Goal: Information Seeking & Learning: Learn about a topic

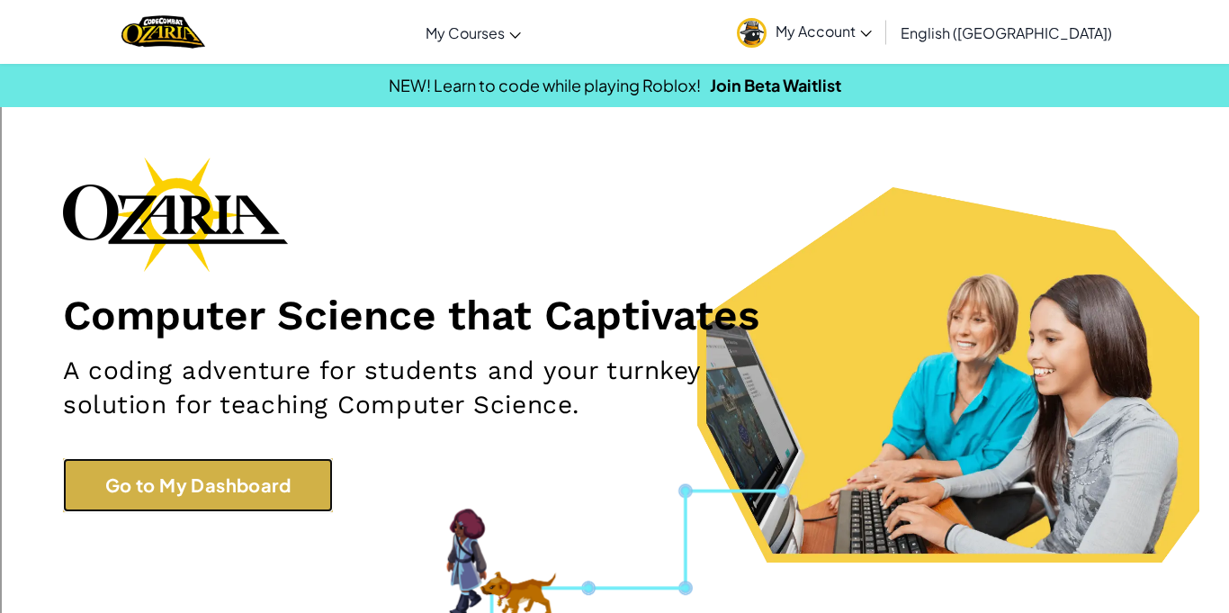
click at [200, 495] on link "Go to My Dashboard" at bounding box center [198, 485] width 270 height 54
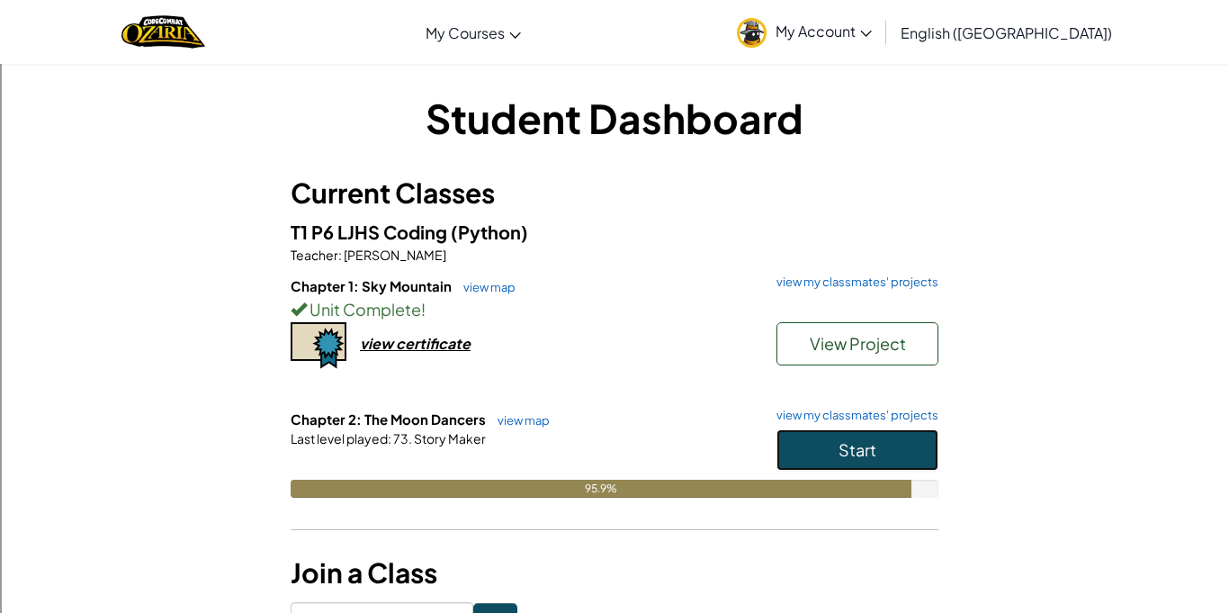
click at [848, 437] on button "Start" at bounding box center [857, 449] width 162 height 41
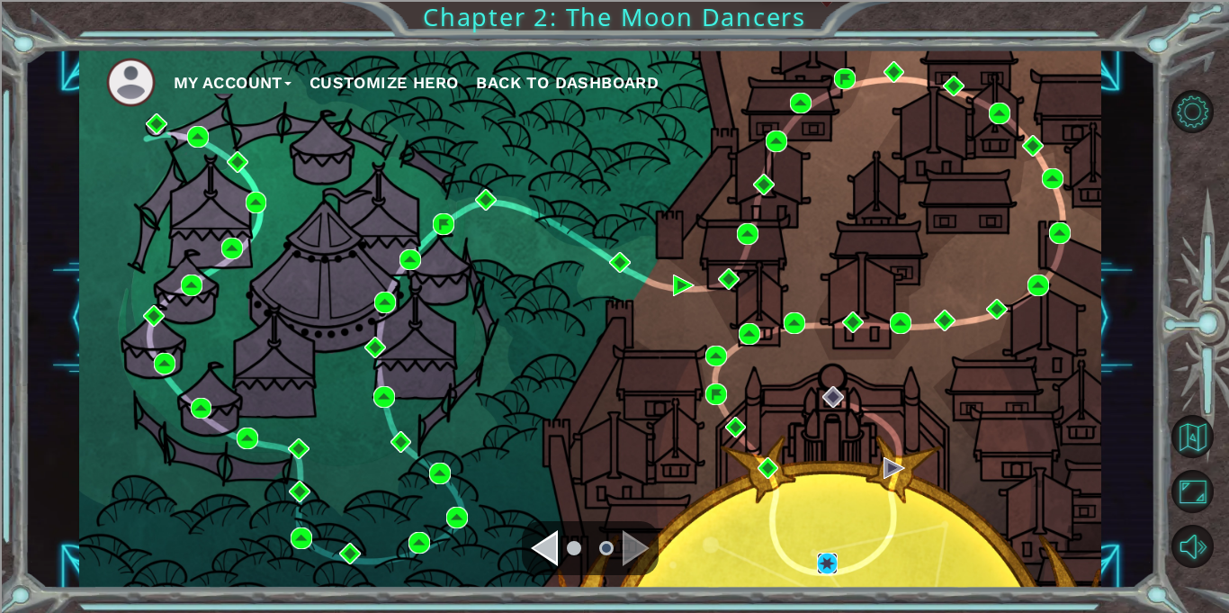
click at [828, 559] on img at bounding box center [828, 563] width 22 height 22
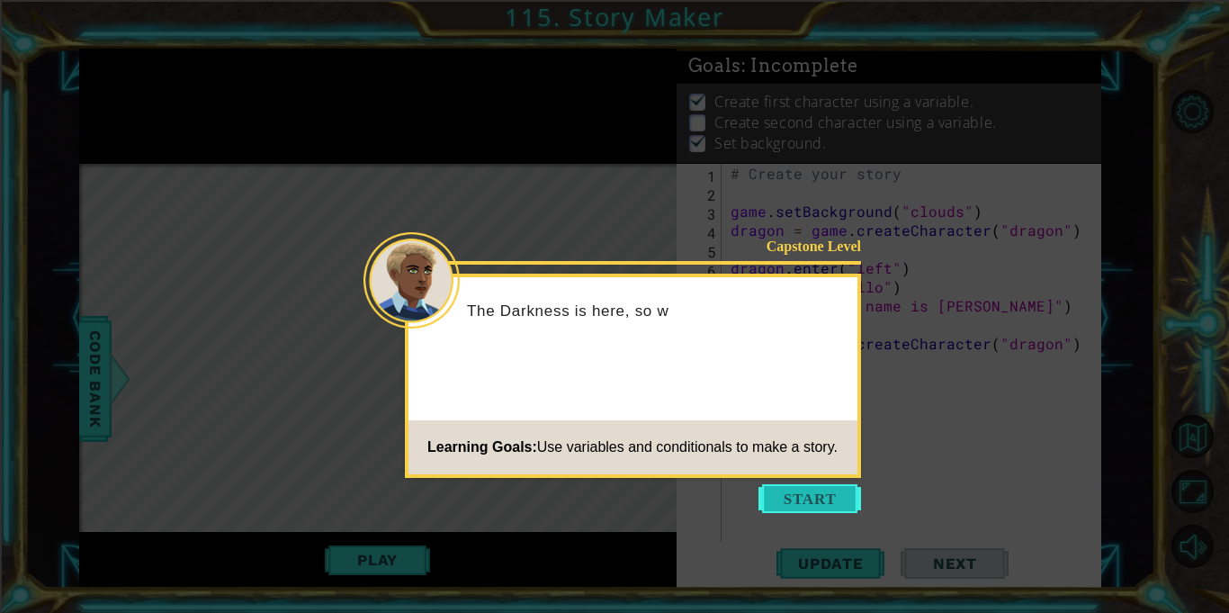
click at [815, 506] on button "Start" at bounding box center [809, 498] width 103 height 29
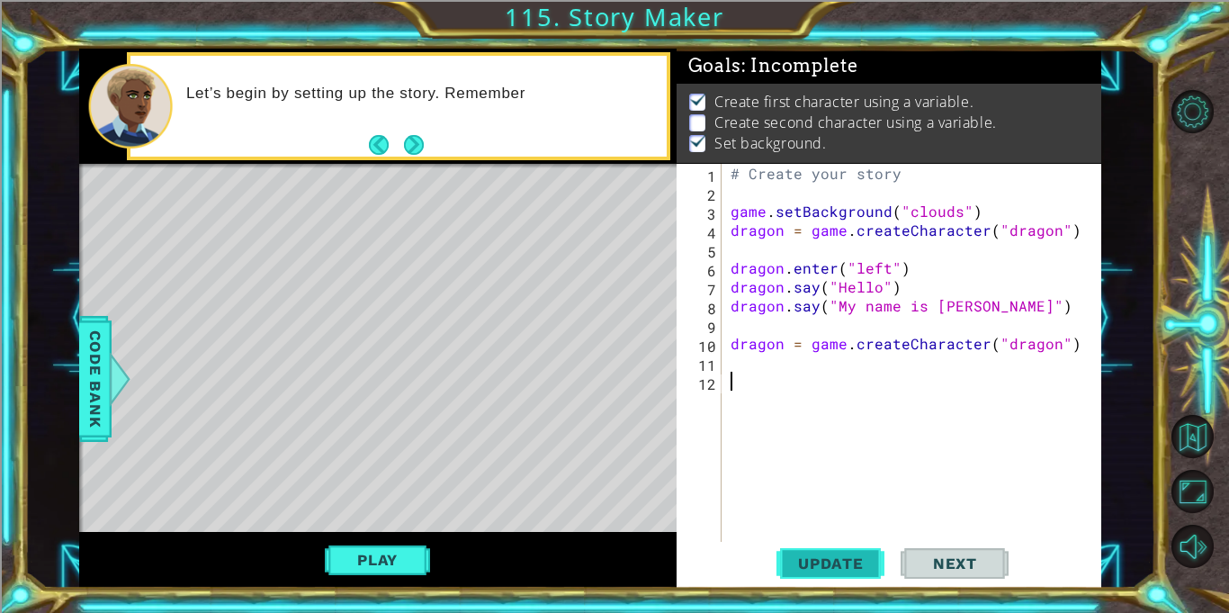
click at [808, 571] on span "Update" at bounding box center [831, 563] width 102 height 18
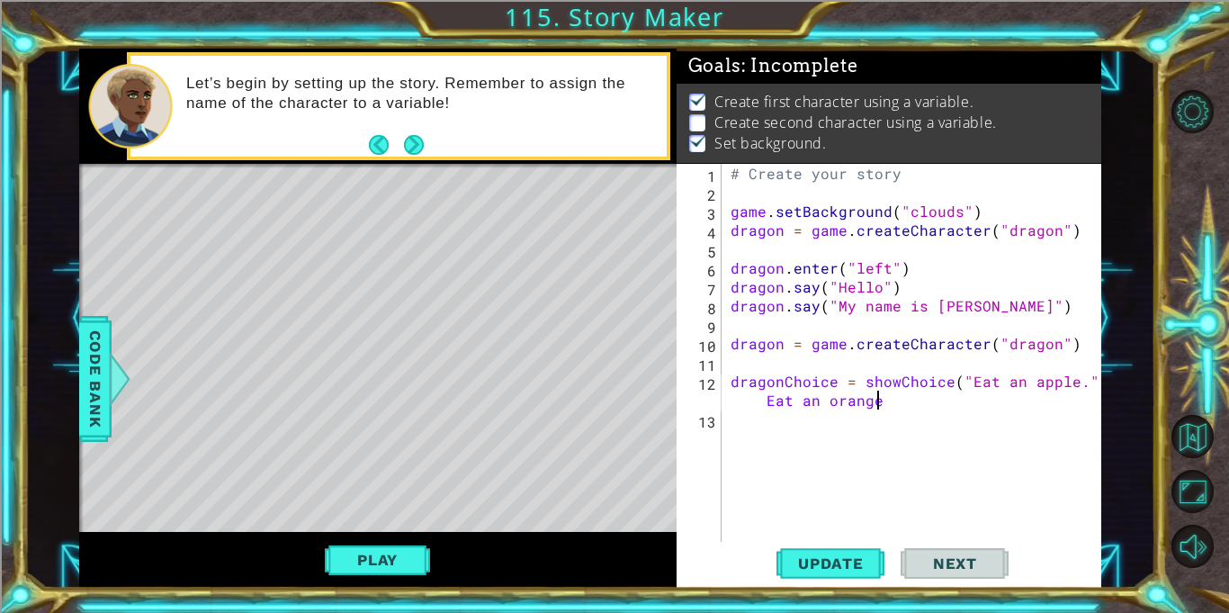
scroll to position [0, 30]
type textarea "dragonChoice = showChoice("Eat an apple.", Eat an orange.")"
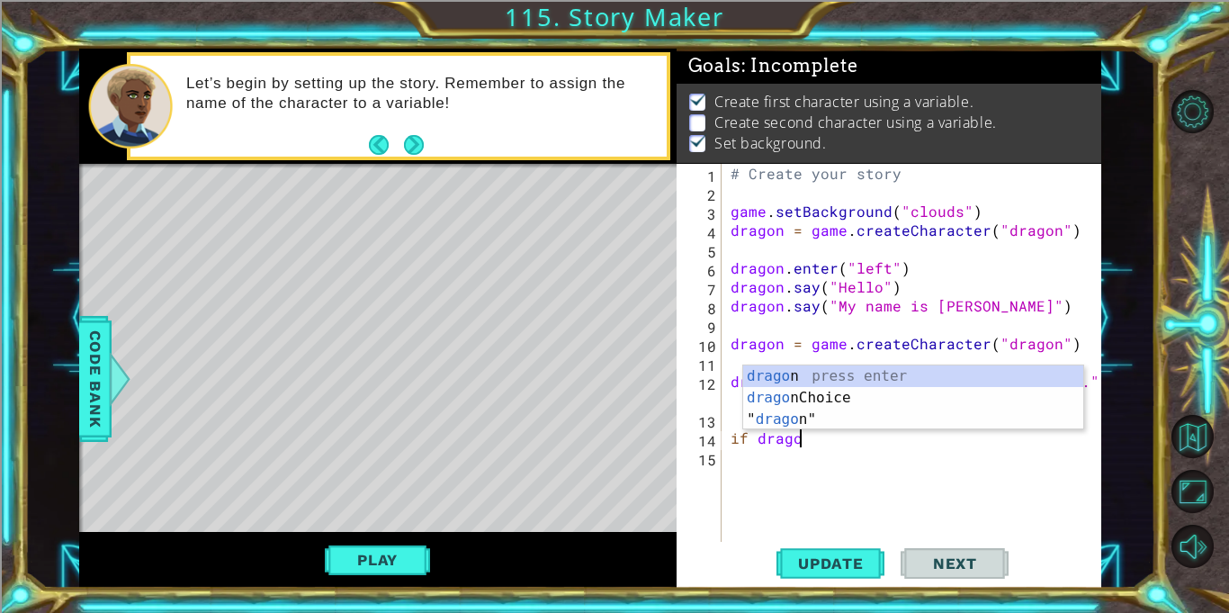
scroll to position [0, 4]
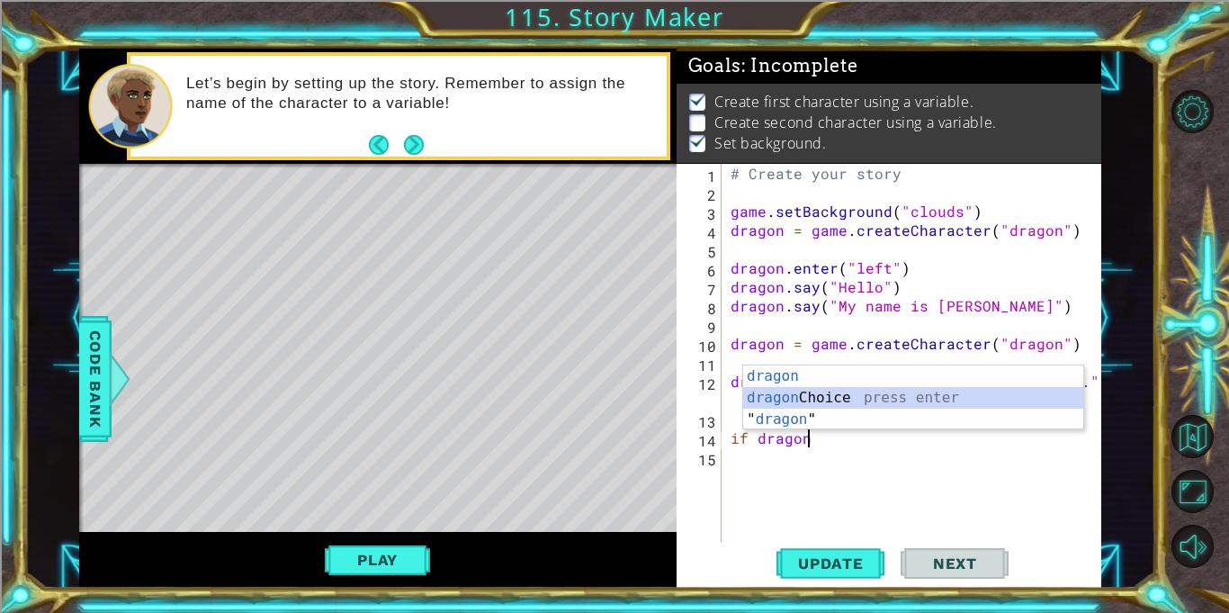
click at [916, 395] on div "dragon press enter dragon Choice press enter " dragon " press enter" at bounding box center [913, 419] width 340 height 108
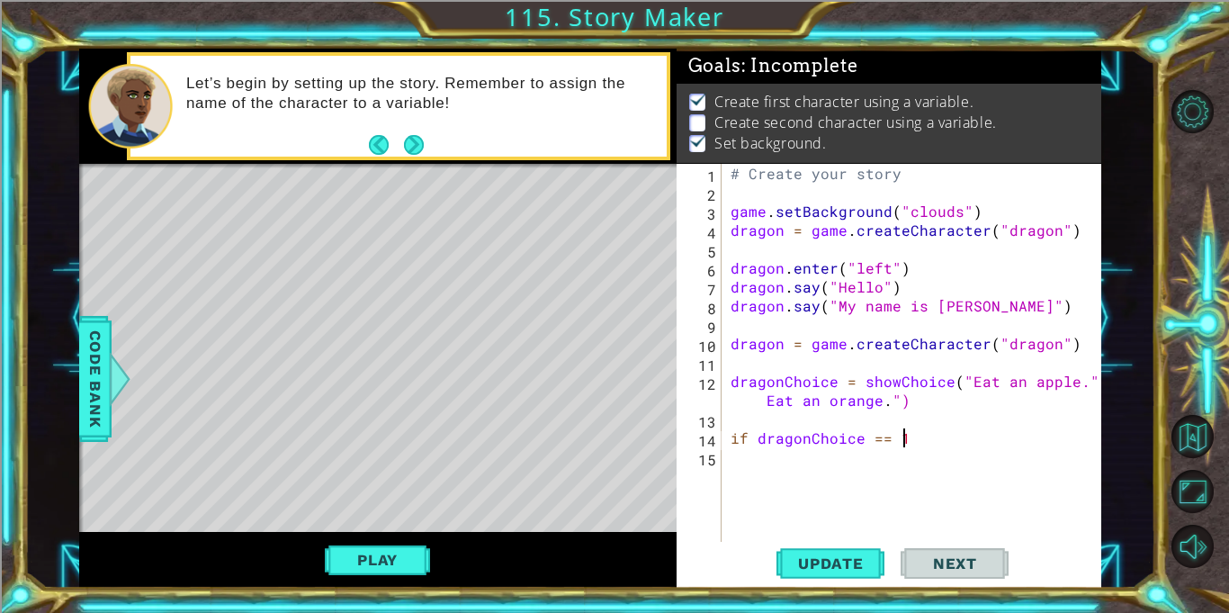
scroll to position [0, 10]
type textarea "if dragonChoice == 1:"
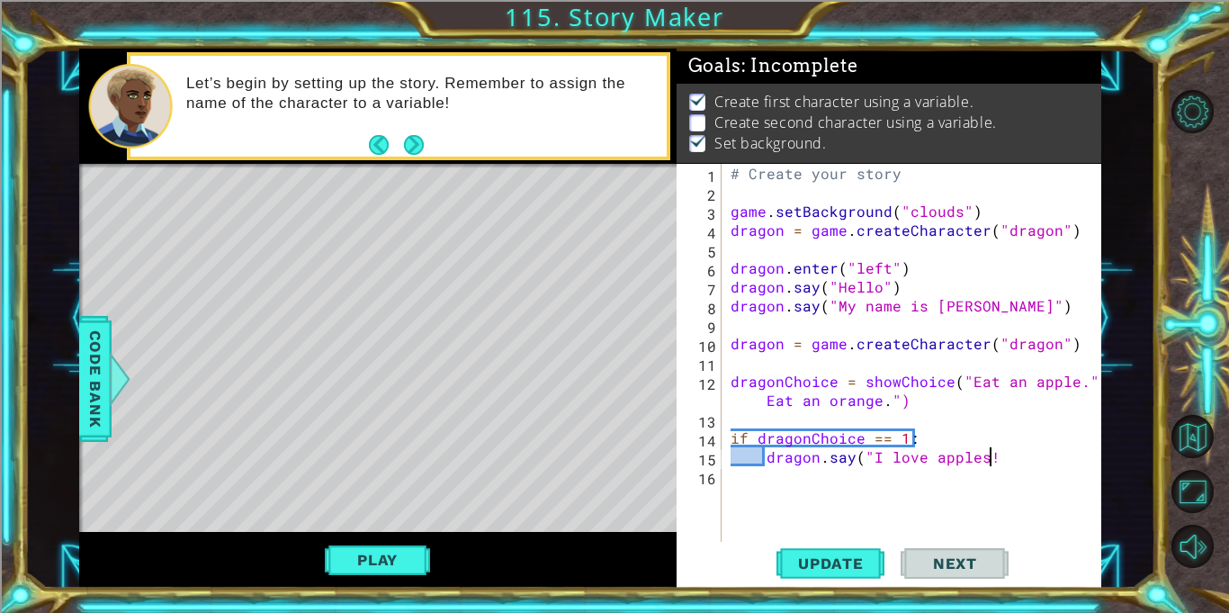
scroll to position [0, 15]
type textarea "dragon.say("I love apples!")"
type textarea "if dragonChoice == 2:"
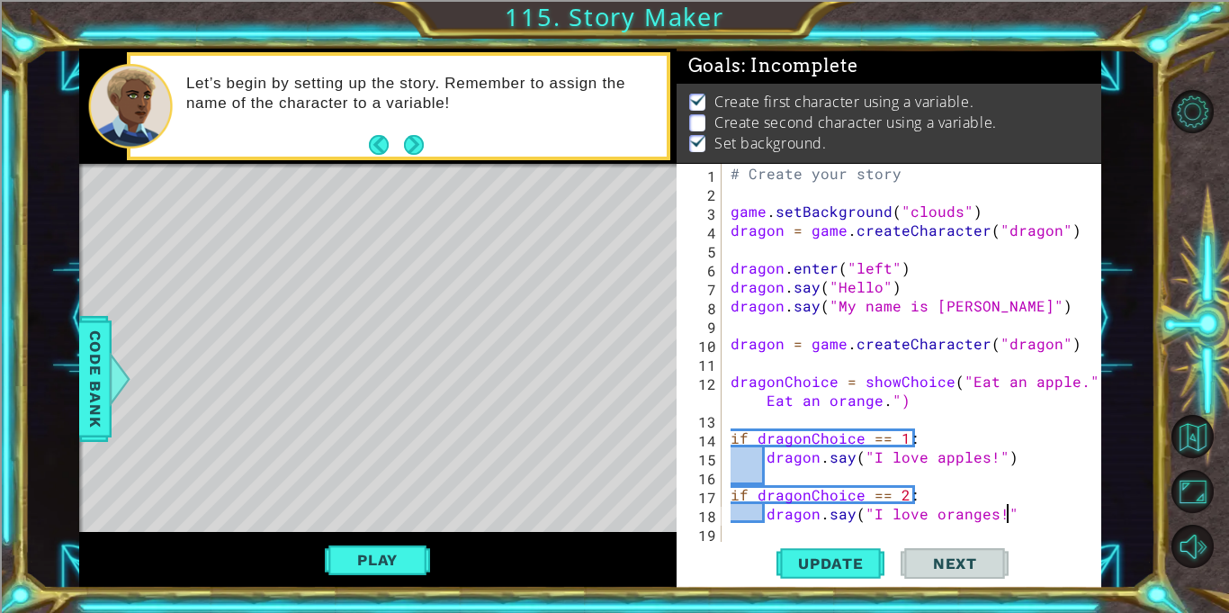
scroll to position [0, 16]
click at [801, 557] on span "Update" at bounding box center [831, 563] width 102 height 18
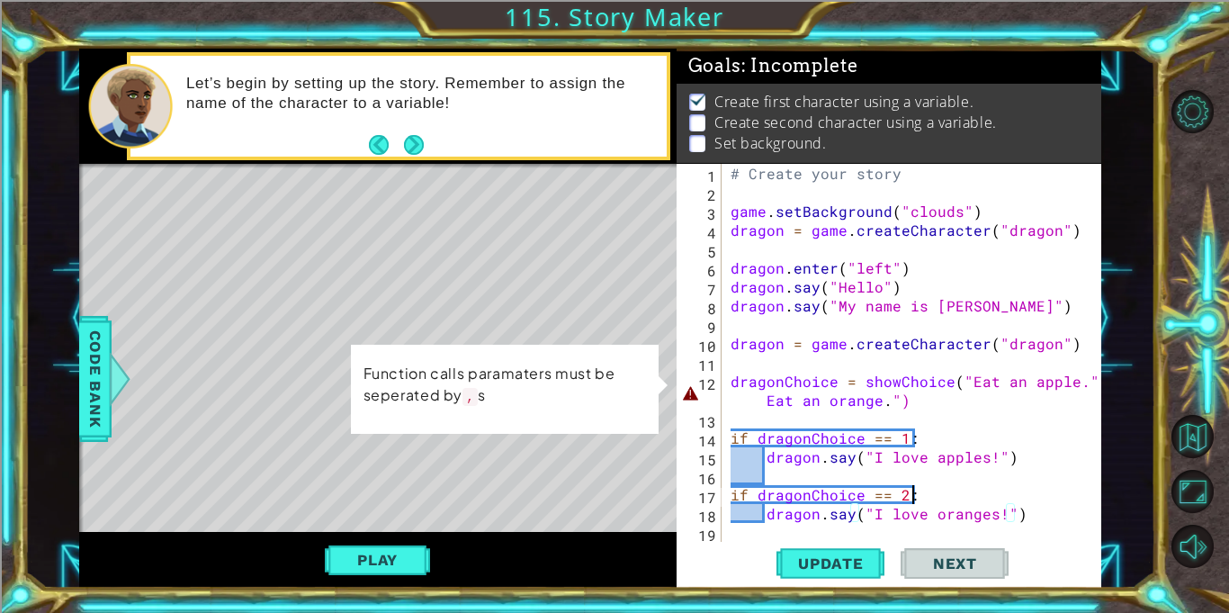
scroll to position [0, 11]
click at [763, 347] on div "# Create your story game . setBackground ( "clouds" ) dragon = game . createCha…" at bounding box center [916, 372] width 379 height 416
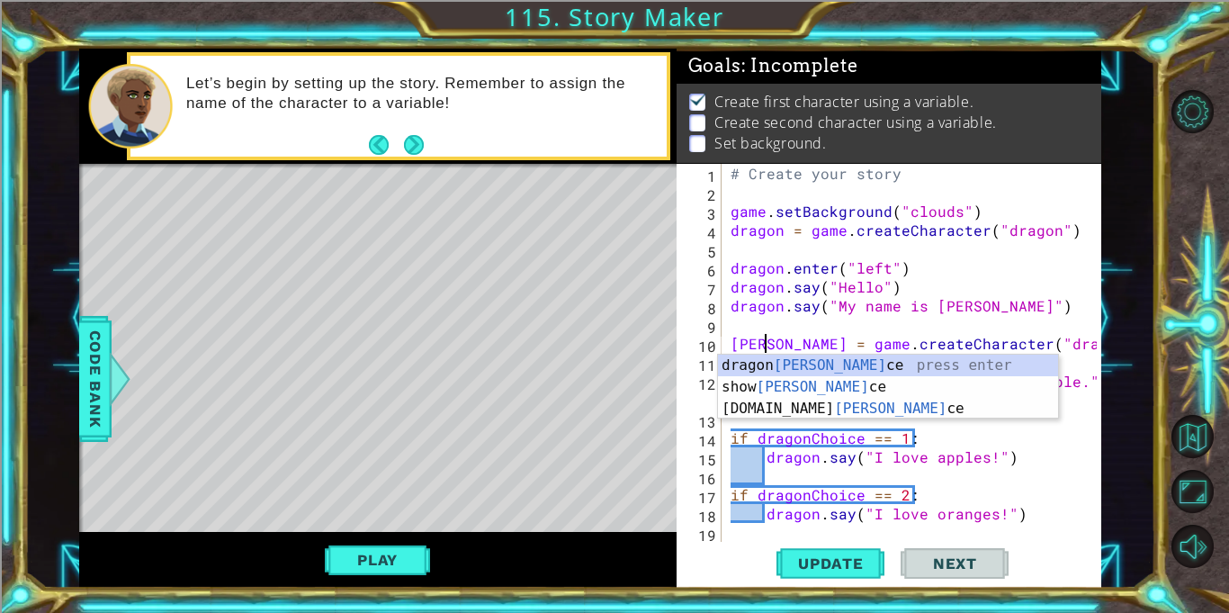
scroll to position [0, 3]
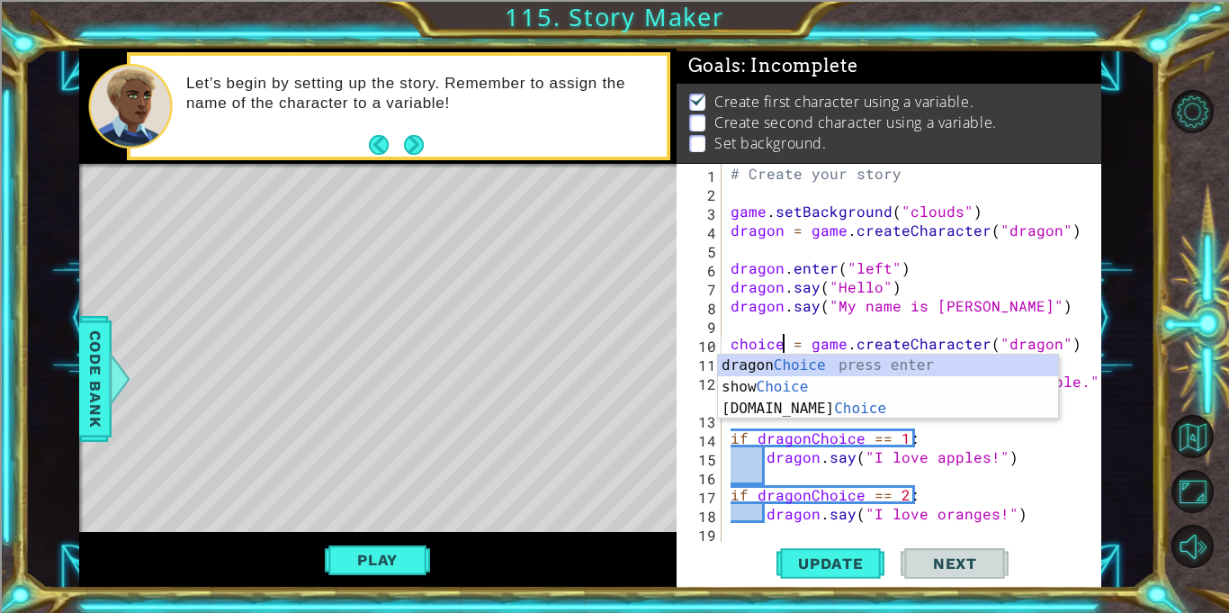
click at [821, 339] on div "# Create your story game . setBackground ( "clouds" ) dragon = game . createCha…" at bounding box center [916, 372] width 379 height 416
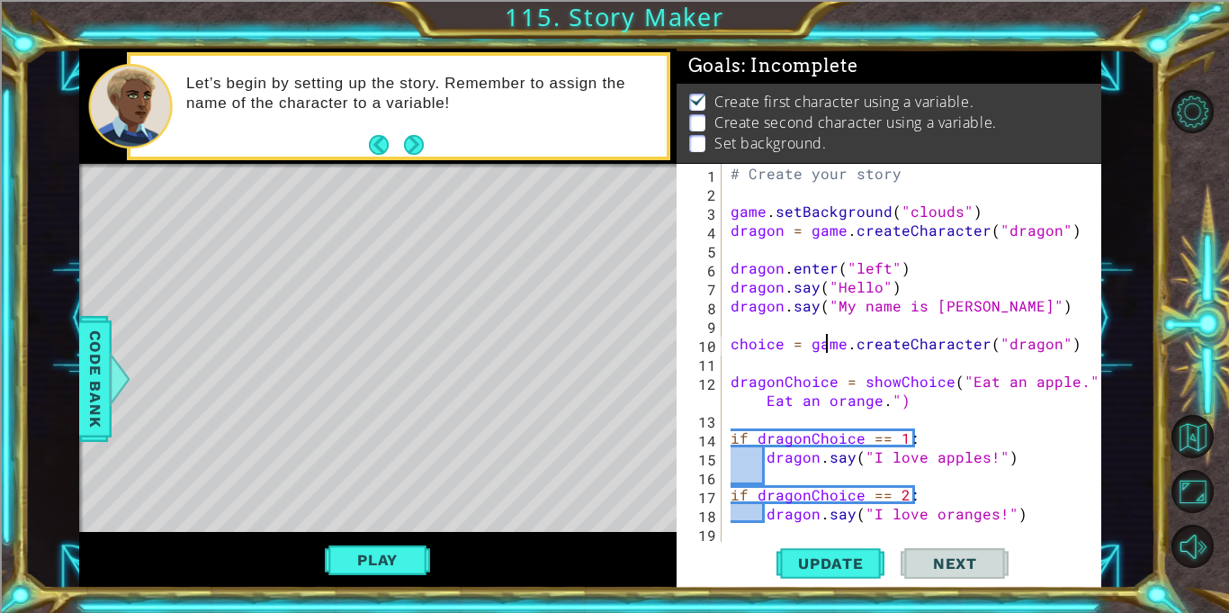
click at [782, 341] on div "# Create your story game . setBackground ( "clouds" ) dragon = game . createCha…" at bounding box center [916, 372] width 379 height 416
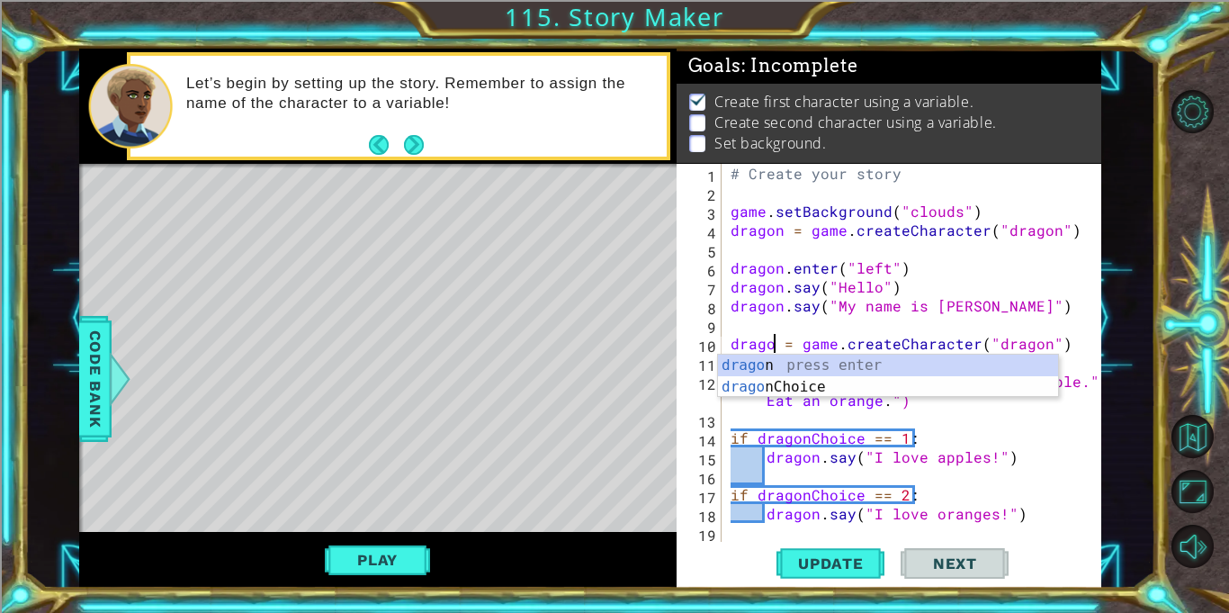
type textarea "dragon = game.createCharacter("dragon")"
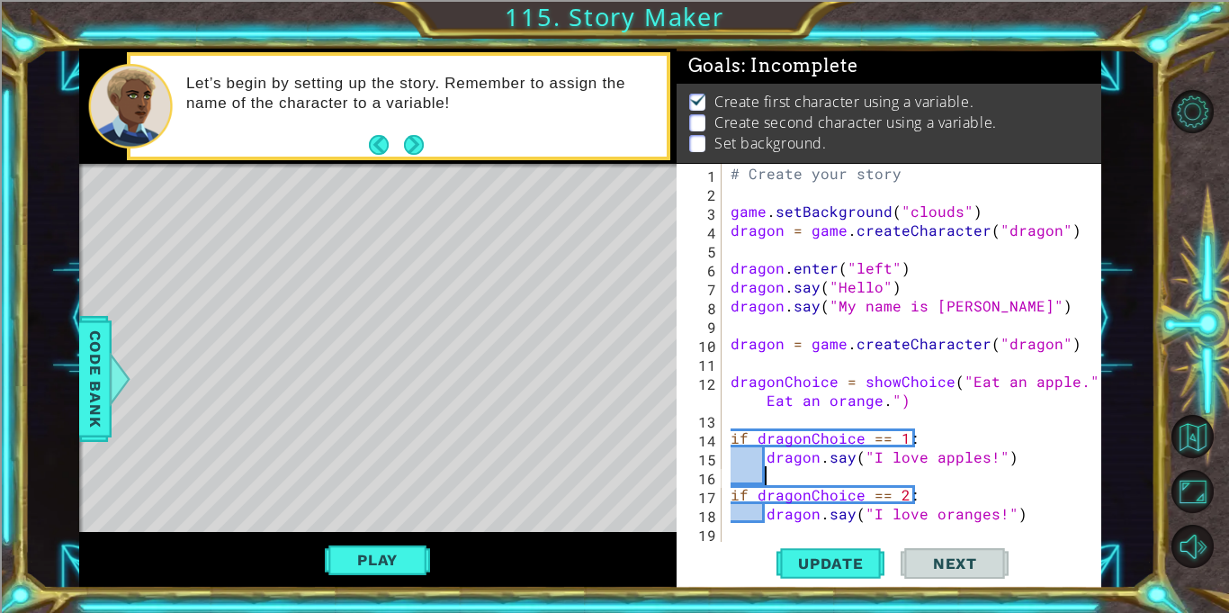
click at [1012, 479] on div "# Create your story game . setBackground ( "clouds" ) dragon = game . createCha…" at bounding box center [916, 372] width 379 height 416
click at [781, 382] on div "# Create your story game . setBackground ( "clouds" ) dragon = game . createCha…" at bounding box center [916, 372] width 379 height 416
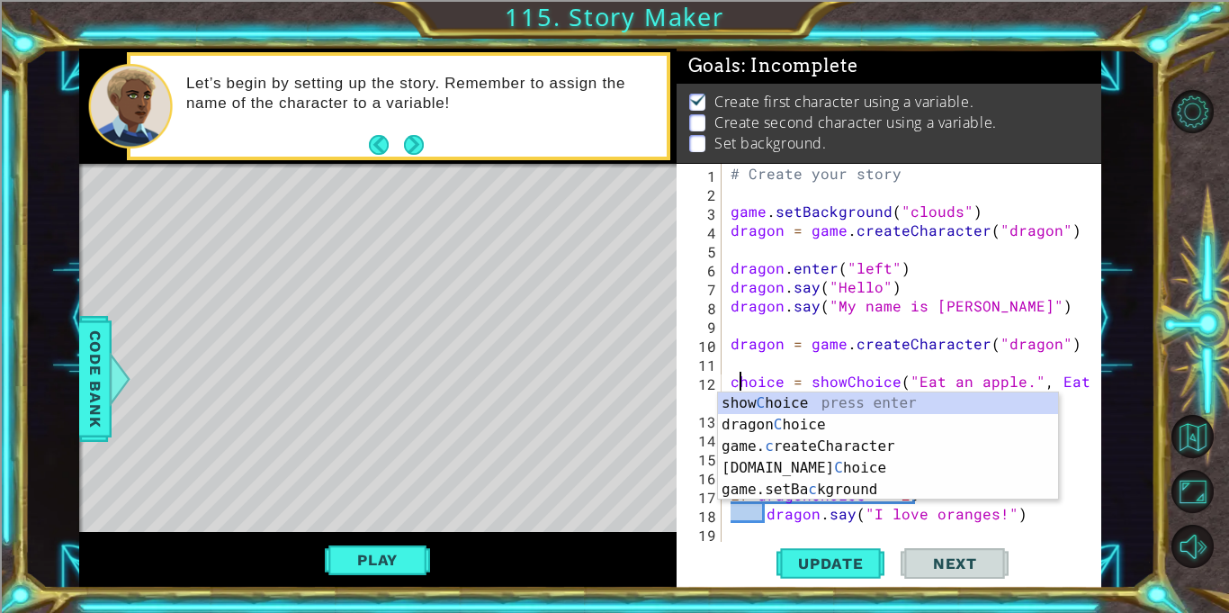
scroll to position [0, 0]
click at [804, 379] on div "# Create your story game . setBackground ( "clouds" ) dragon = game . createCha…" at bounding box center [916, 372] width 379 height 416
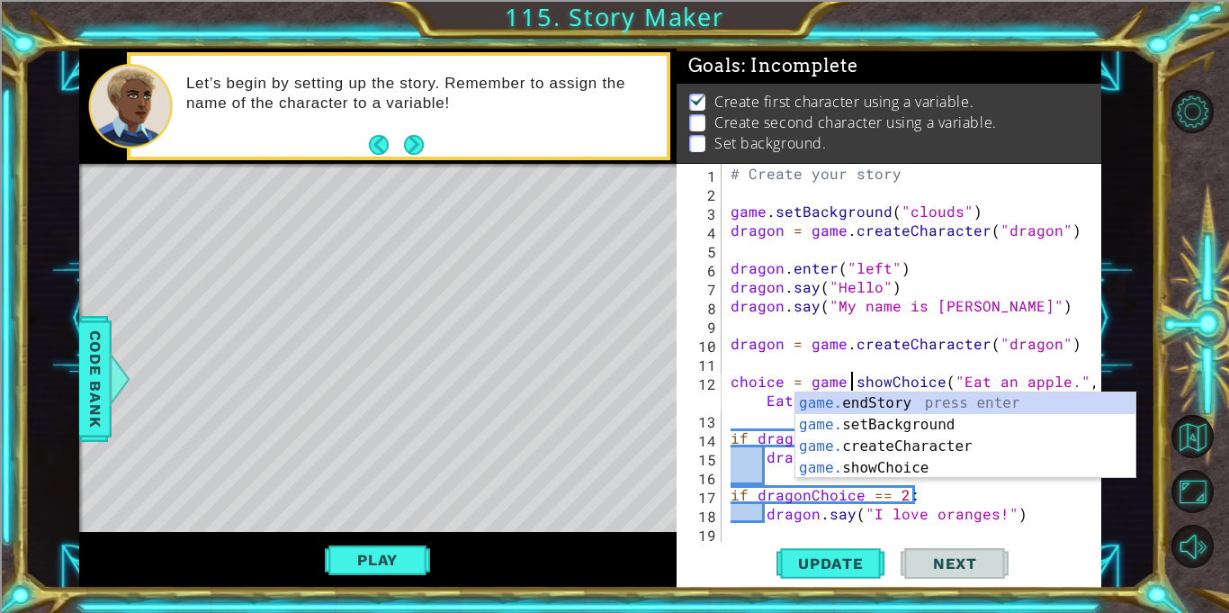
scroll to position [0, 7]
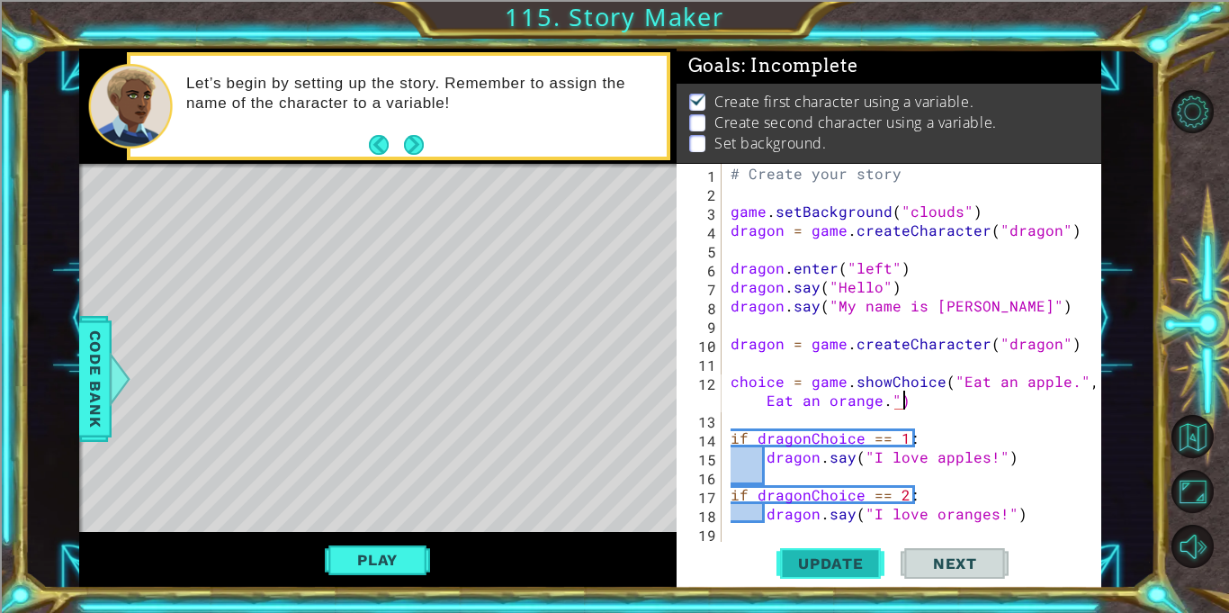
click at [827, 551] on button "Update" at bounding box center [830, 563] width 108 height 42
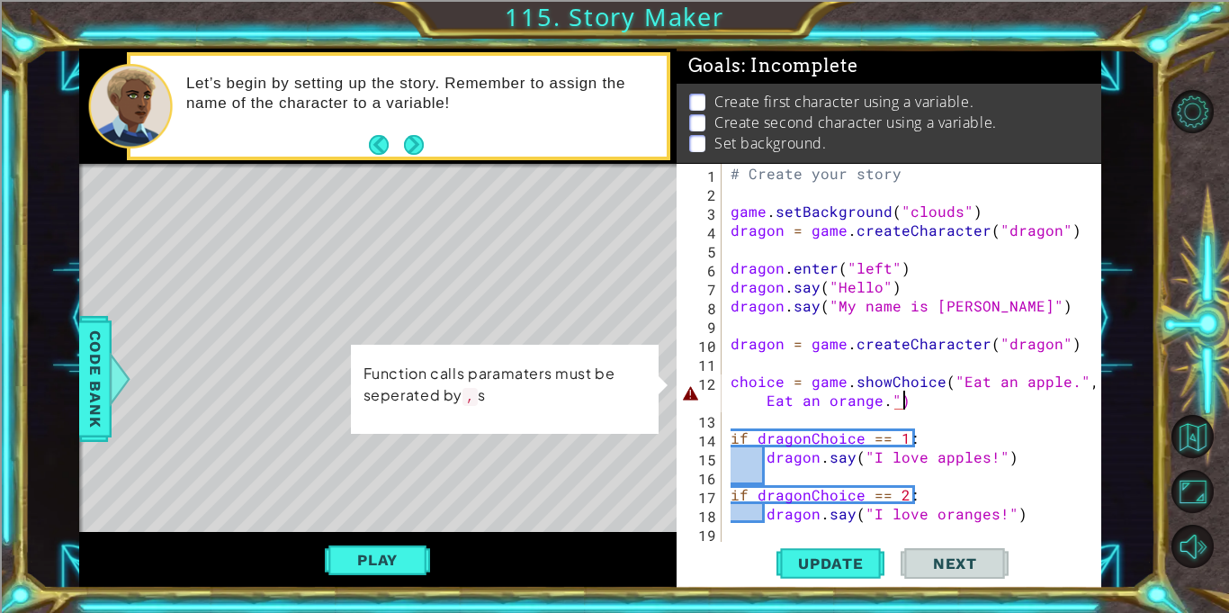
click at [1079, 392] on div "# Create your story game . setBackground ( "clouds" ) dragon = game . createCha…" at bounding box center [916, 372] width 379 height 416
click at [1085, 390] on div "# Create your story game . setBackground ( "clouds" ) dragon = game . createCha…" at bounding box center [916, 372] width 379 height 416
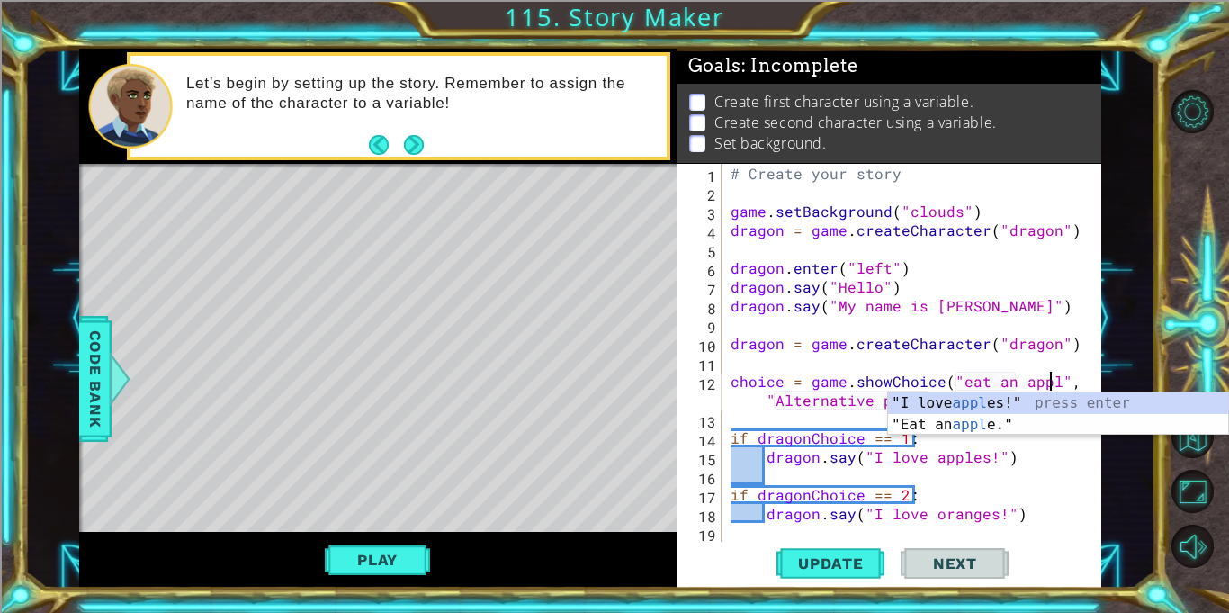
scroll to position [0, 20]
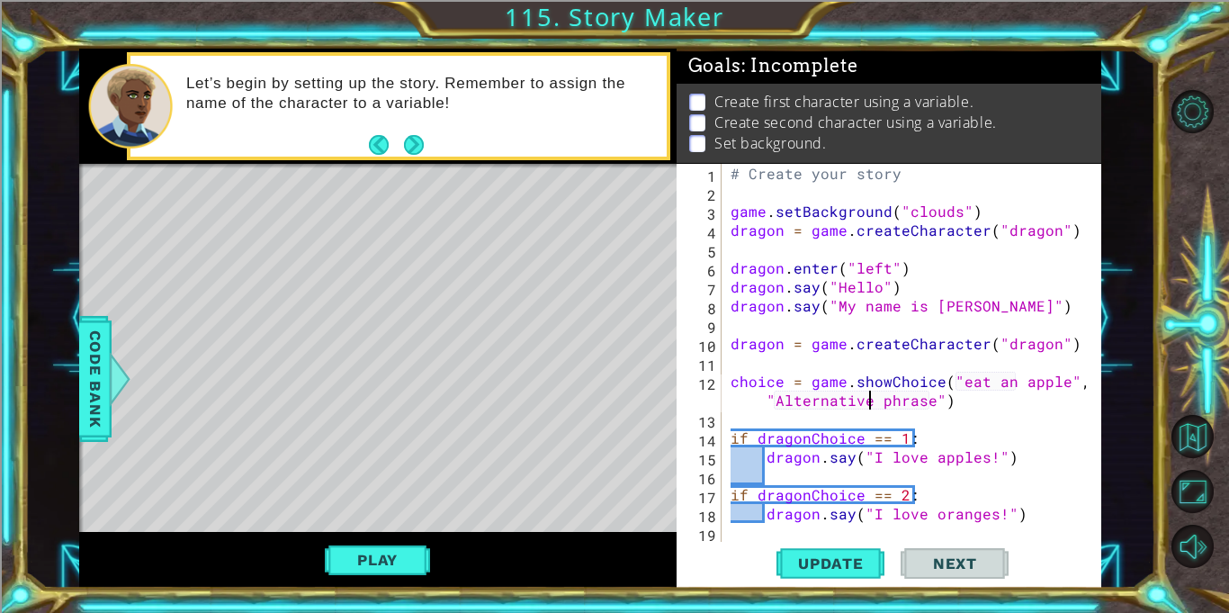
click at [867, 398] on div "# Create your story game . setBackground ( "clouds" ) dragon = game . createCha…" at bounding box center [916, 372] width 379 height 416
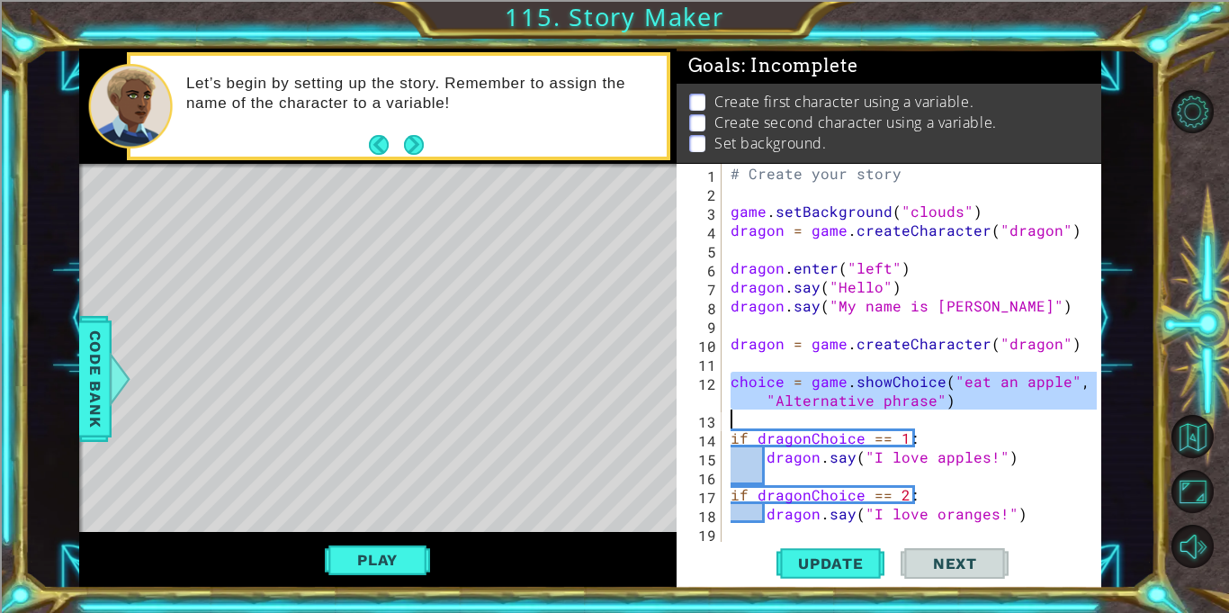
click at [867, 398] on div "# Create your story game . setBackground ( "clouds" ) dragon = game . createCha…" at bounding box center [912, 353] width 370 height 378
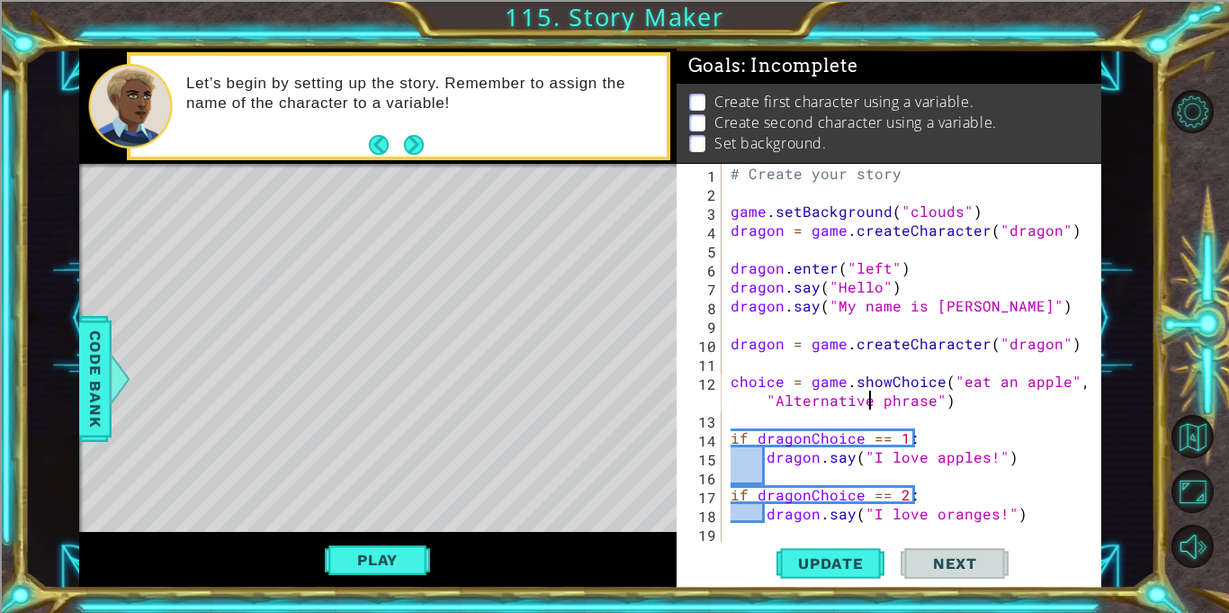
click at [921, 404] on div "# Create your story game . setBackground ( "clouds" ) dragon = game . createCha…" at bounding box center [916, 372] width 379 height 416
click at [961, 380] on div "# Create your story game . setBackground ( "clouds" ) dragon = game . createCha…" at bounding box center [916, 372] width 379 height 416
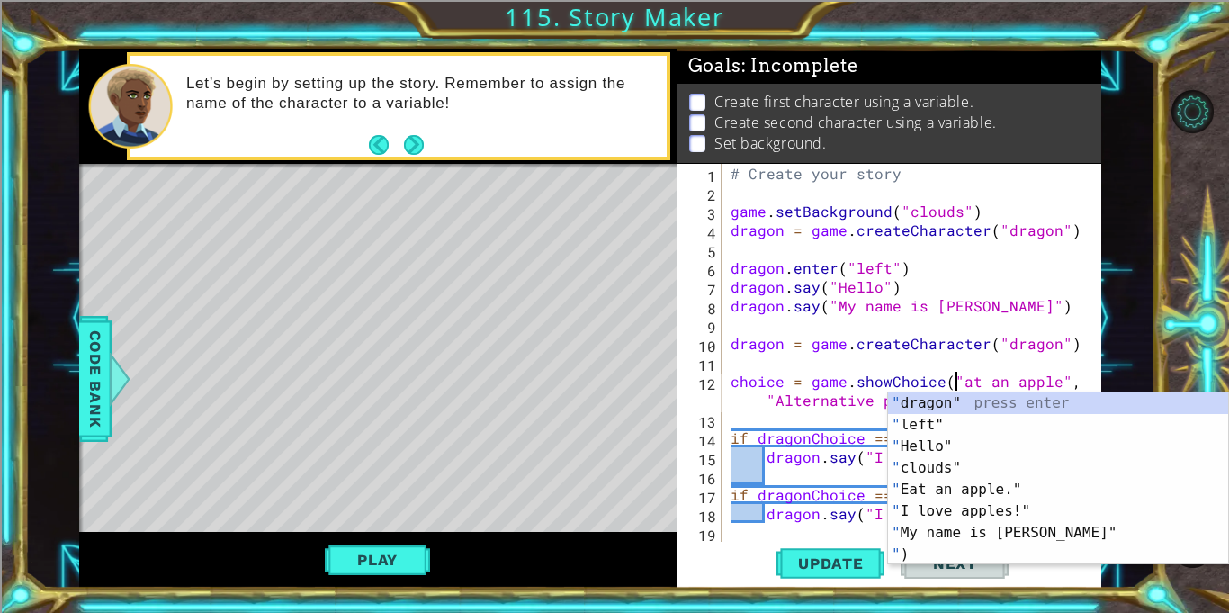
scroll to position [0, 14]
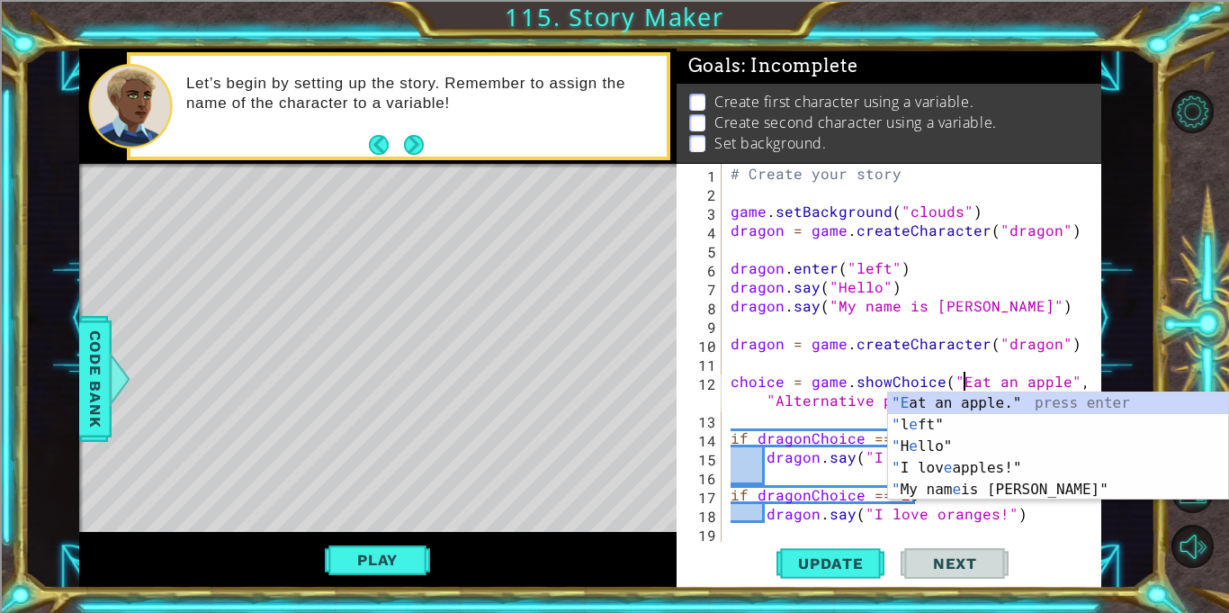
click at [784, 400] on div "# Create your story game . setBackground ( "clouds" ) dragon = game . createCha…" at bounding box center [916, 372] width 379 height 416
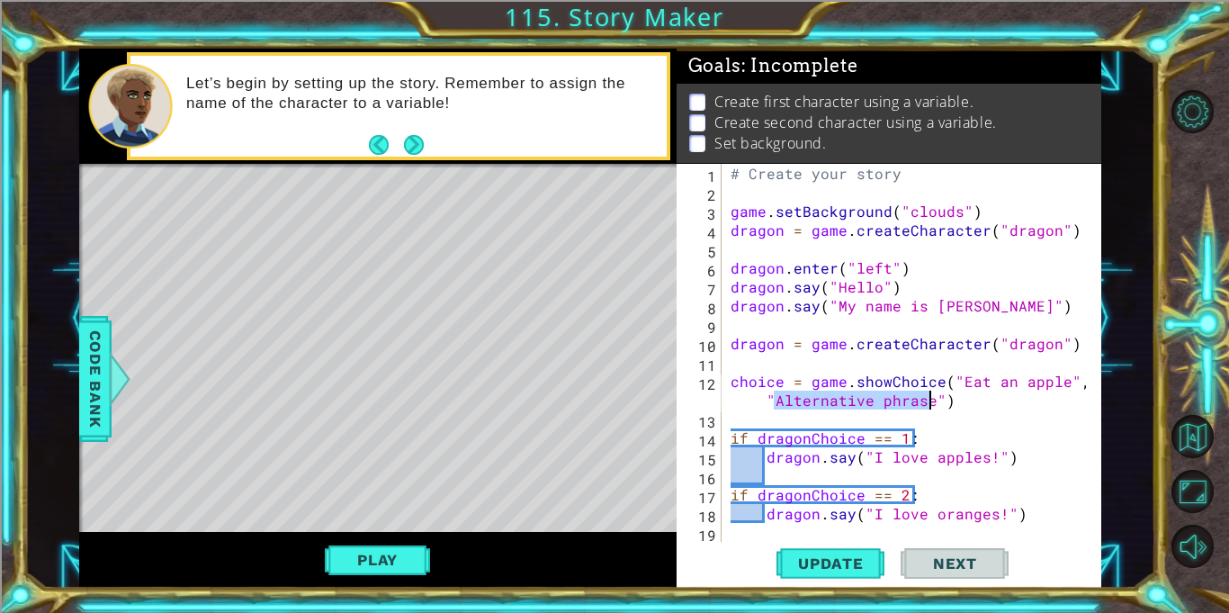
drag, startPoint x: 776, startPoint y: 399, endPoint x: 926, endPoint y: 398, distance: 149.3
click at [926, 398] on div "# Create your story game . setBackground ( "clouds" ) dragon = game . createCha…" at bounding box center [916, 372] width 379 height 416
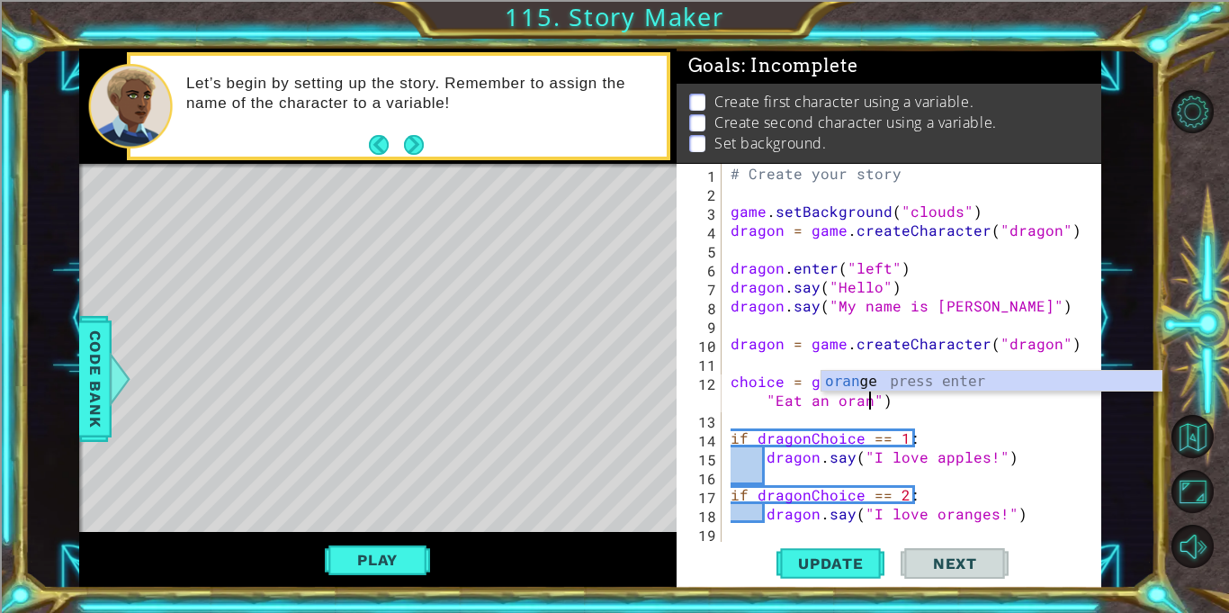
scroll to position [0, 30]
click at [855, 548] on button "Update" at bounding box center [830, 563] width 108 height 42
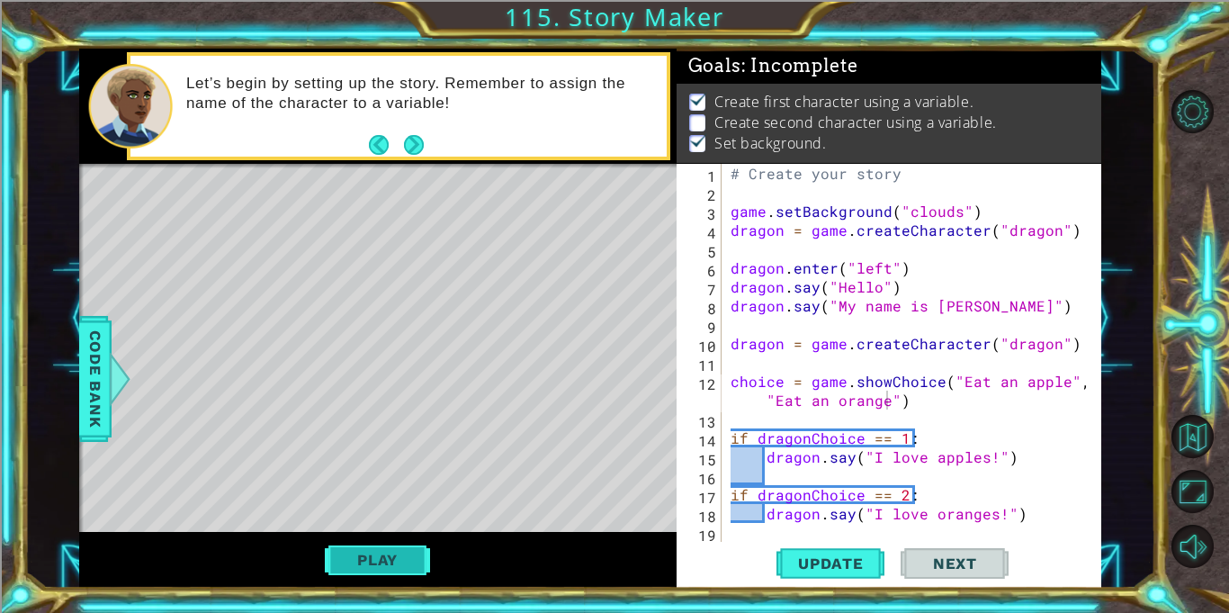
click at [365, 570] on button "Play" at bounding box center [377, 559] width 105 height 34
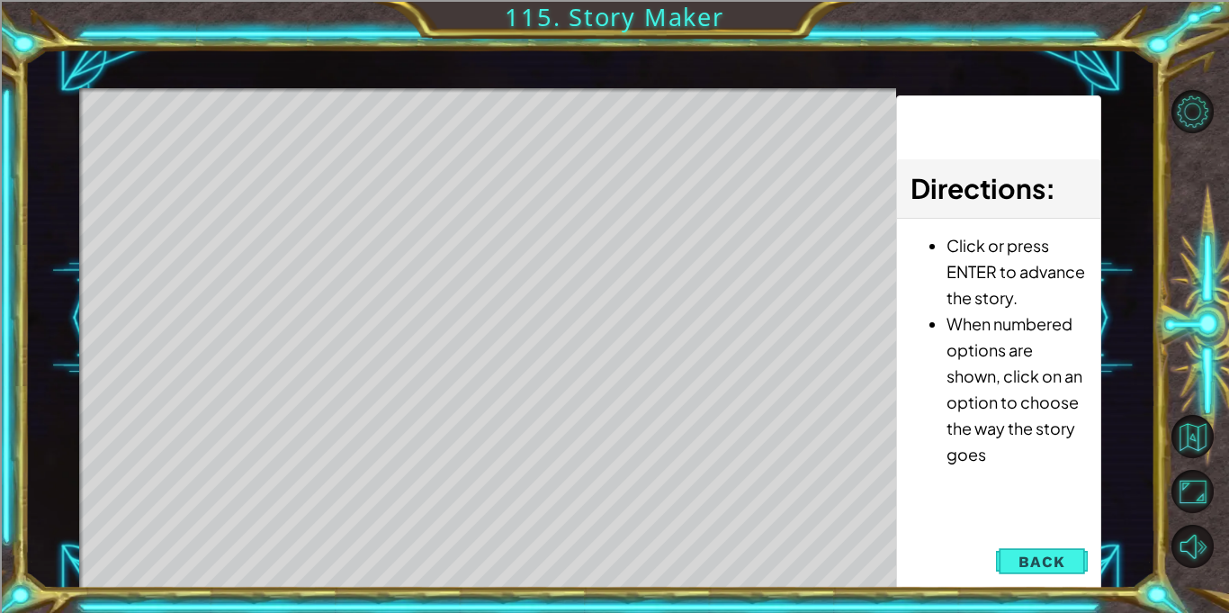
click at [518, 122] on div "Level Map" at bounding box center [494, 353] width 831 height 530
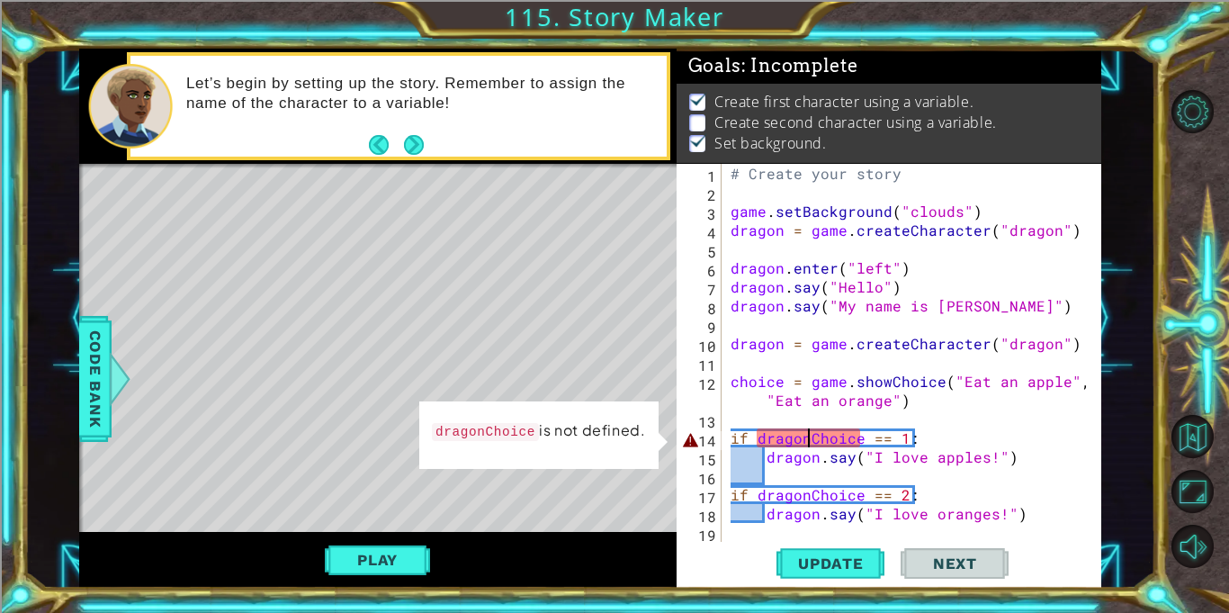
click at [805, 439] on div "# Create your story game . setBackground ( "clouds" ) dragon = game . createCha…" at bounding box center [916, 372] width 379 height 416
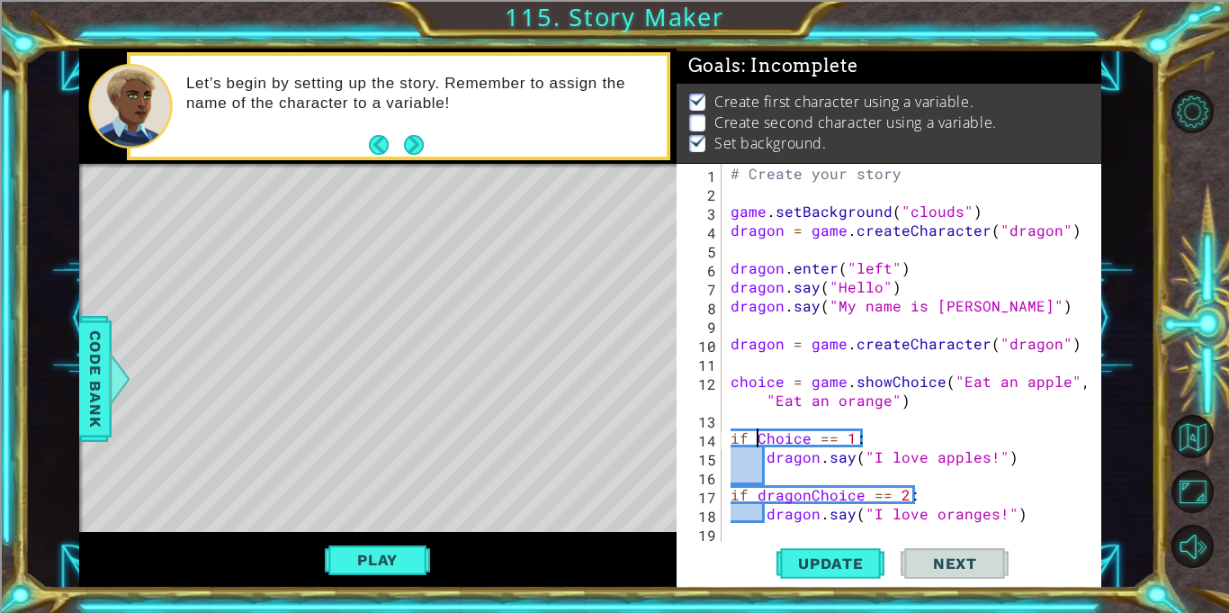
scroll to position [0, 6]
click at [809, 495] on div "# Create your story game . setBackground ( "clouds" ) dragon = game . createCha…" at bounding box center [916, 372] width 379 height 416
click at [824, 569] on span "Update" at bounding box center [831, 563] width 102 height 18
click at [401, 555] on button "Play" at bounding box center [377, 559] width 105 height 34
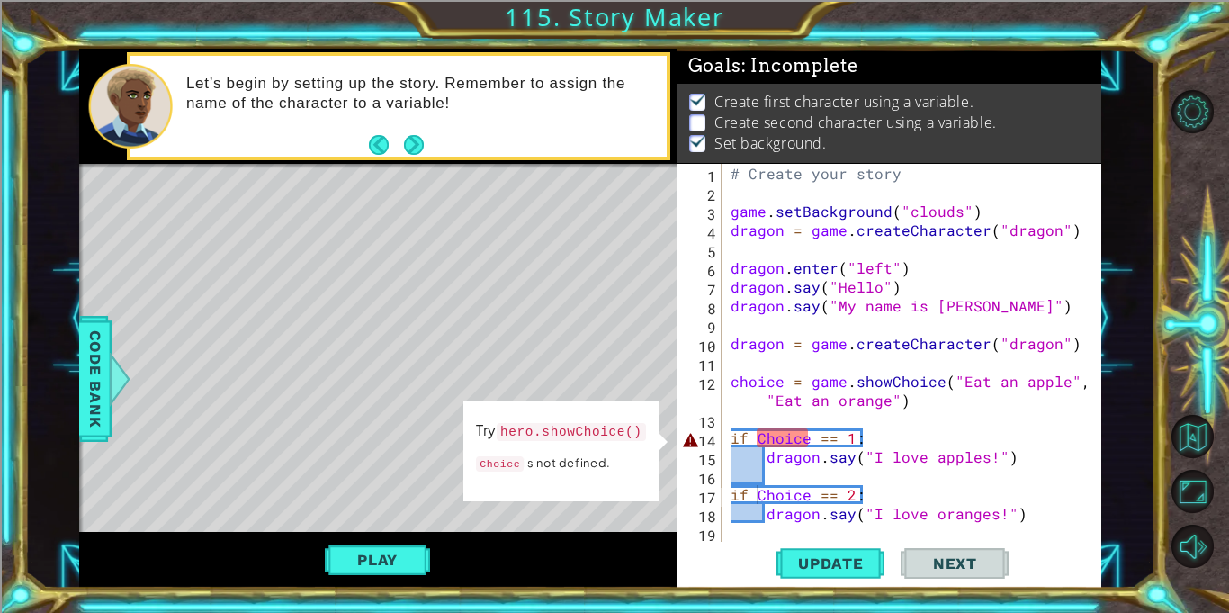
click at [809, 439] on div "# Create your story game . setBackground ( "clouds" ) dragon = game . createCha…" at bounding box center [916, 372] width 379 height 416
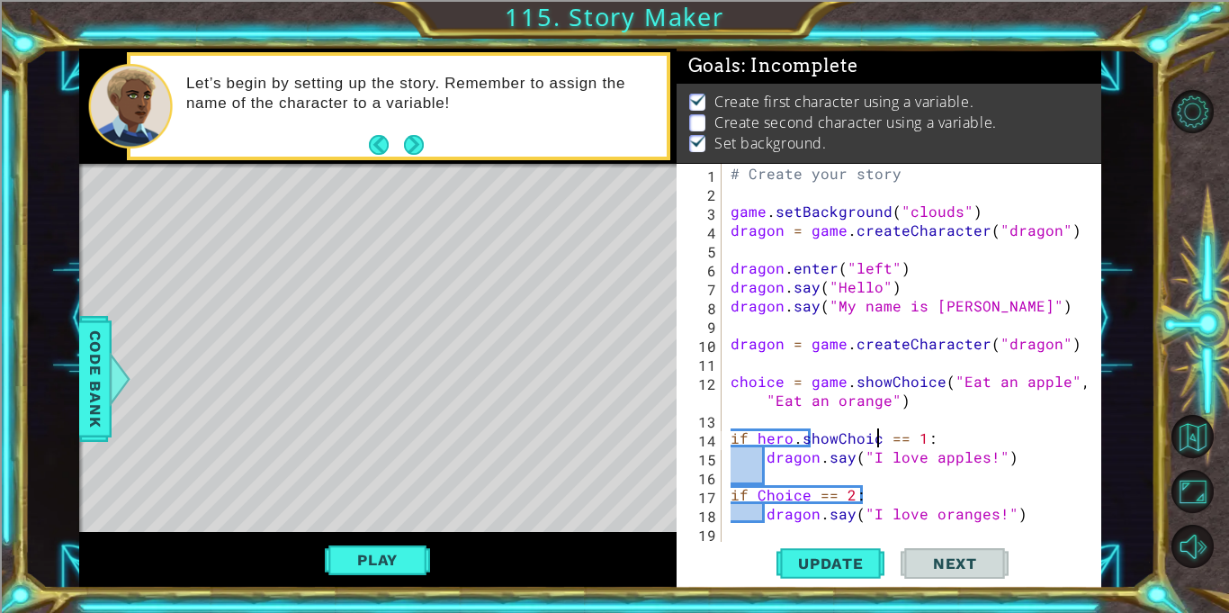
scroll to position [0, 9]
click at [814, 560] on span "Update" at bounding box center [831, 563] width 102 height 18
click at [808, 497] on div "# Create your story game . setBackground ( "clouds" ) dragon = game . createCha…" at bounding box center [916, 372] width 379 height 416
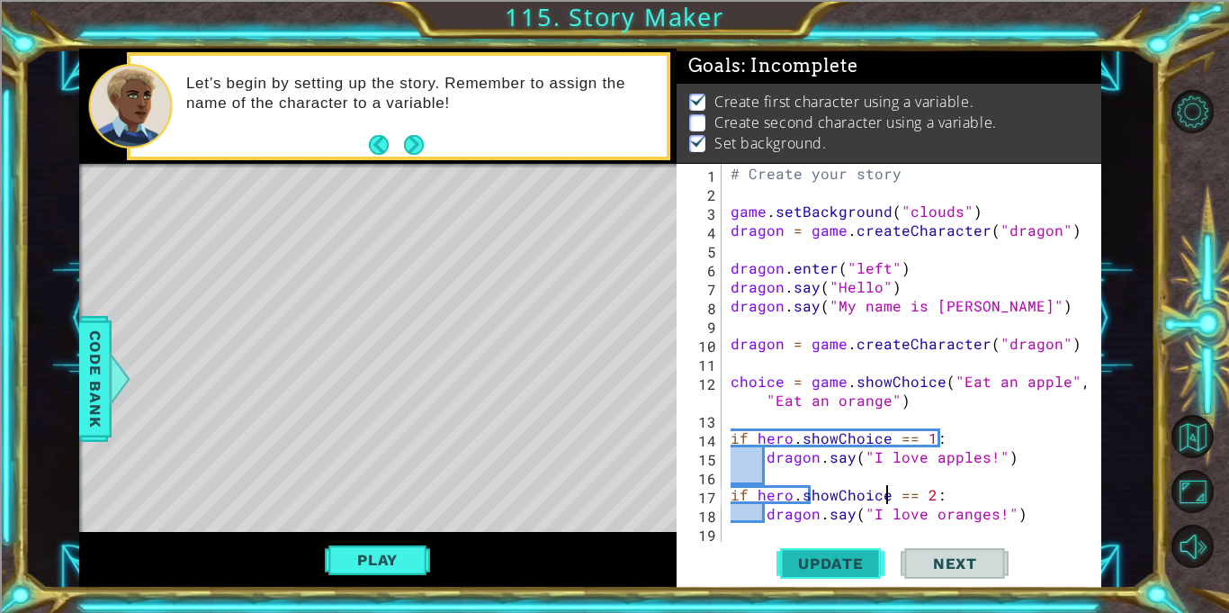
click at [864, 558] on span "Update" at bounding box center [831, 563] width 102 height 18
click at [363, 561] on button "Play" at bounding box center [377, 559] width 105 height 34
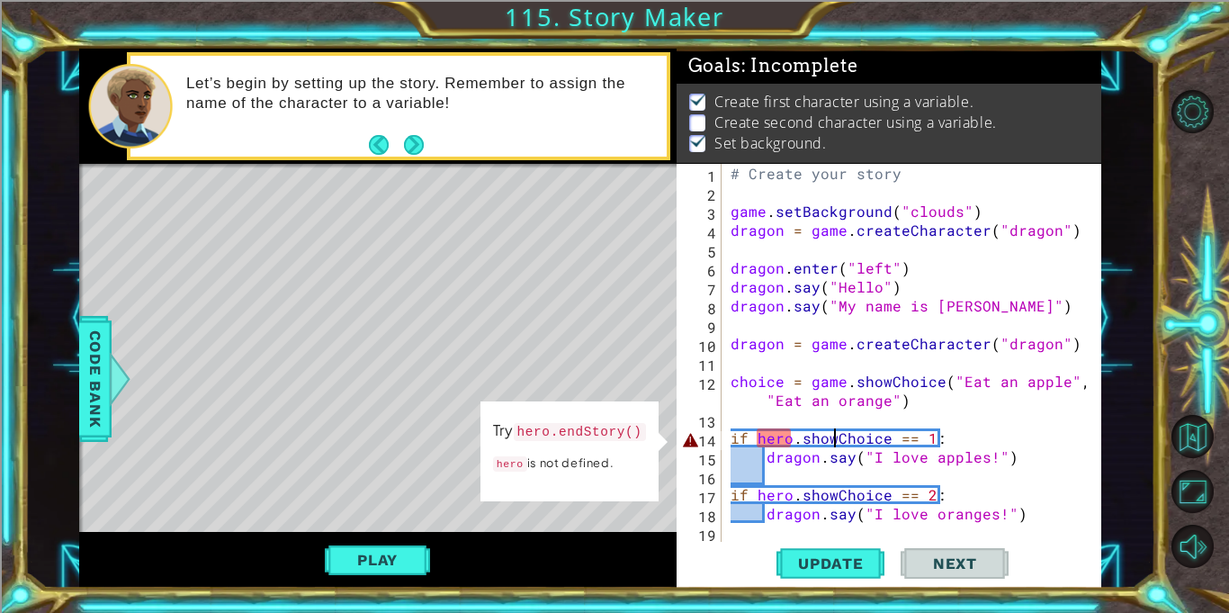
click at [836, 438] on div "# Create your story game . setBackground ( "clouds" ) dragon = game . createCha…" at bounding box center [916, 372] width 379 height 416
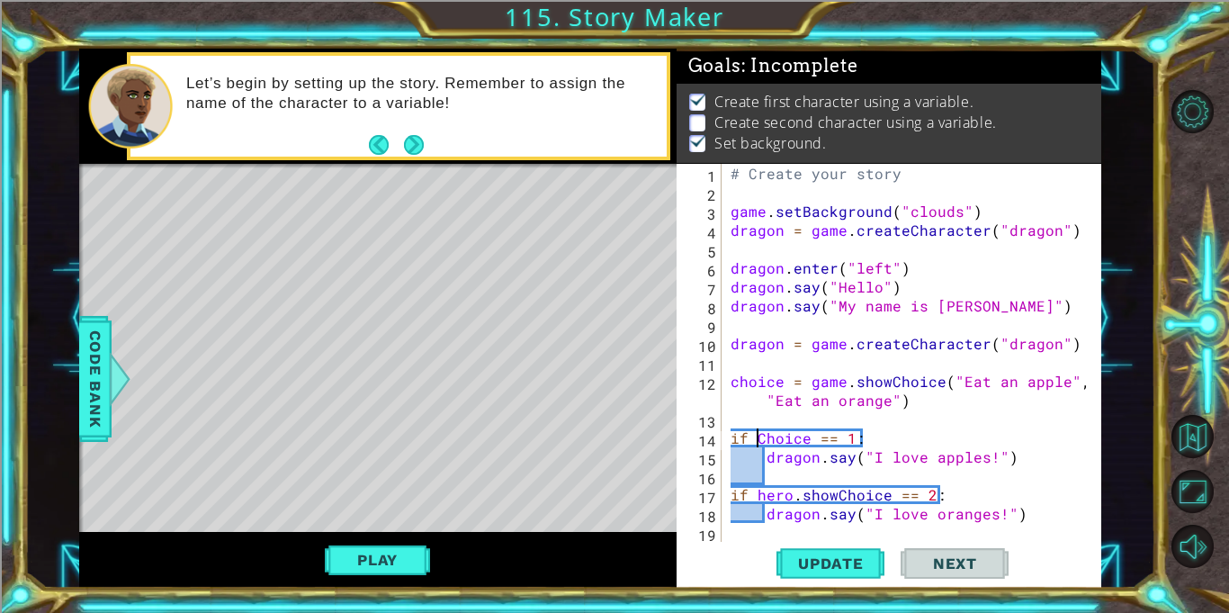
scroll to position [0, 7]
click at [837, 496] on div "# Create your story game . setBackground ( "clouds" ) dragon = game . createCha…" at bounding box center [916, 372] width 379 height 416
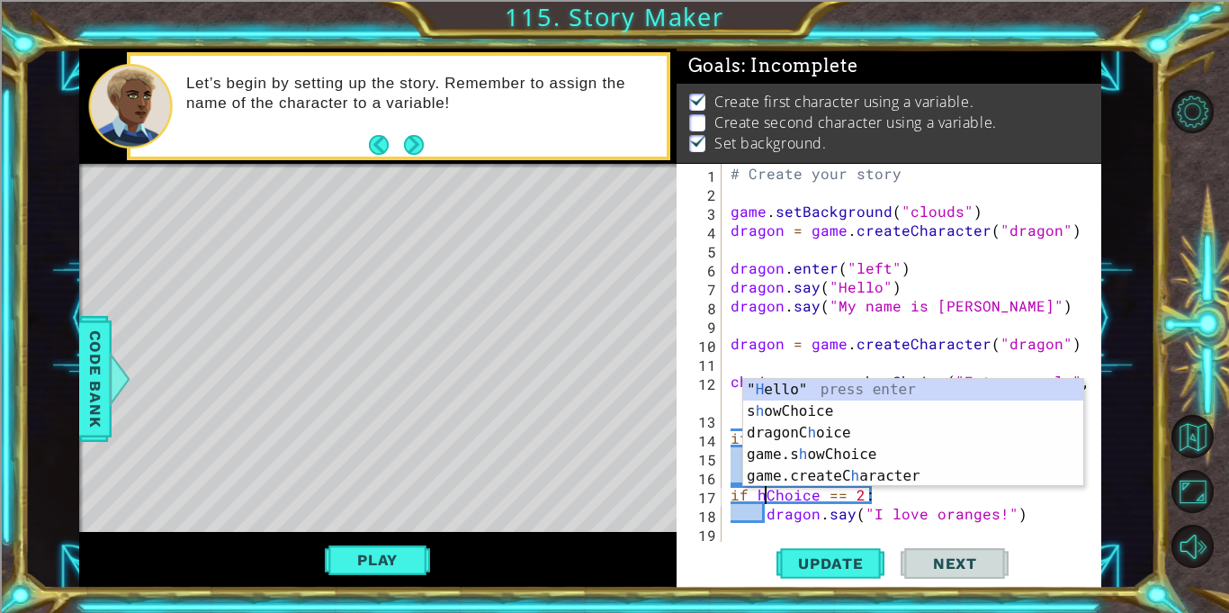
type textarea "if Choice == 2:"
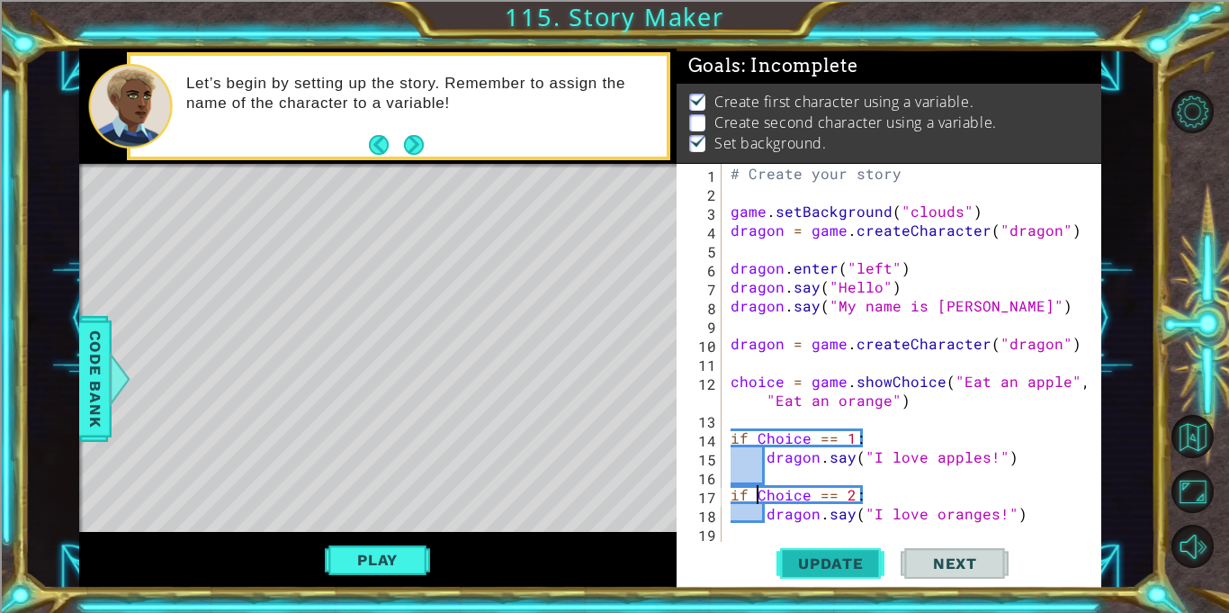
click at [858, 559] on span "Update" at bounding box center [831, 563] width 102 height 18
click at [356, 548] on button "Play" at bounding box center [377, 559] width 105 height 34
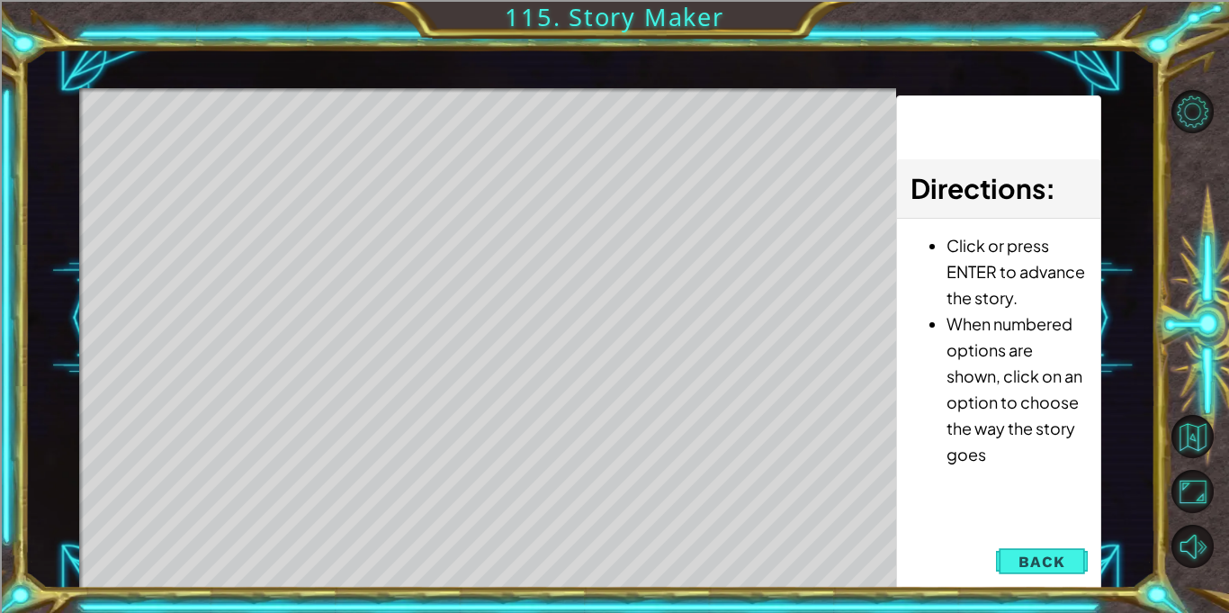
click at [508, 289] on div "Level Map" at bounding box center [494, 353] width 831 height 530
click at [493, 136] on div "Level Map" at bounding box center [494, 353] width 831 height 530
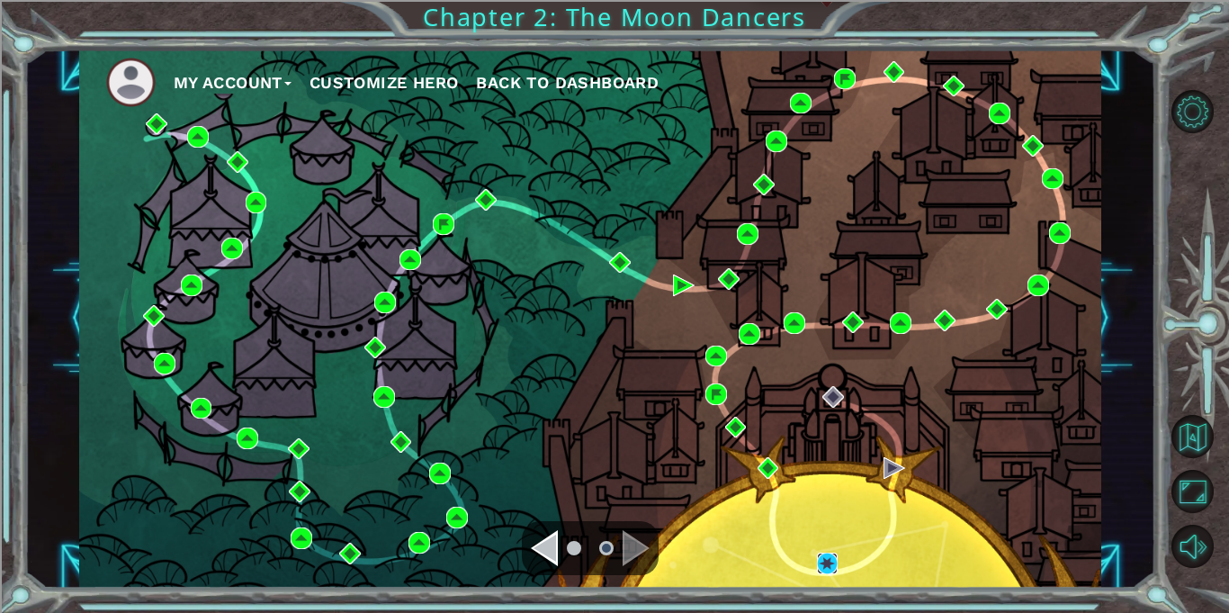
click at [828, 562] on img at bounding box center [828, 563] width 22 height 22
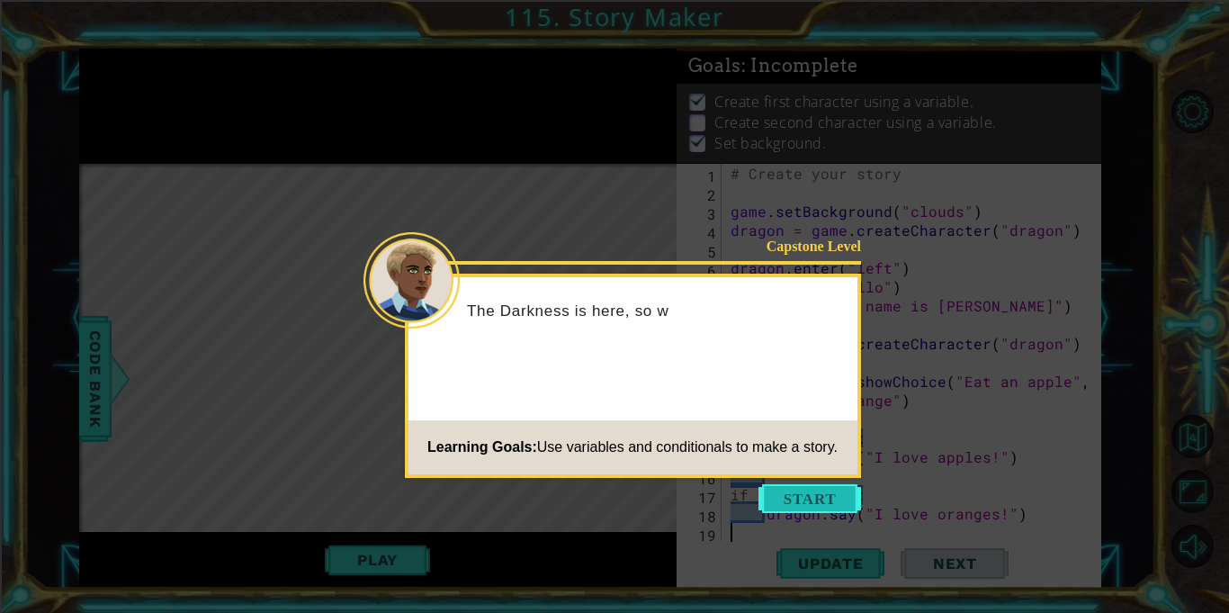
click at [839, 491] on button "Start" at bounding box center [809, 498] width 103 height 29
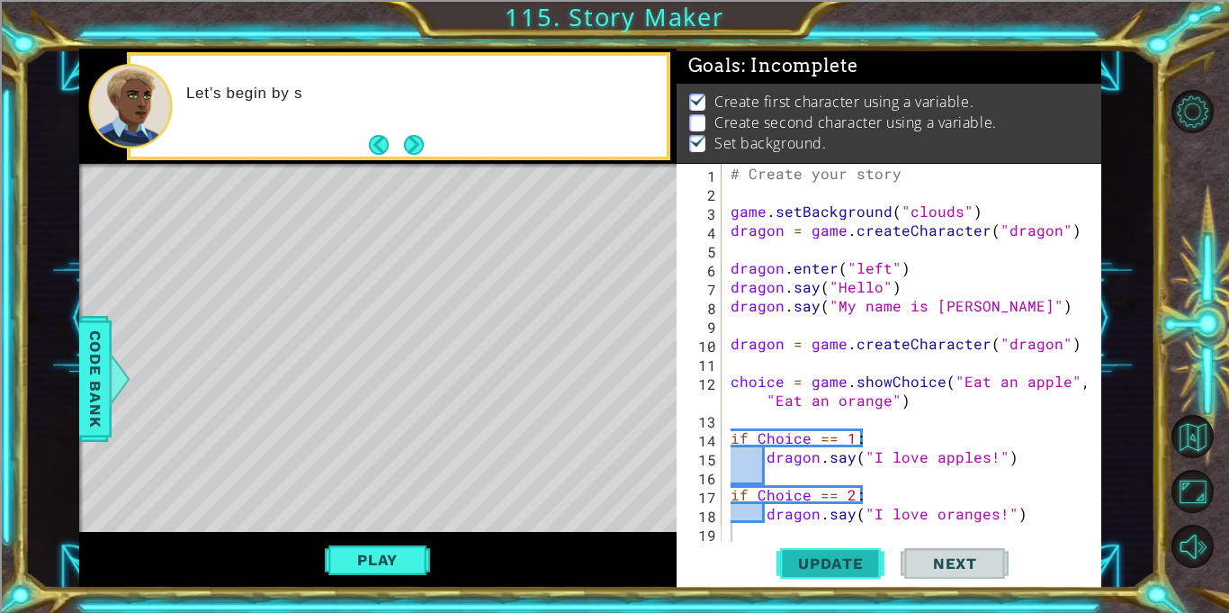
click at [832, 568] on span "Update" at bounding box center [831, 563] width 102 height 18
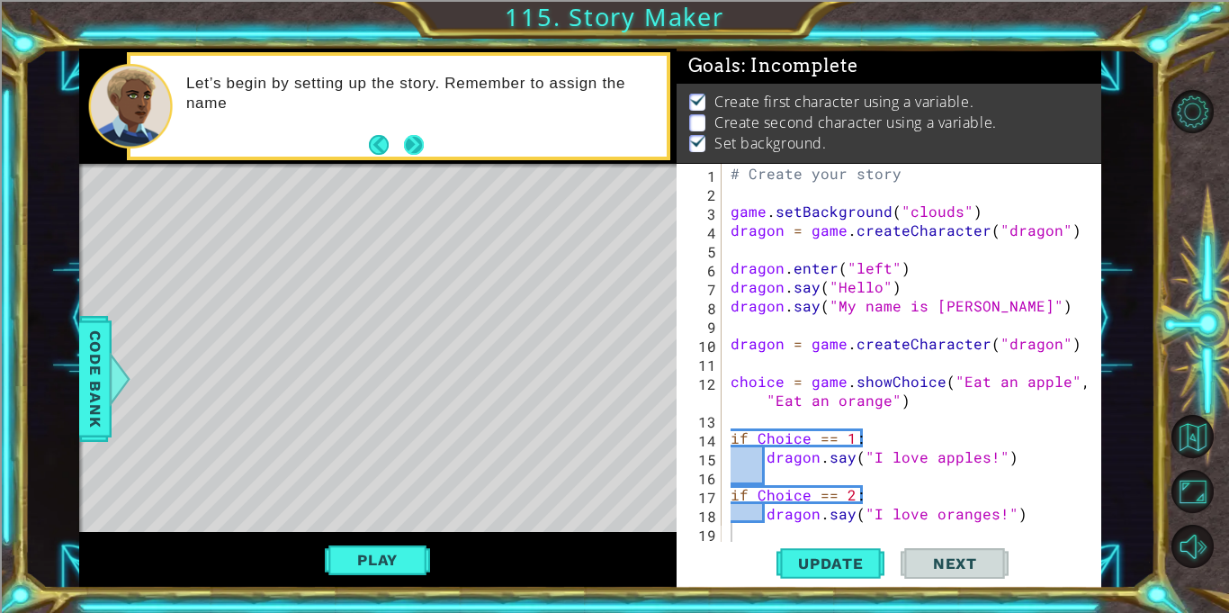
click at [404, 148] on button "Next" at bounding box center [414, 145] width 20 height 20
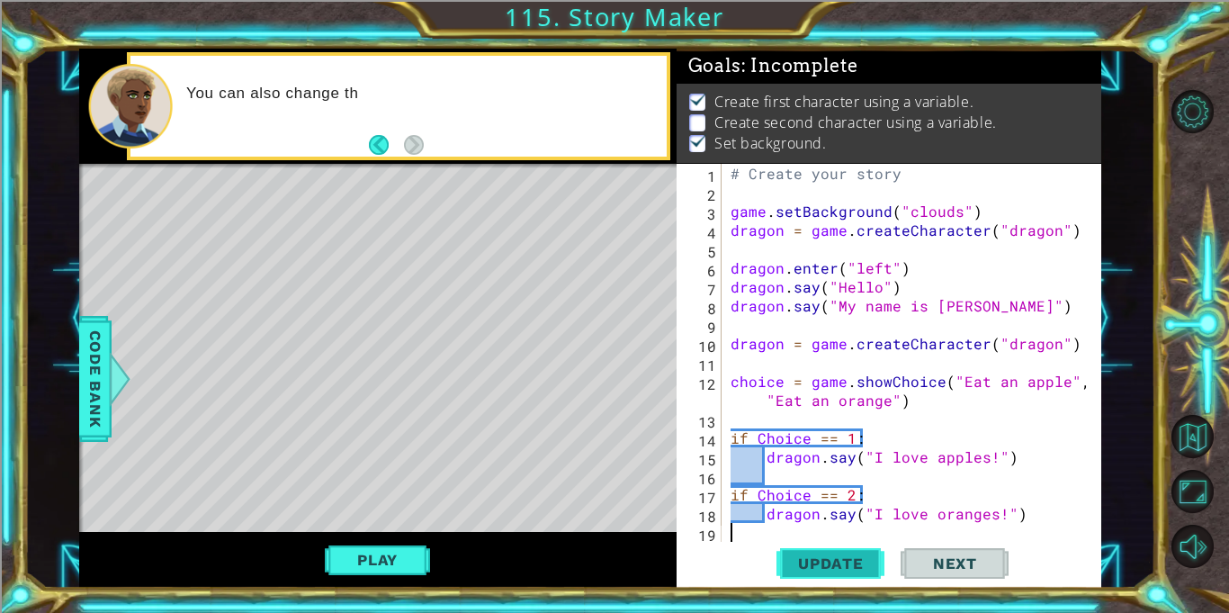
click at [805, 562] on span "Update" at bounding box center [831, 563] width 102 height 18
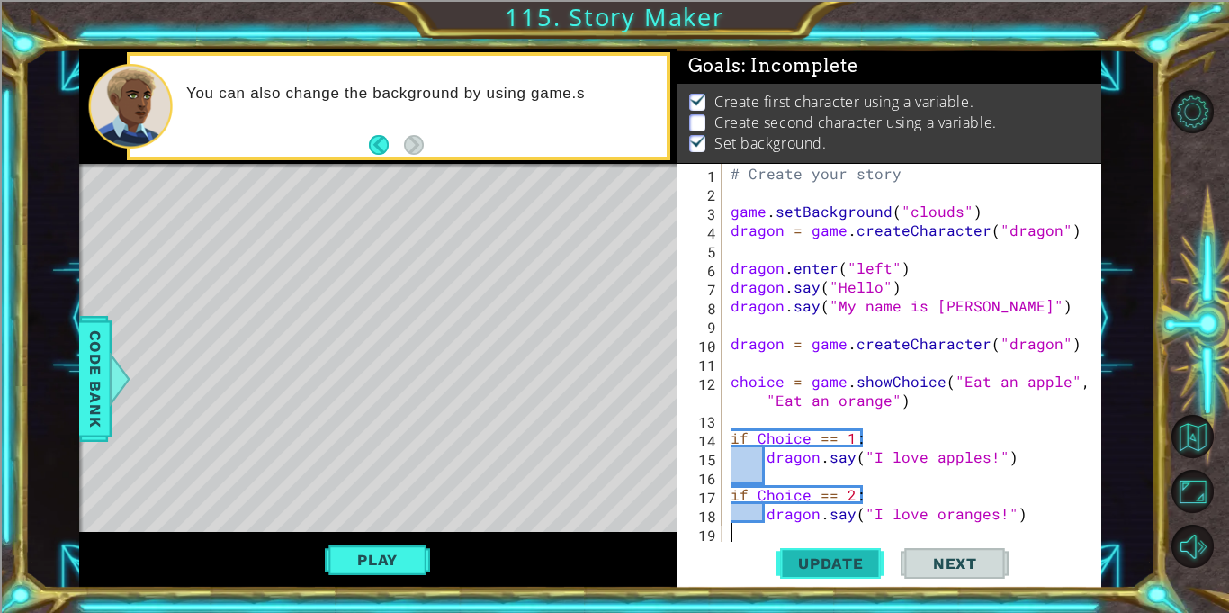
click at [805, 563] on span "Update" at bounding box center [831, 563] width 102 height 18
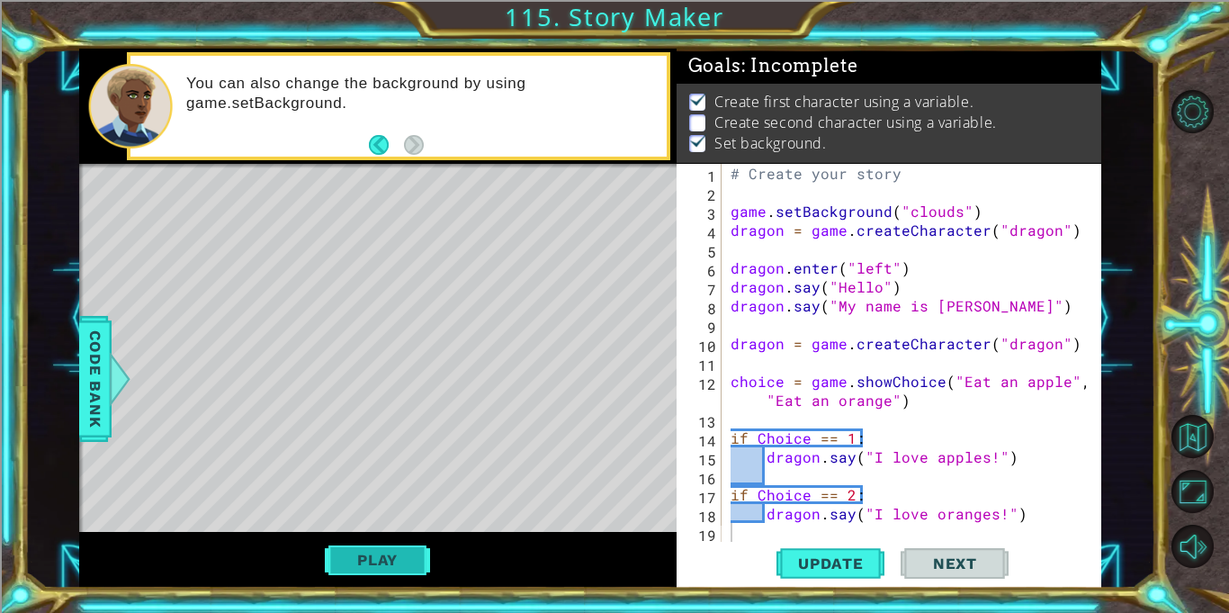
click at [400, 557] on button "Play" at bounding box center [377, 559] width 105 height 34
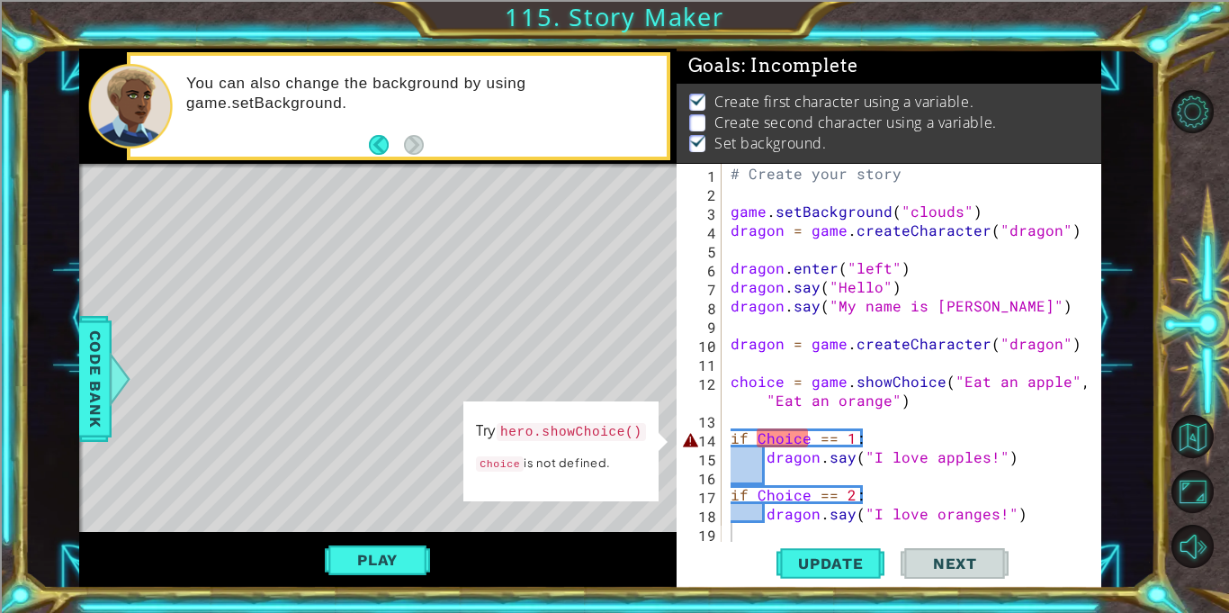
click at [764, 439] on div "# Create your story game . setBackground ( "clouds" ) dragon = game . createCha…" at bounding box center [916, 372] width 379 height 416
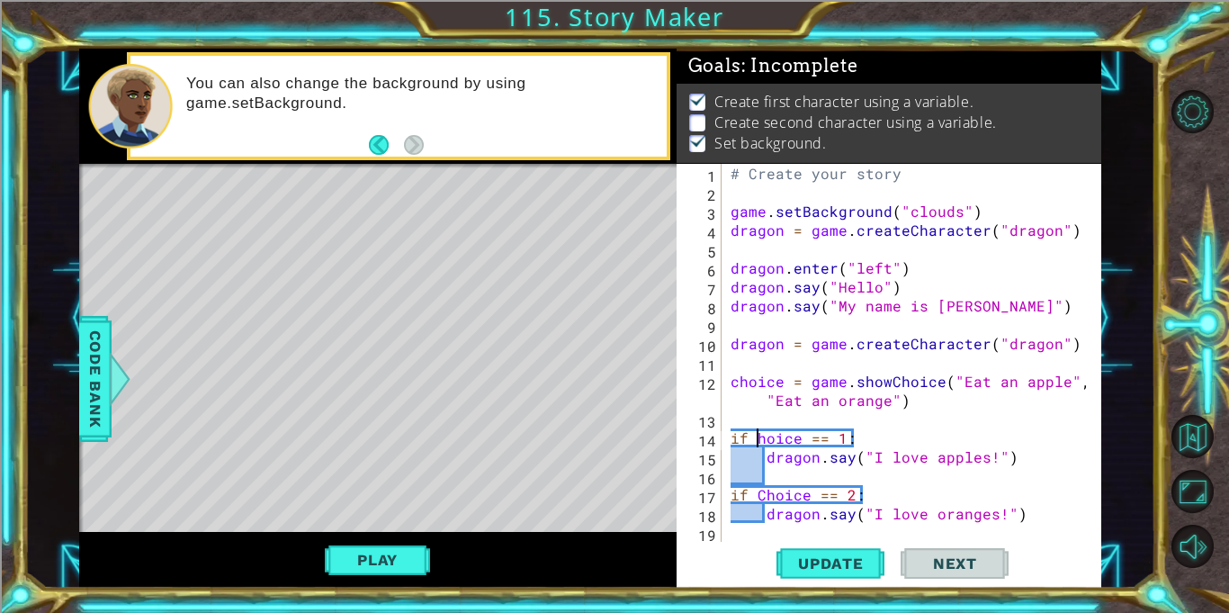
scroll to position [0, 2]
click at [762, 495] on div "# Create your story game . setBackground ( "clouds" ) dragon = game . createCha…" at bounding box center [916, 372] width 379 height 416
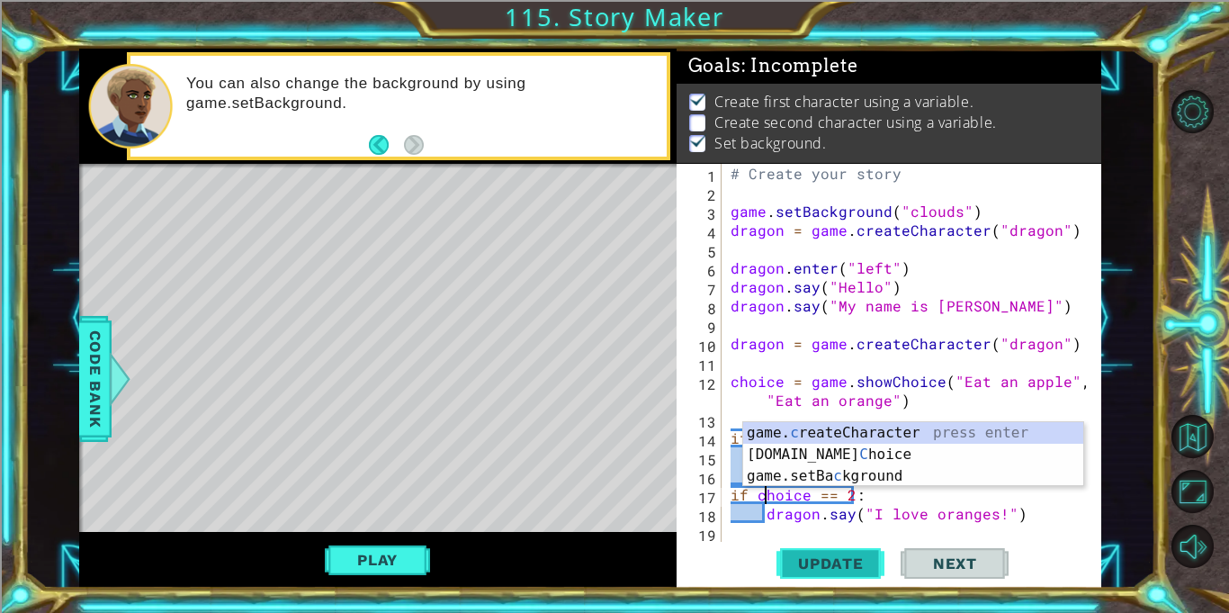
click at [792, 552] on button "Update" at bounding box center [830, 563] width 108 height 42
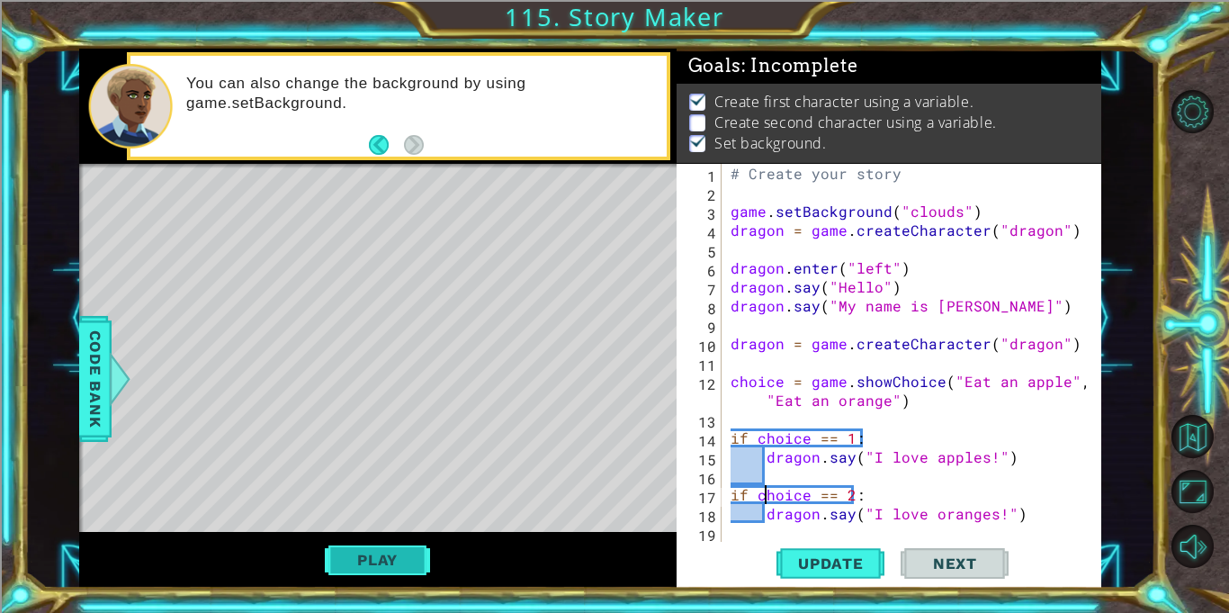
click at [345, 557] on button "Play" at bounding box center [377, 559] width 105 height 34
click at [949, 559] on span "Next" at bounding box center [955, 563] width 80 height 18
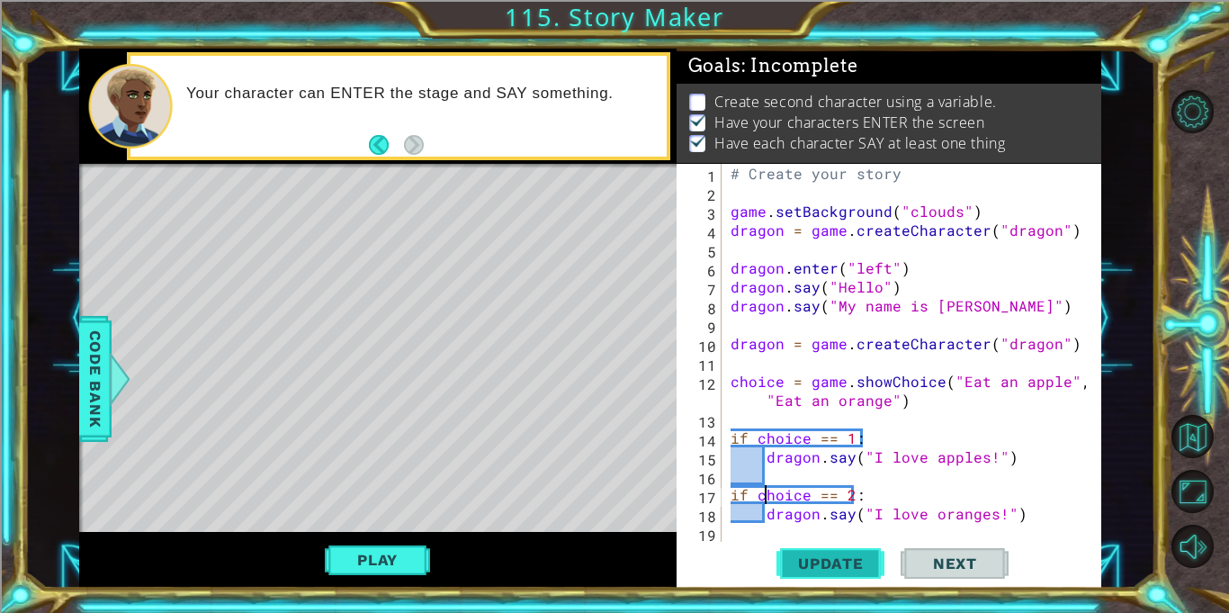
click at [837, 560] on span "Update" at bounding box center [831, 563] width 102 height 18
click at [419, 563] on button "Play" at bounding box center [377, 559] width 105 height 34
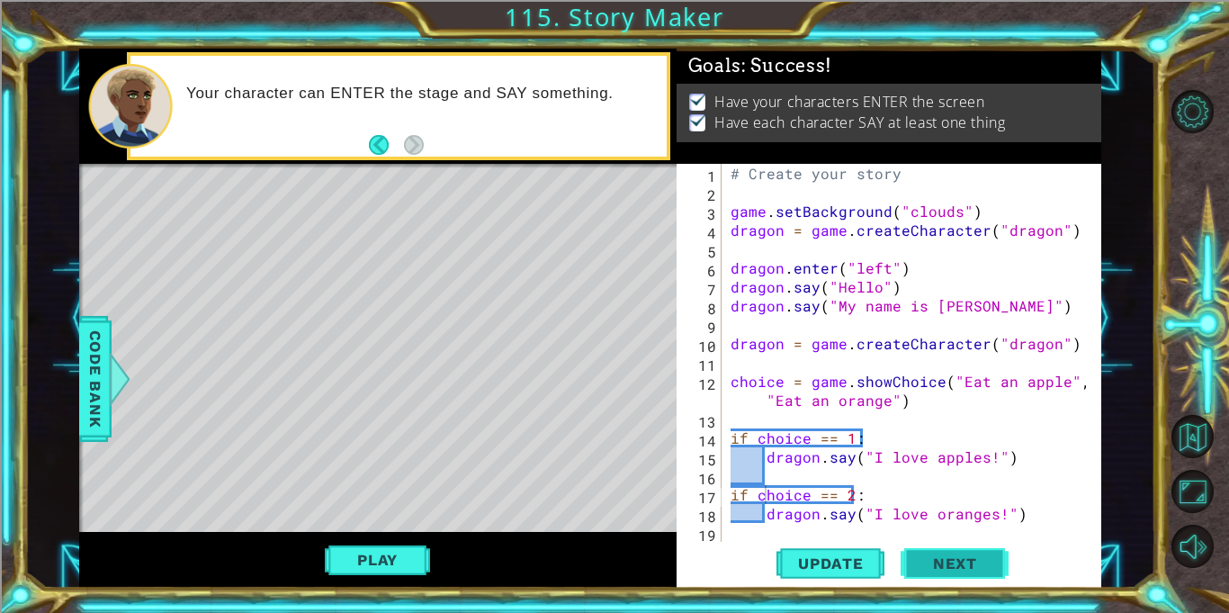
click at [993, 568] on span "Next" at bounding box center [955, 563] width 80 height 18
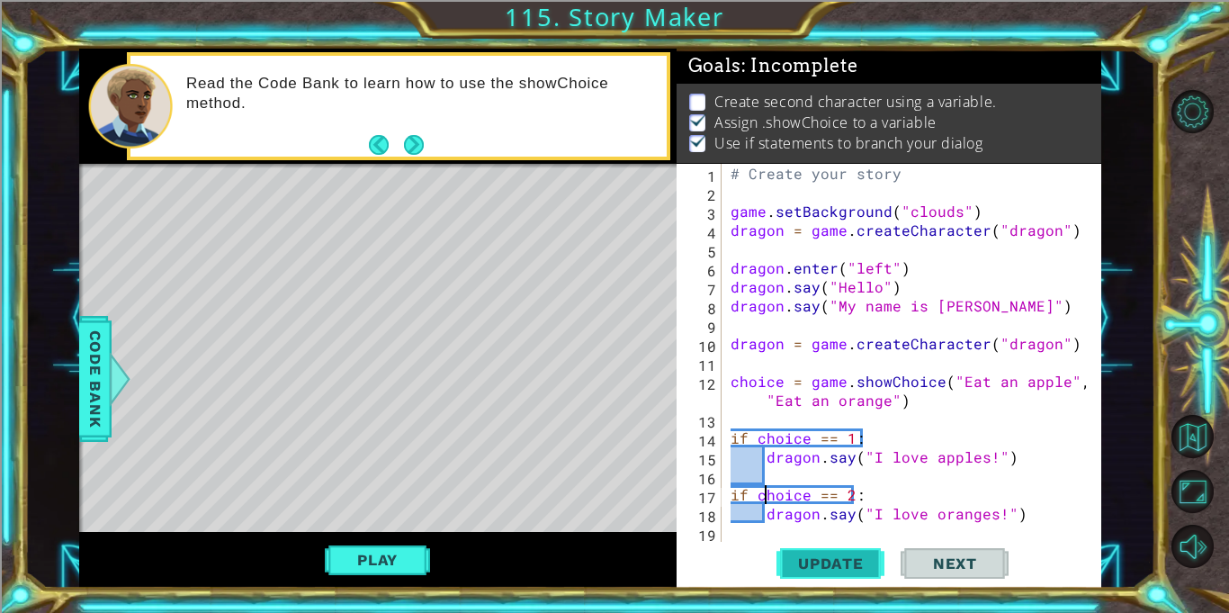
click at [860, 559] on span "Update" at bounding box center [831, 563] width 102 height 18
click at [1038, 519] on div "# Create your story game . setBackground ( "clouds" ) dragon = game . createCha…" at bounding box center [916, 372] width 379 height 416
type textarea "dragon.say("I love oranges!")"
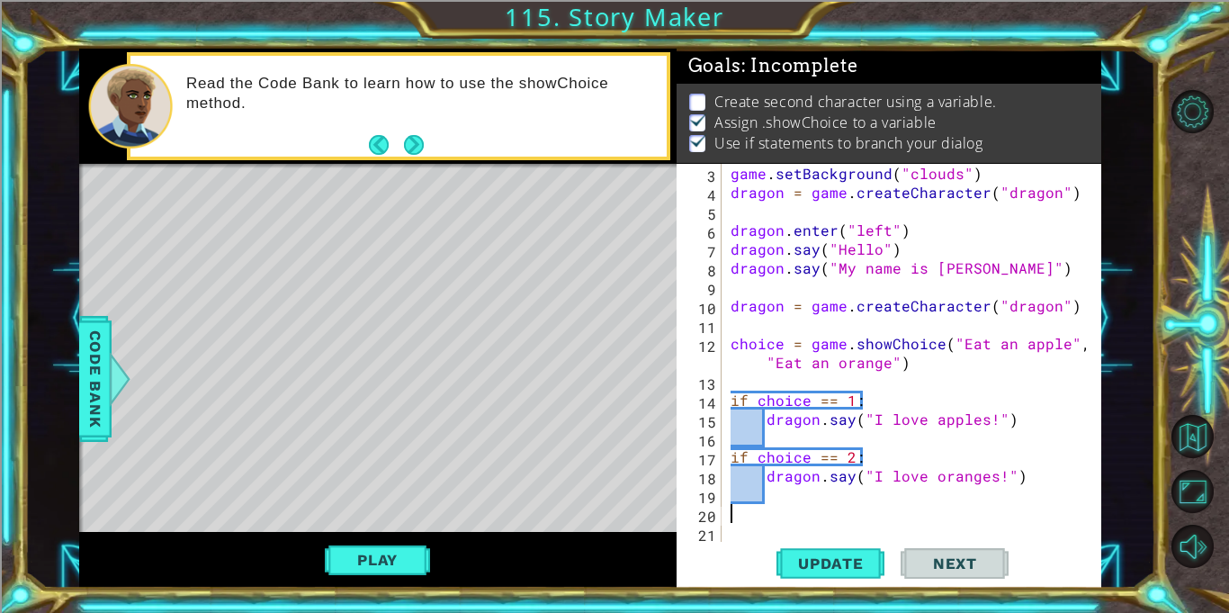
scroll to position [0, 0]
drag, startPoint x: 728, startPoint y: 196, endPoint x: 1076, endPoint y: 192, distance: 348.1
click at [1076, 192] on div "game . setBackground ( "clouds" ) dragon = game . createCharacter ( "dragon" ) …" at bounding box center [916, 372] width 379 height 416
type textarea "dragon = game.createCharacter("dragon")"
click at [746, 524] on div "game . setBackground ( "clouds" ) dragon = game . createCharacter ( "dragon" ) …" at bounding box center [916, 372] width 379 height 416
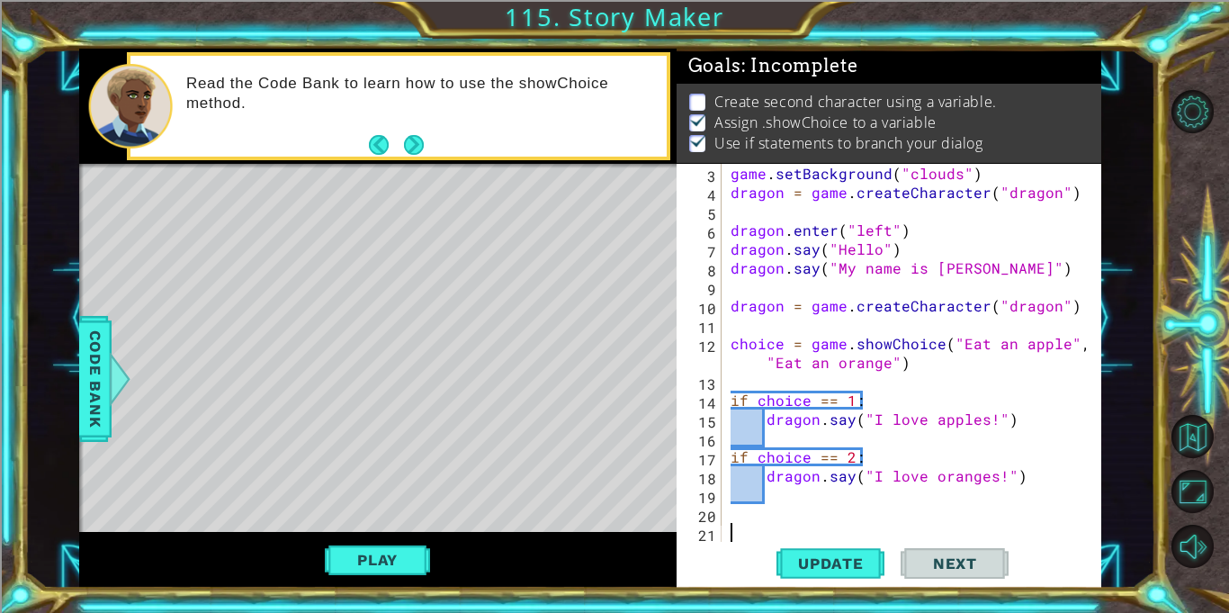
paste textarea "dragon = game.createCharacter("dragon")"
type textarea "dragon = game.createCharacter("dragon")"
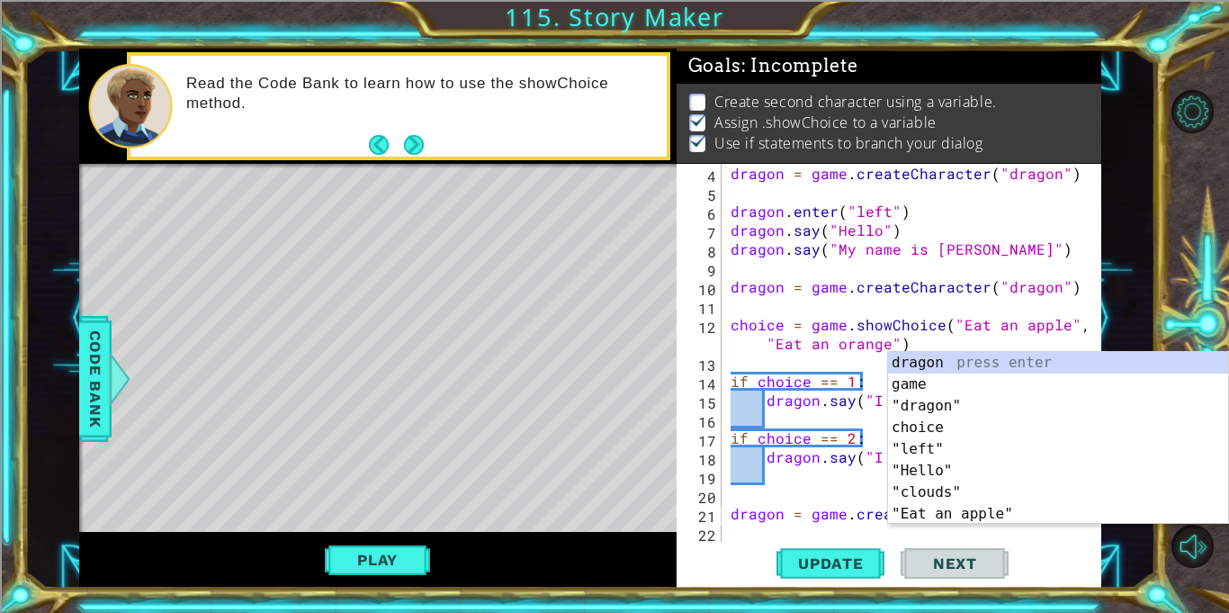
scroll to position [57, 0]
click at [833, 500] on div "dragon = game . createCharacter ( "dragon" ) dragon . enter ( "left" ) dragon .…" at bounding box center [916, 372] width 379 height 416
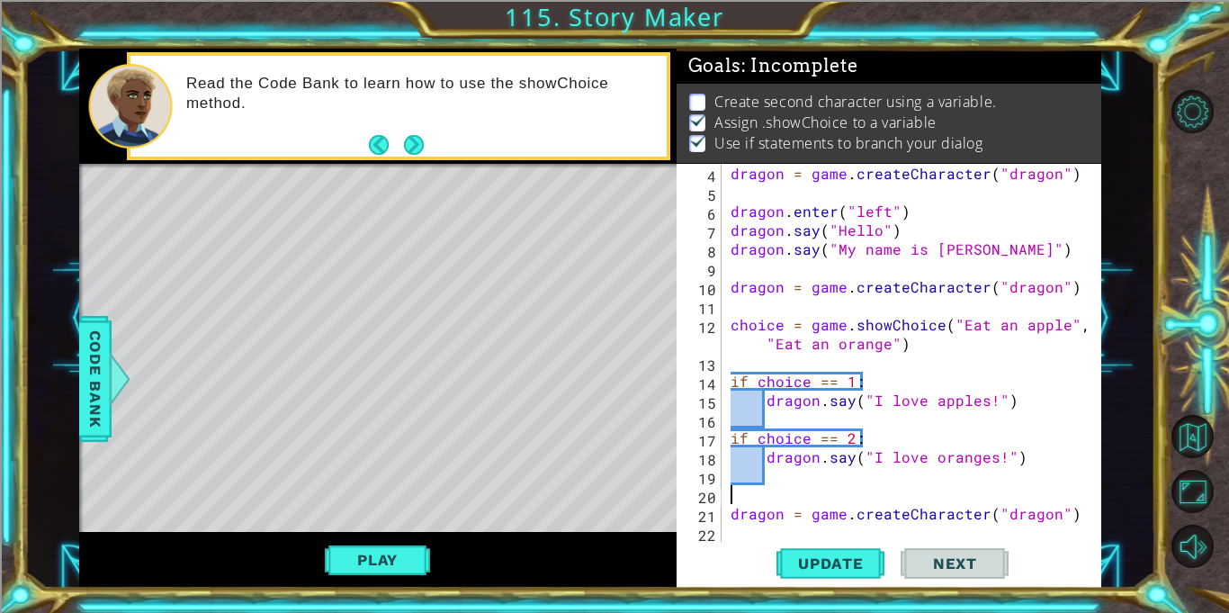
click at [1051, 514] on div "dragon = game . createCharacter ( "dragon" ) dragon . enter ( "left" ) dragon .…" at bounding box center [916, 372] width 379 height 416
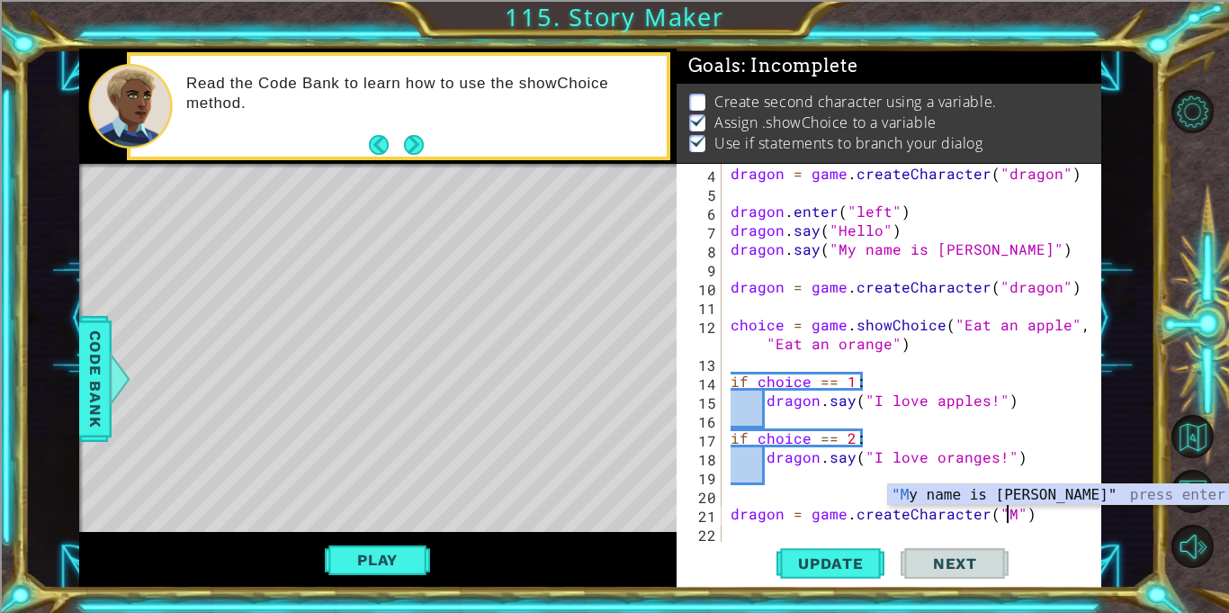
scroll to position [0, 17]
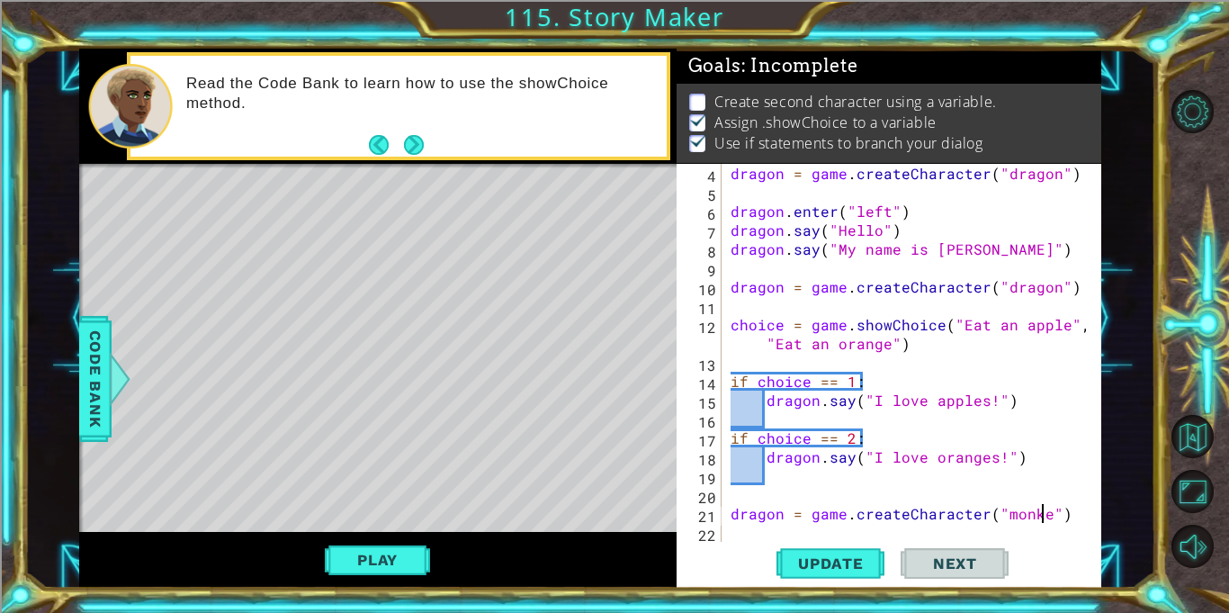
type textarea "dragon = game.createCharacter("monkey")"
click at [1082, 512] on div at bounding box center [1088, 324] width 18 height 434
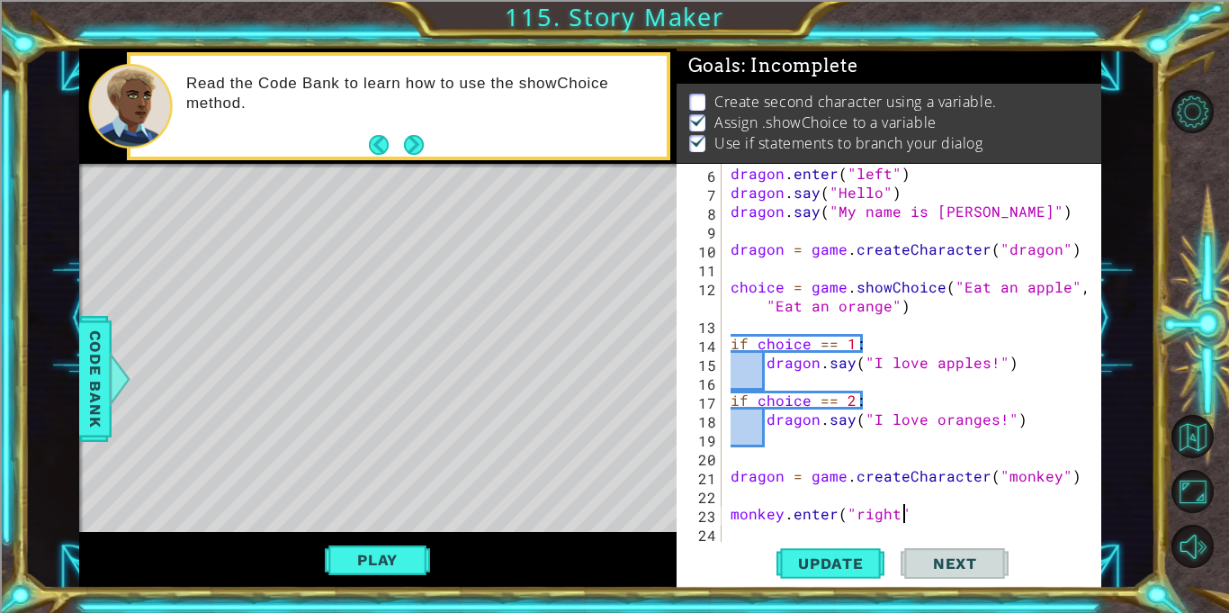
scroll to position [0, 10]
type textarea "monkey.enter("right")"
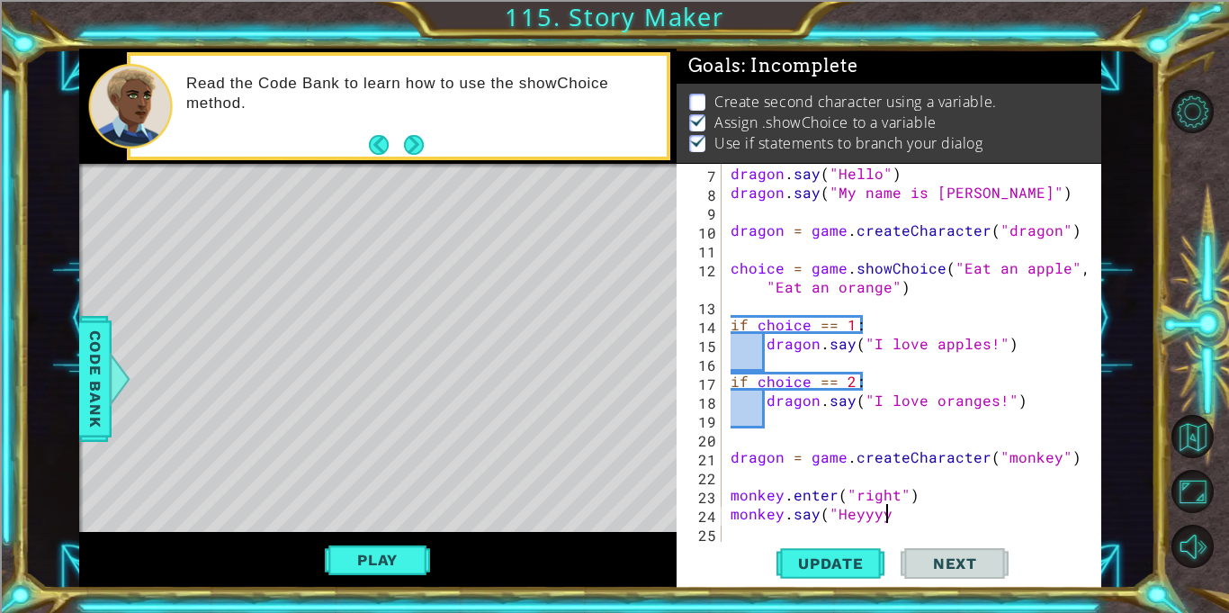
scroll to position [0, 9]
type textarea "monkey.say("Heyyyy")"
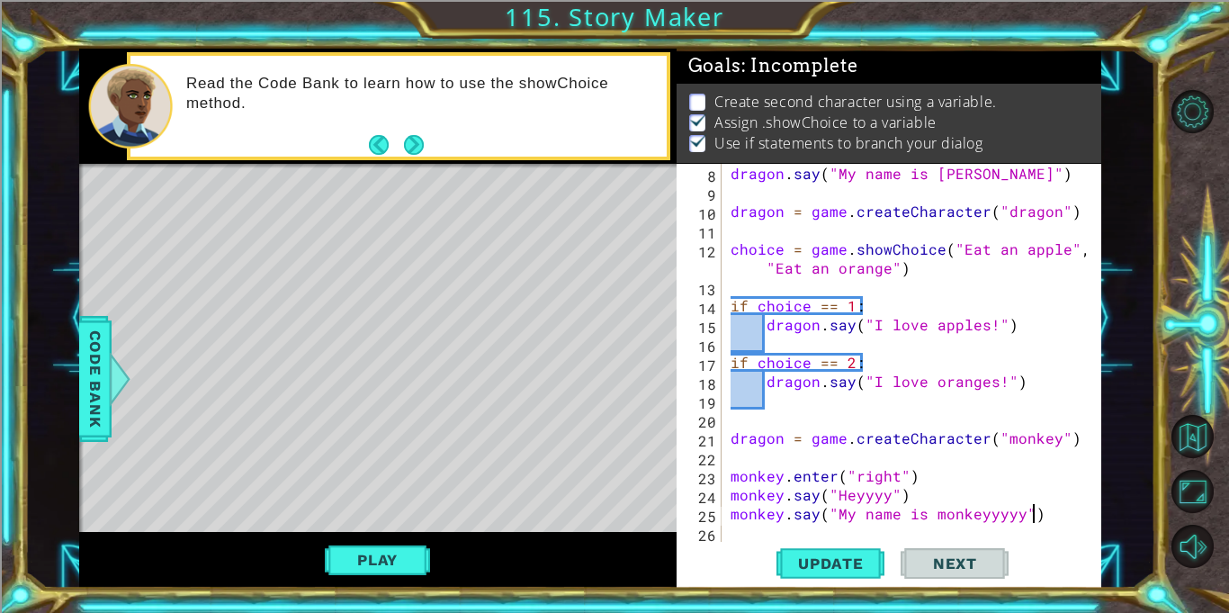
scroll to position [0, 18]
click at [807, 577] on button "Update" at bounding box center [830, 563] width 108 height 42
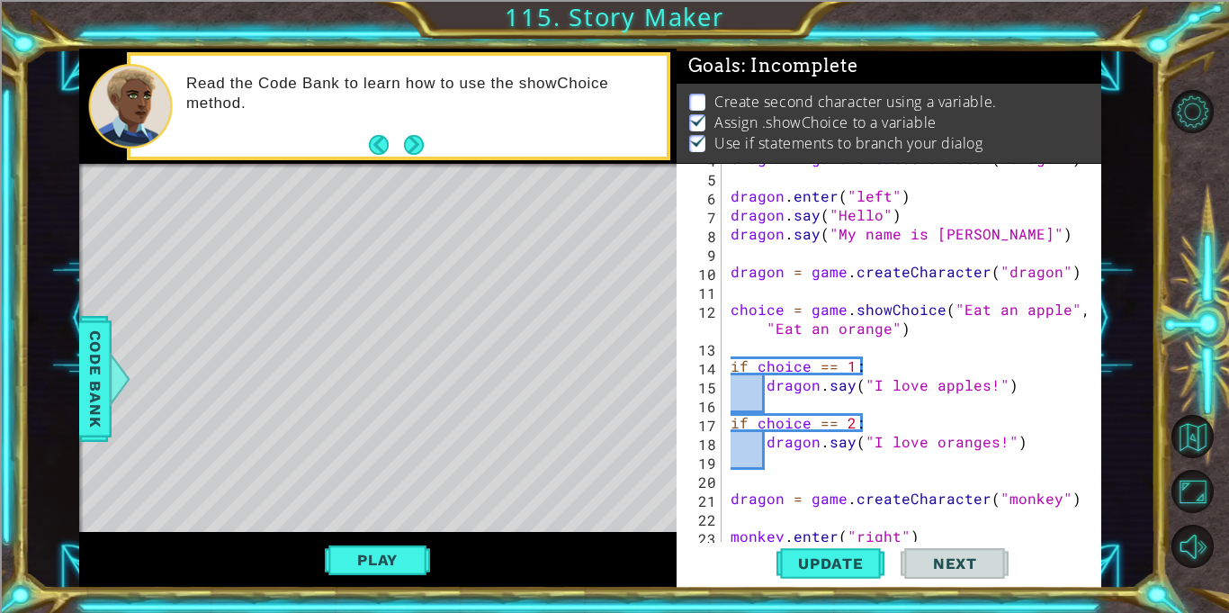
scroll to position [124, 0]
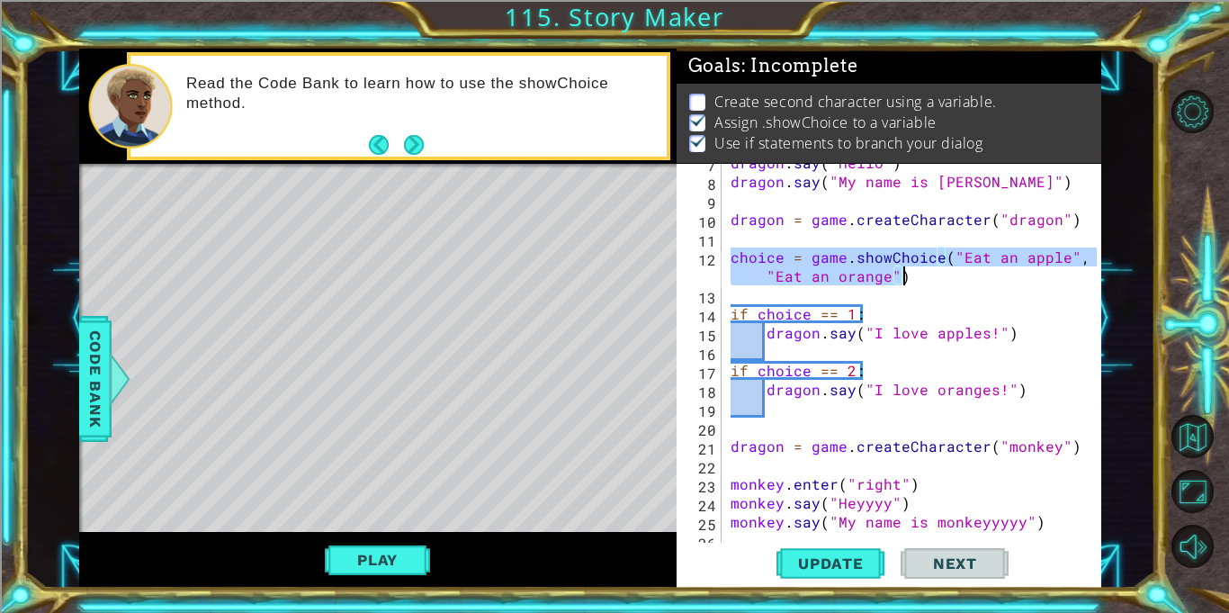
drag, startPoint x: 728, startPoint y: 255, endPoint x: 905, endPoint y: 272, distance: 177.9
click at [905, 272] on div "dragon . say ( "Hello" ) dragon . say ( "My name is [PERSON_NAME]" ) dragon = g…" at bounding box center [916, 361] width 379 height 416
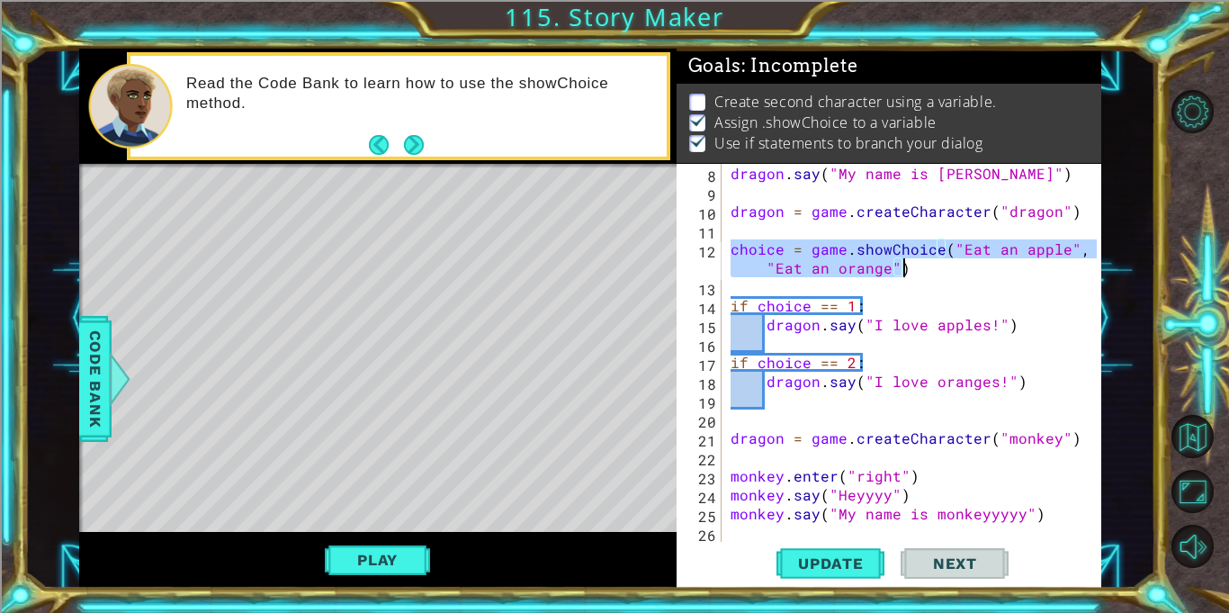
click at [1061, 521] on div "dragon . say ( "My name is [PERSON_NAME]" ) dragon = game . createCharacter ( "…" at bounding box center [916, 372] width 379 height 416
type textarea "monkey.say("My name is monkeyyyyy")"
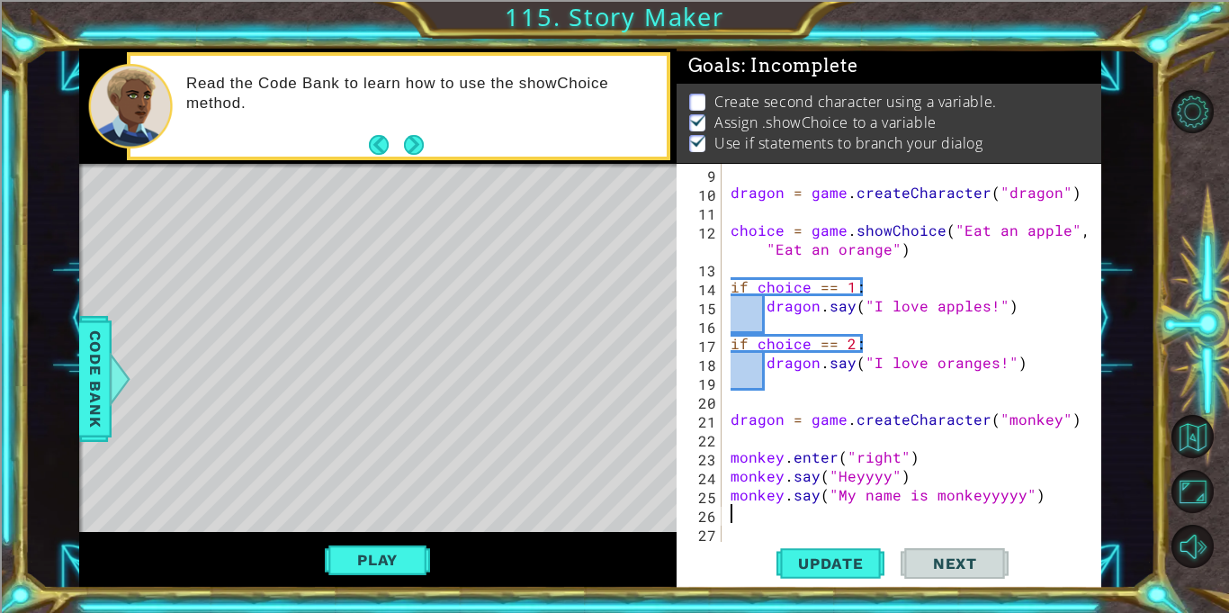
scroll to position [170, 0]
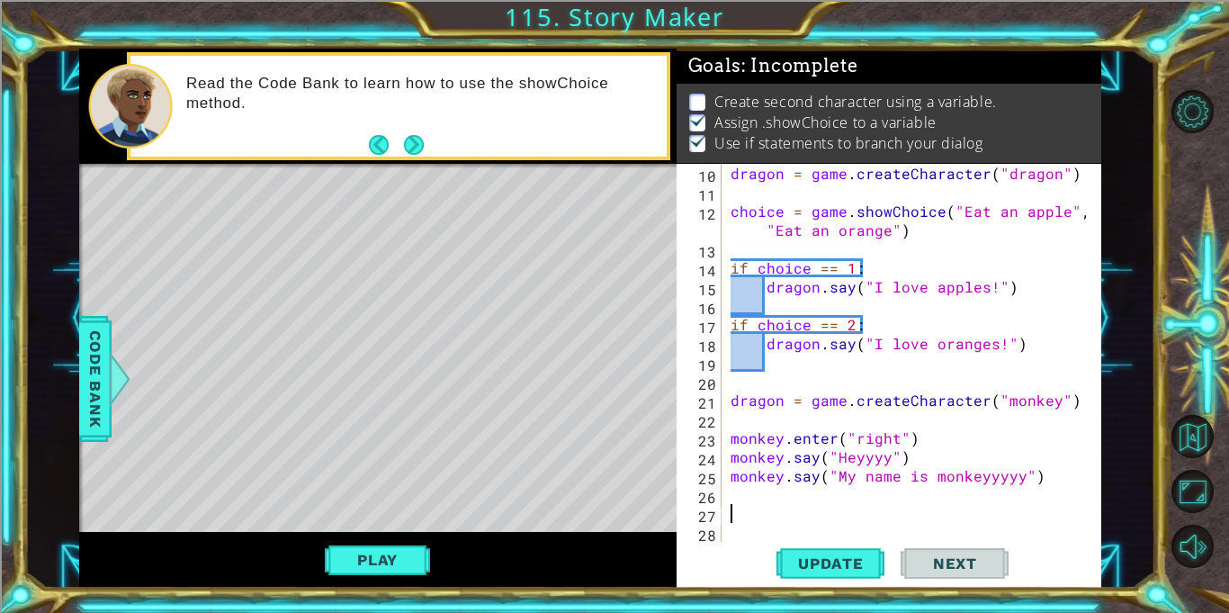
paste textarea "choice = game.showChoice("Eat an apple", "Eat an orange")"
type textarea "choice = game.showChoice("Eat an apple", "Eat an orange")"
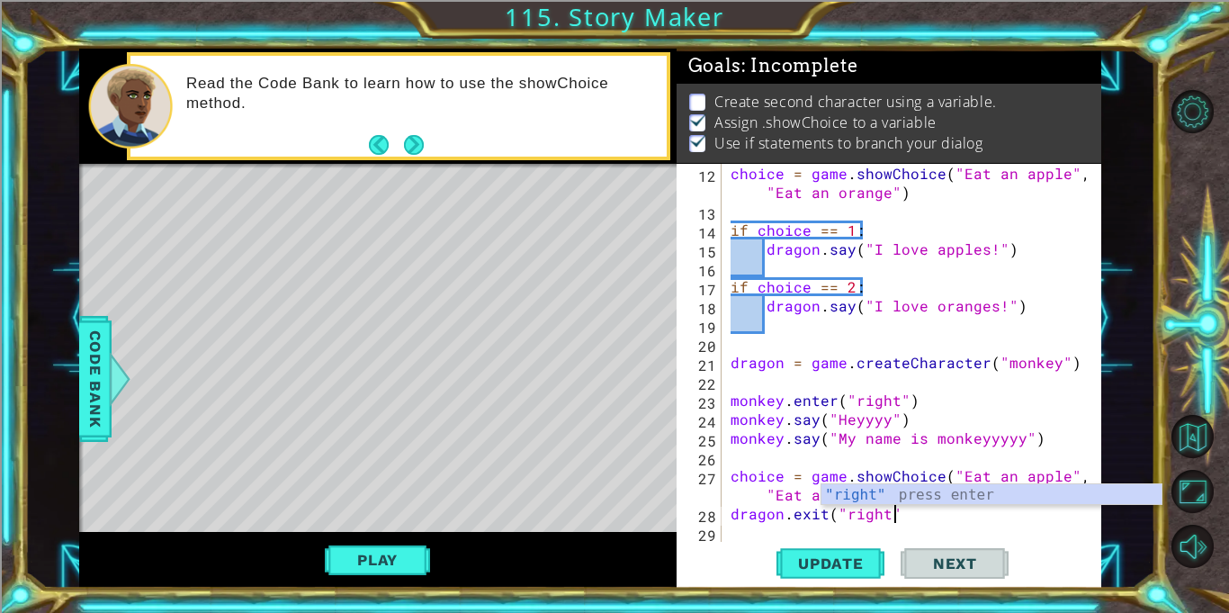
scroll to position [0, 10]
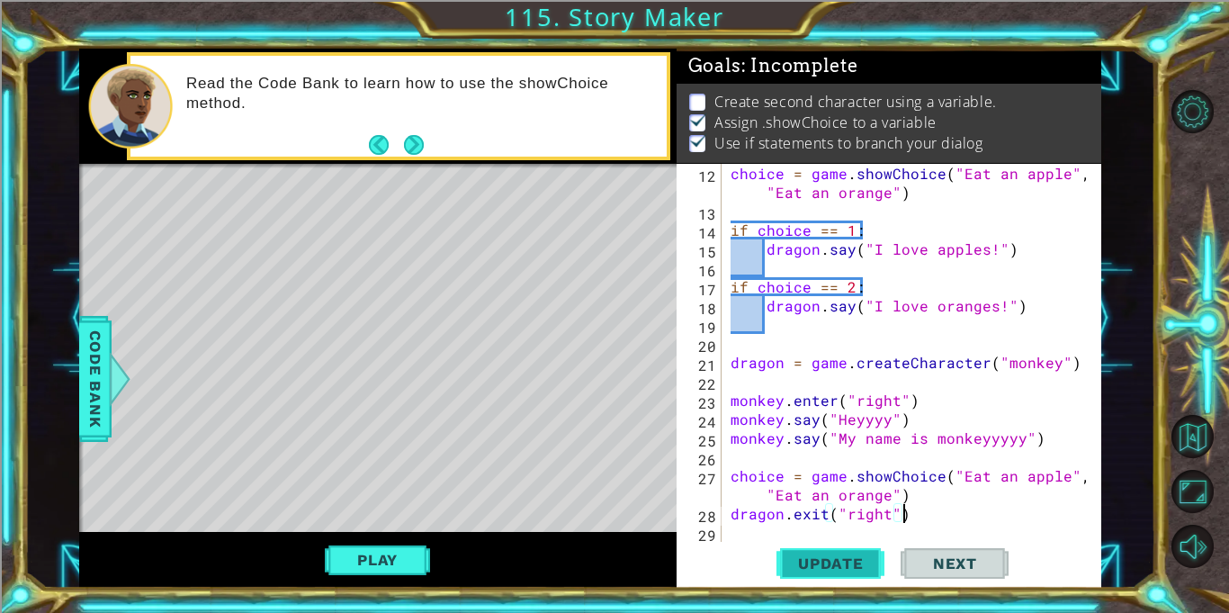
click at [863, 552] on button "Update" at bounding box center [830, 563] width 108 height 42
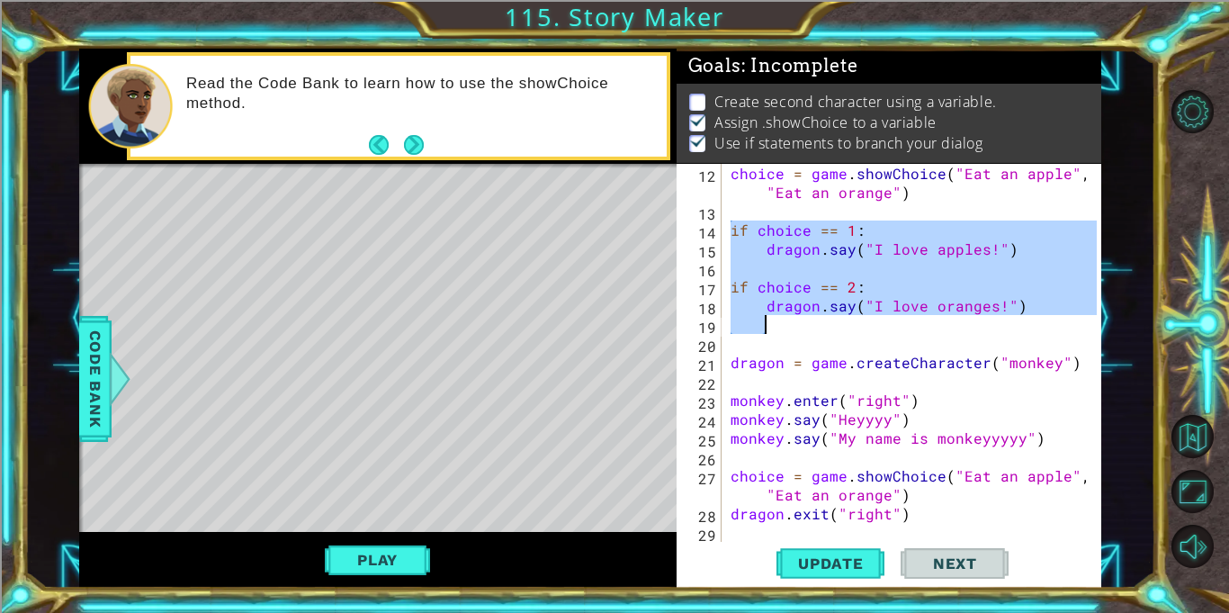
drag, startPoint x: 728, startPoint y: 231, endPoint x: 1025, endPoint y: 320, distance: 310.8
click at [1025, 320] on div "choice = game . showChoice ( "Eat an apple" , "Eat an orange" ) if choice == 1 …" at bounding box center [916, 381] width 379 height 434
click at [922, 514] on div "choice = game . showChoice ( "Eat an apple" , "Eat an orange" ) if choice == 1 …" at bounding box center [916, 381] width 379 height 434
type textarea "dragon.exit("right")"
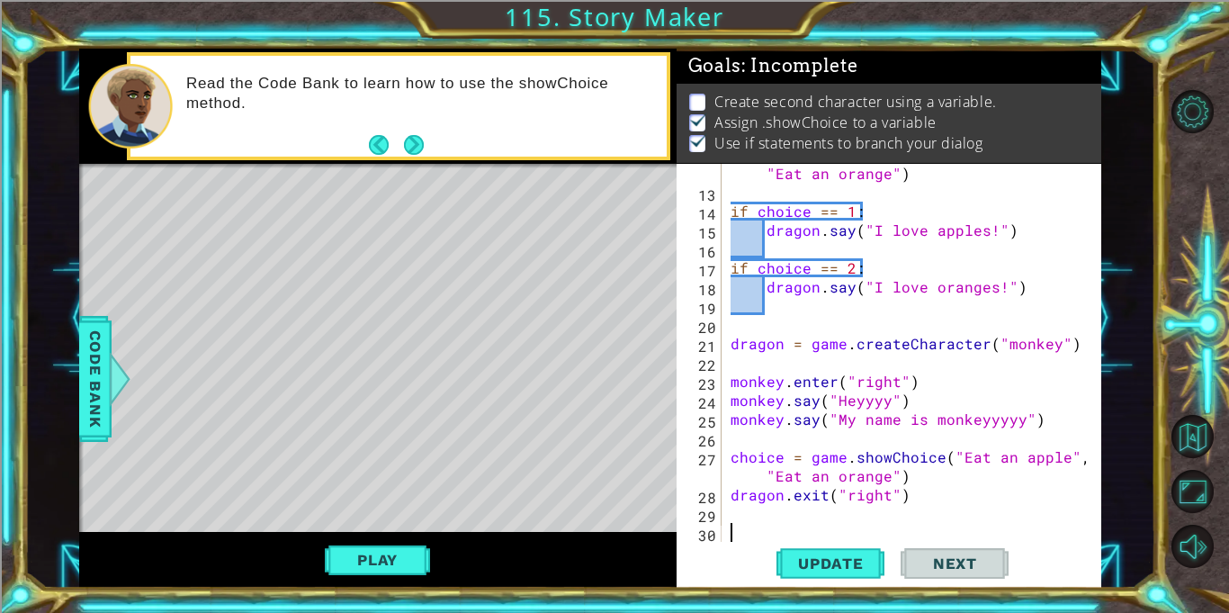
scroll to position [246, 0]
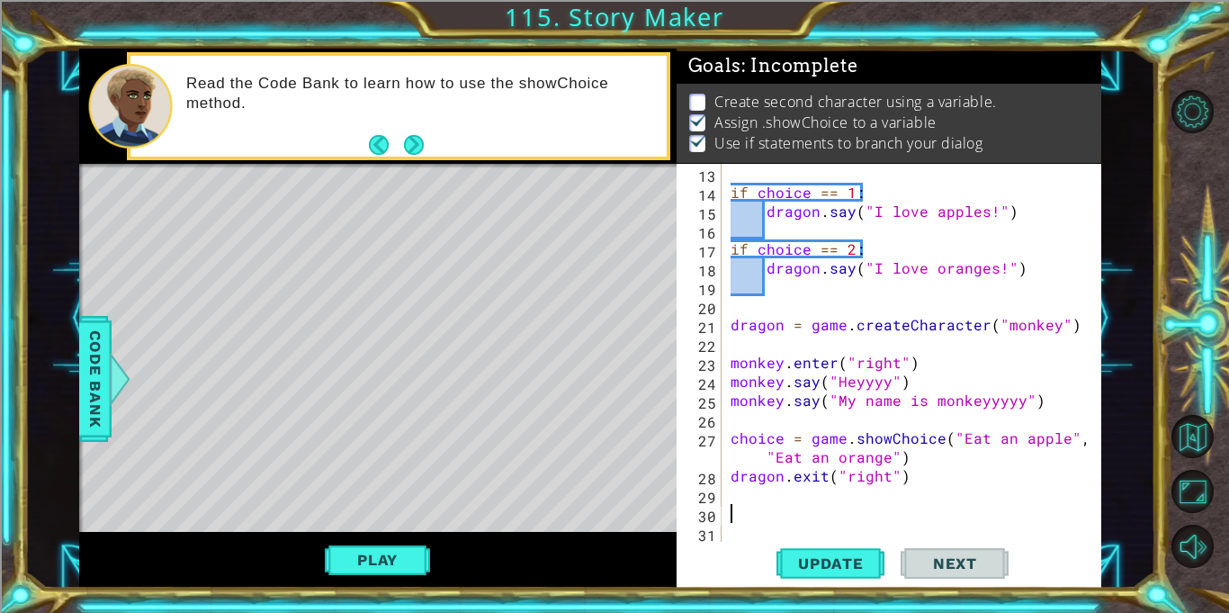
paste textarea "Code Area"
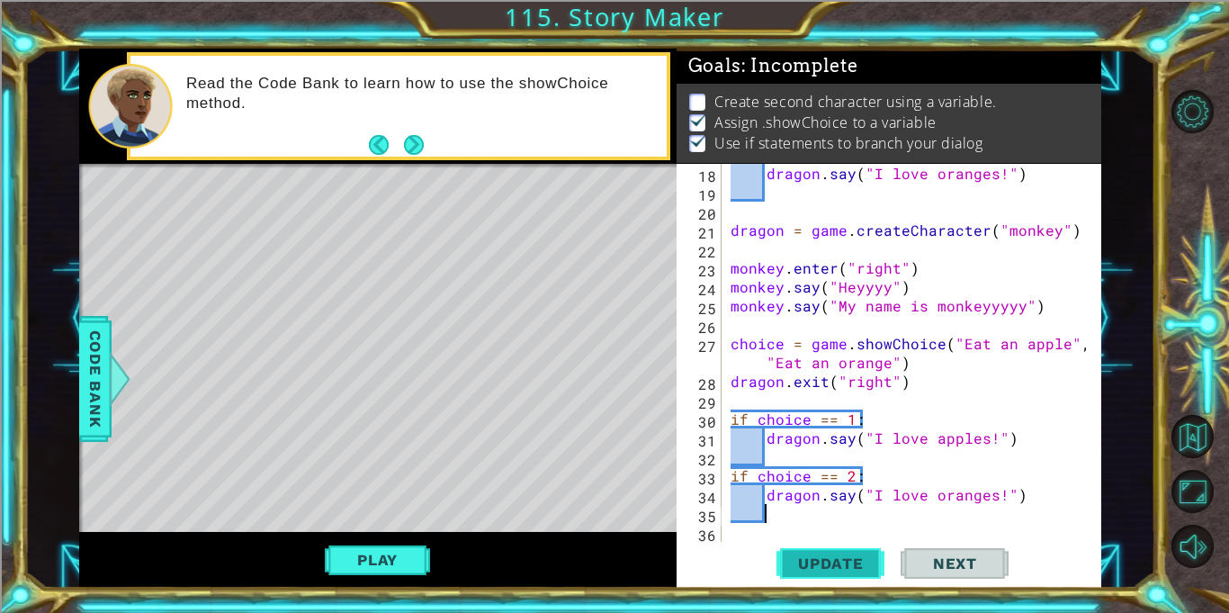
click at [805, 558] on span "Update" at bounding box center [831, 563] width 102 height 18
drag, startPoint x: 730, startPoint y: 380, endPoint x: 915, endPoint y: 383, distance: 184.4
click at [915, 383] on div "dragon . say ( "I love oranges!" ) dragon = game . createCharacter ( "monkey" )…" at bounding box center [916, 372] width 379 height 416
type textarea "dragon.exit("right")"
click at [813, 439] on div "dragon . say ( "I love oranges!" ) dragon = game . createCharacter ( "monkey" )…" at bounding box center [916, 372] width 379 height 416
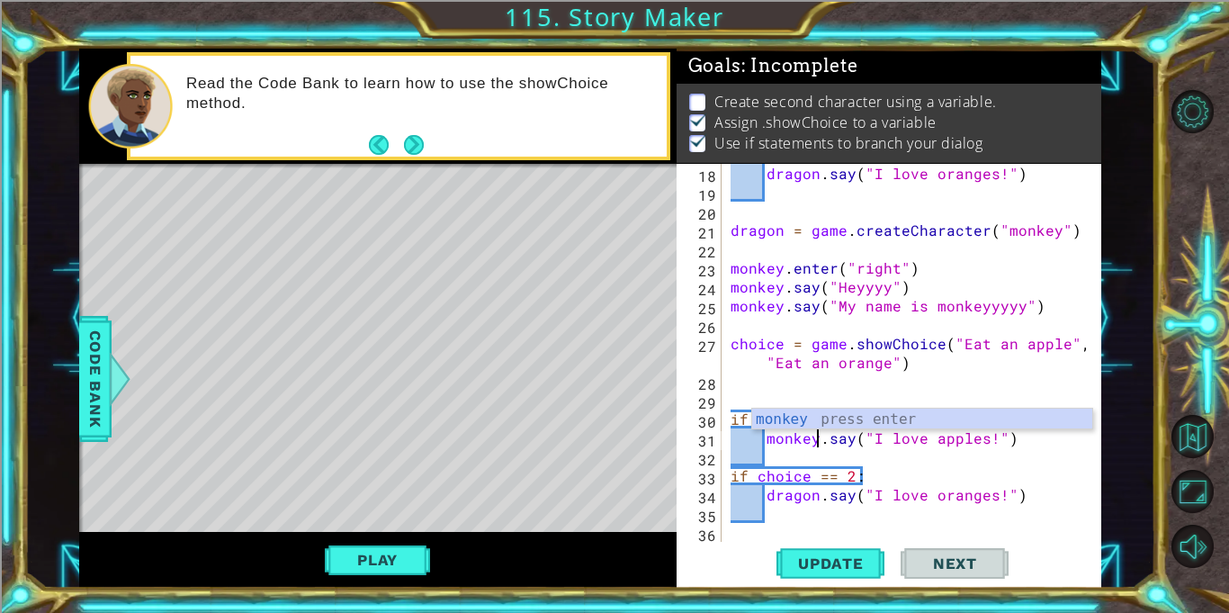
scroll to position [0, 5]
click at [817, 492] on div "dragon . say ( "I love oranges!" ) dragon = game . createCharacter ( "monkey" )…" at bounding box center [916, 372] width 379 height 416
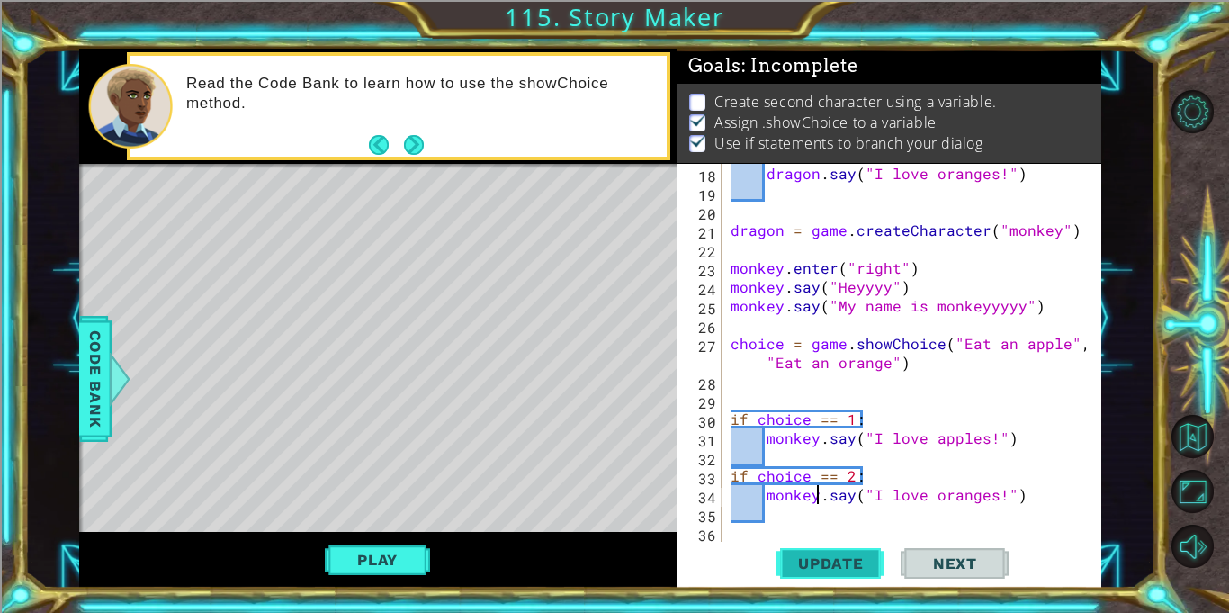
click at [828, 568] on span "Update" at bounding box center [831, 563] width 102 height 18
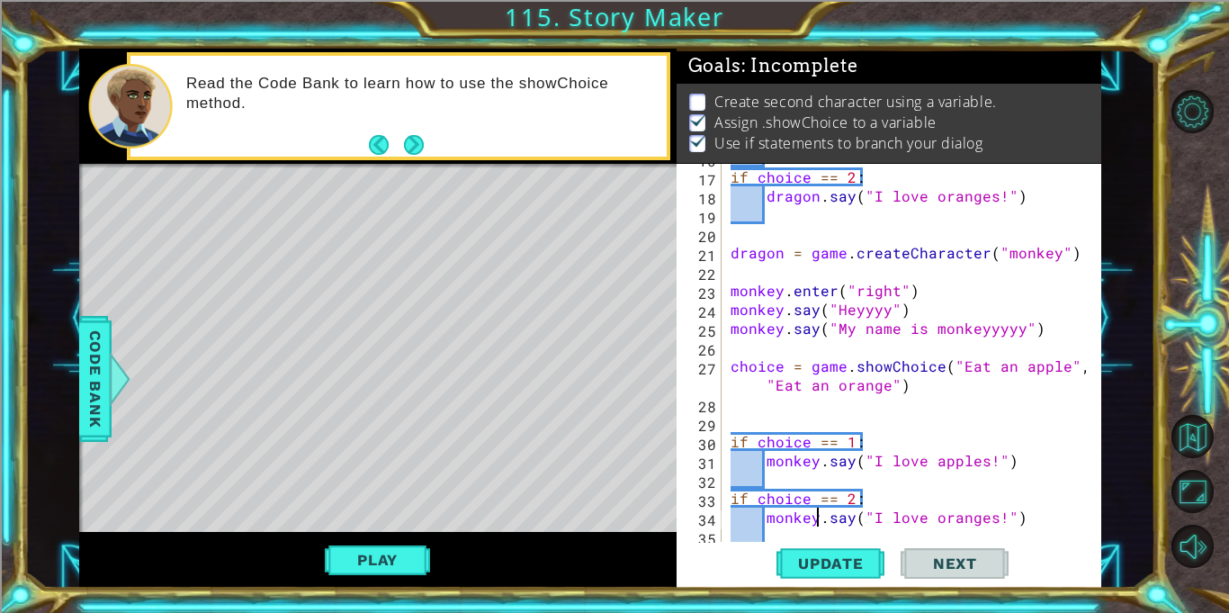
scroll to position [340, 0]
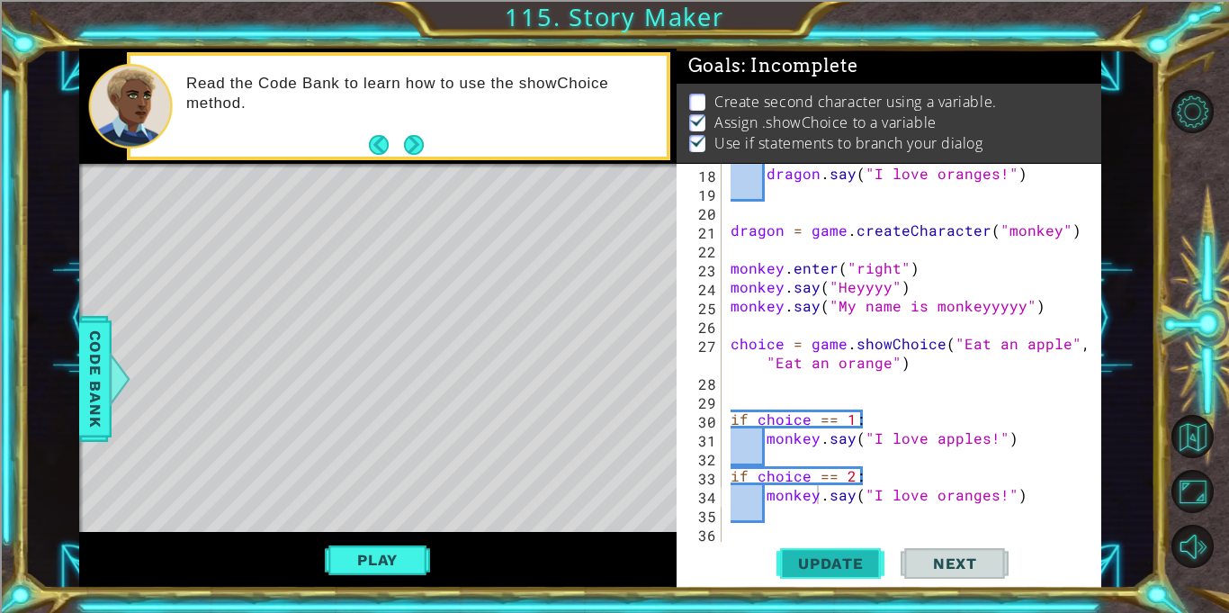
click at [837, 559] on span "Update" at bounding box center [831, 563] width 102 height 18
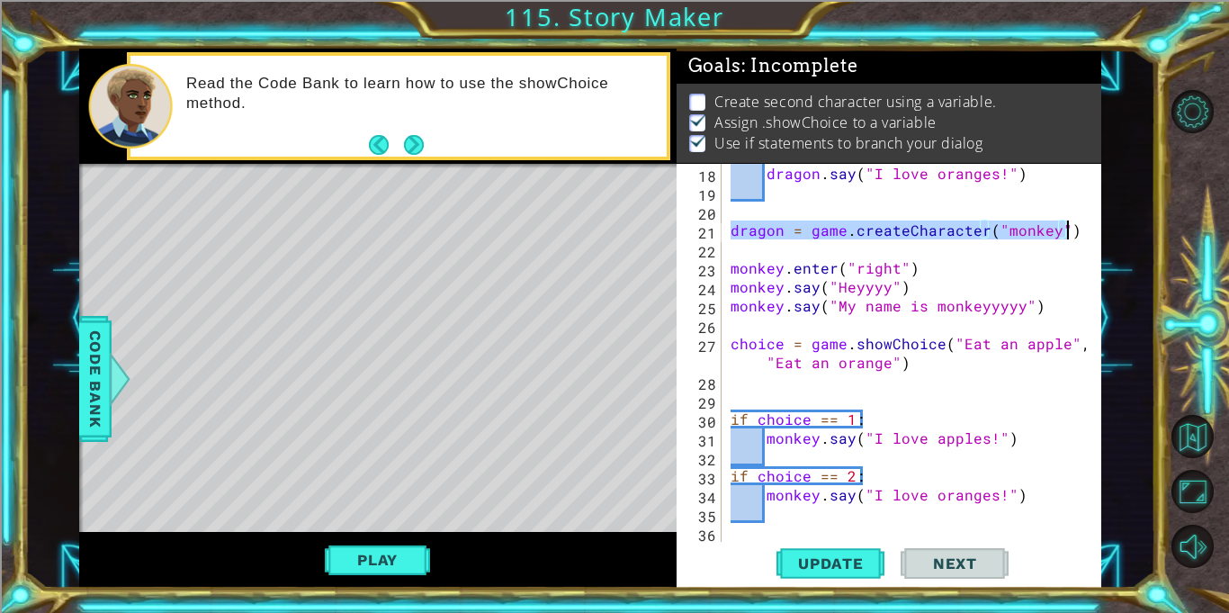
drag, startPoint x: 730, startPoint y: 232, endPoint x: 1067, endPoint y: 236, distance: 336.4
click at [1067, 236] on div "dragon . say ( "I love oranges!" ) dragon = game . createCharacter ( "monkey" )…" at bounding box center [916, 372] width 379 height 416
type textarea "dragon = game.createCharacter("monkey")"
click at [792, 394] on div "dragon . say ( "I love oranges!" ) dragon = game . createCharacter ( "monkey" )…" at bounding box center [916, 372] width 379 height 416
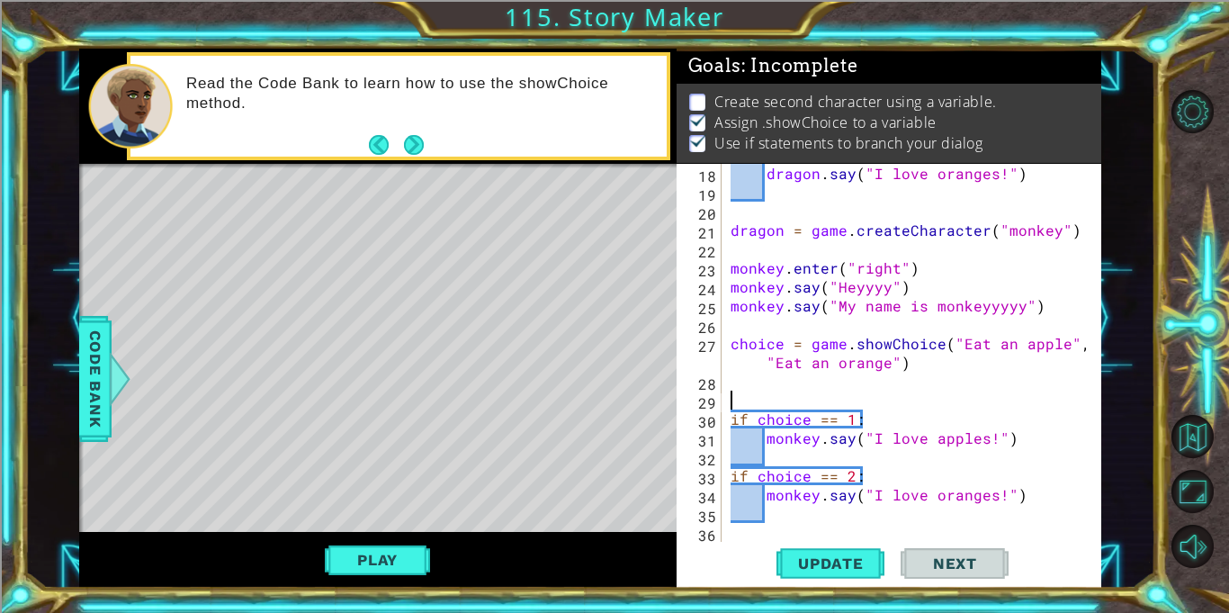
paste textarea "dragon = game.createCharacter("monkey")"
type textarea "dragon = game.createCharacter("monkey")"
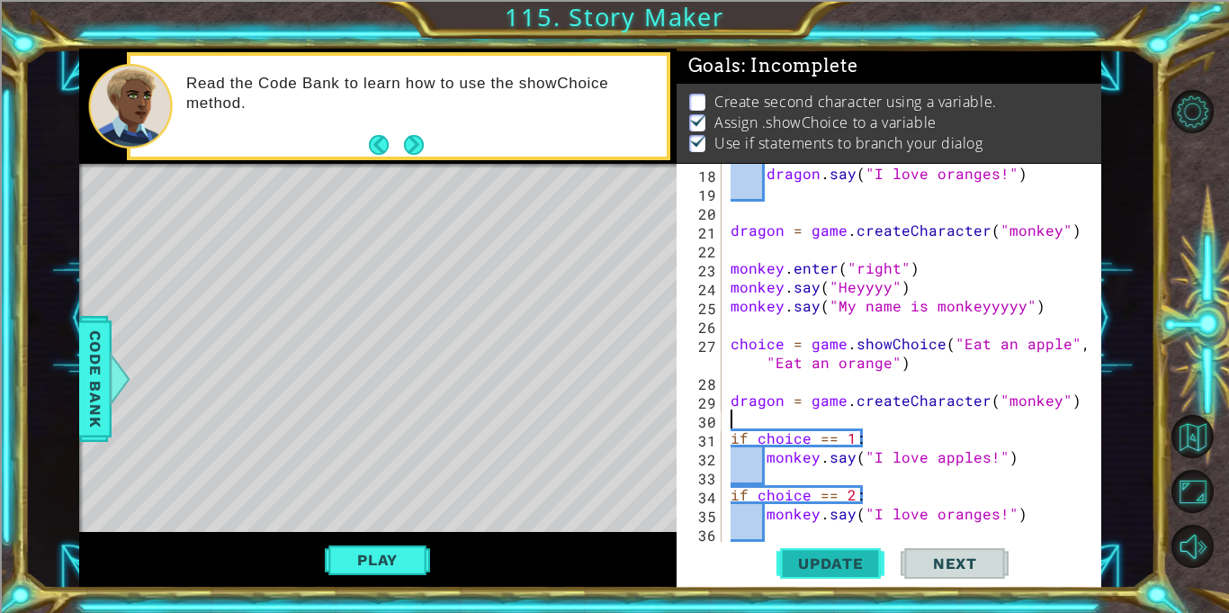
click at [823, 577] on button "Update" at bounding box center [830, 563] width 108 height 42
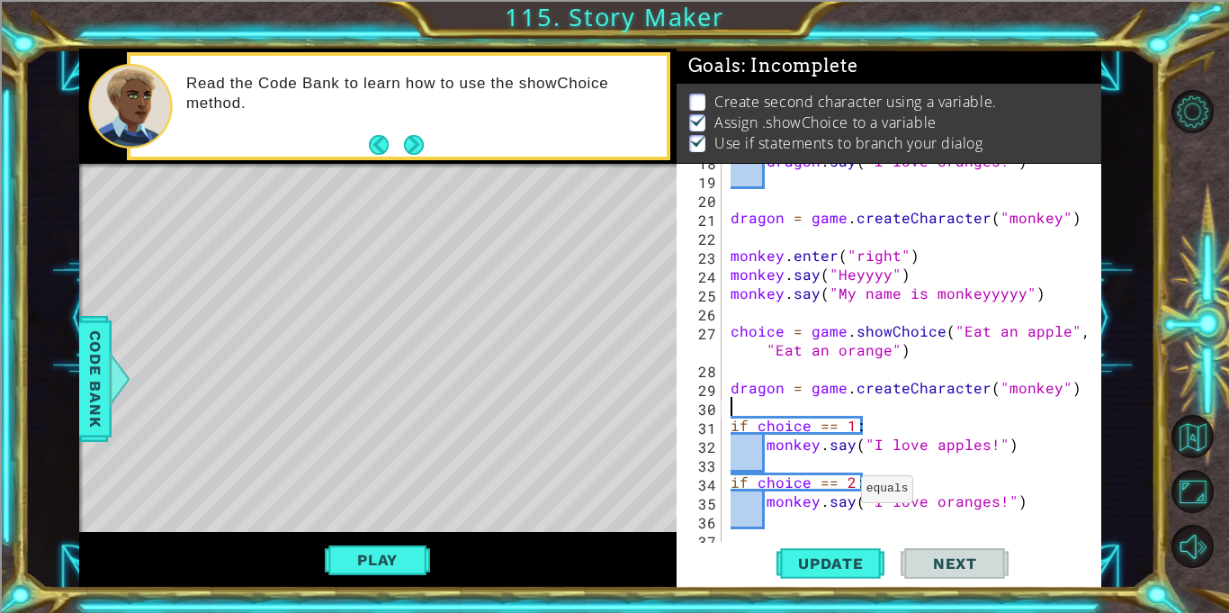
scroll to position [359, 0]
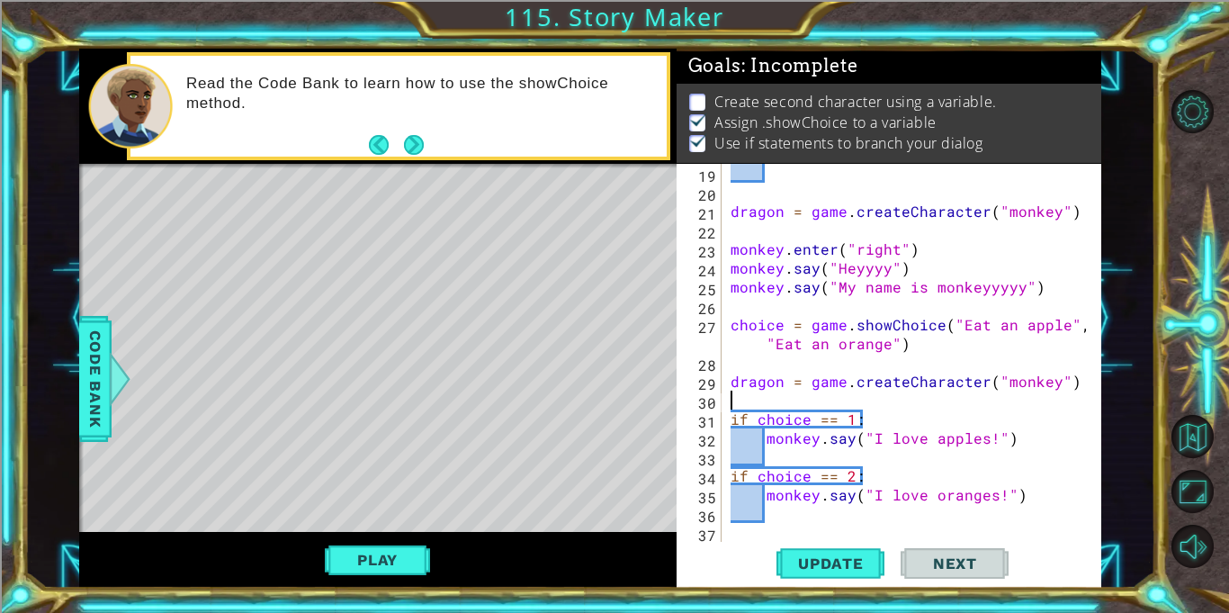
click at [782, 380] on div "dragon = game . createCharacter ( "monkey" ) monkey . enter ( "right" ) monkey …" at bounding box center [916, 372] width 379 height 416
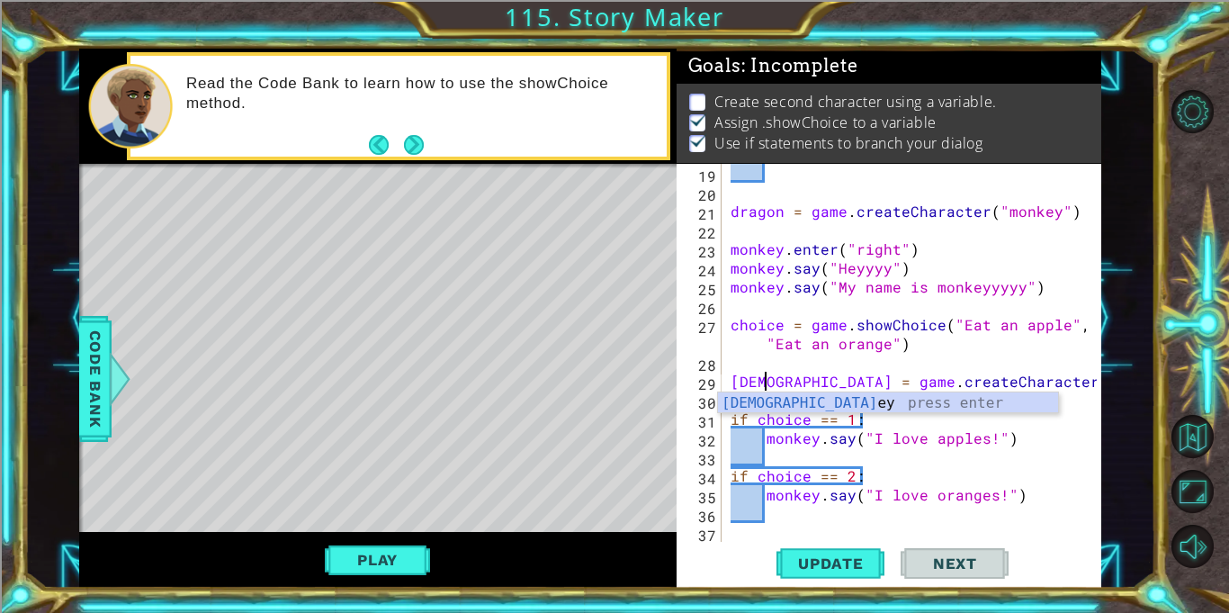
scroll to position [0, 3]
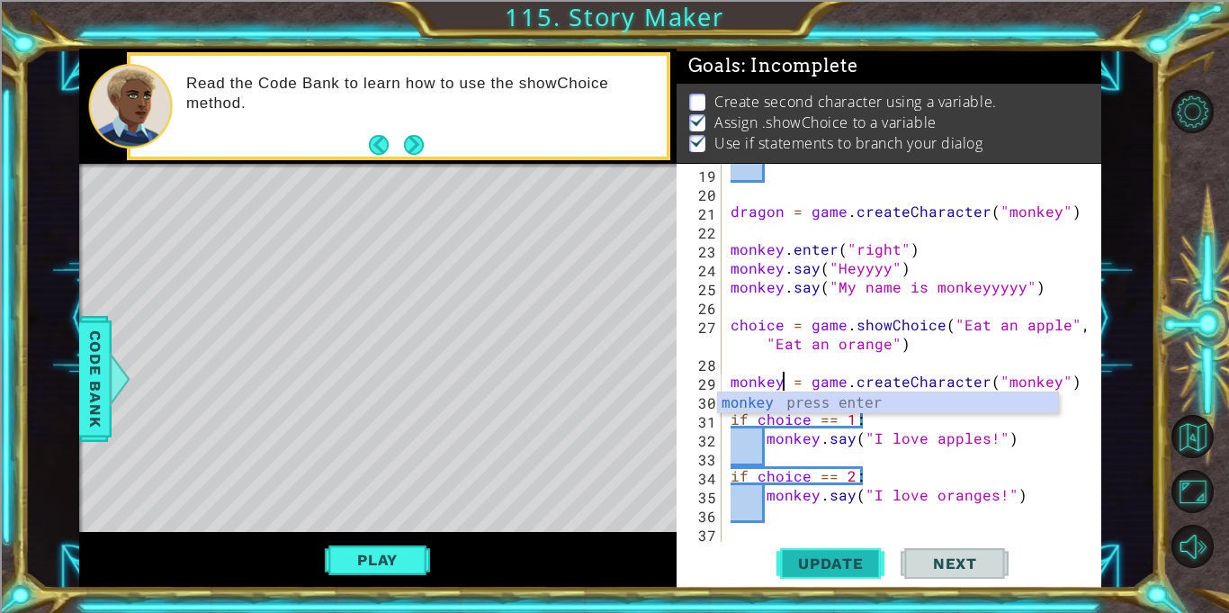
click at [819, 566] on span "Update" at bounding box center [831, 563] width 102 height 18
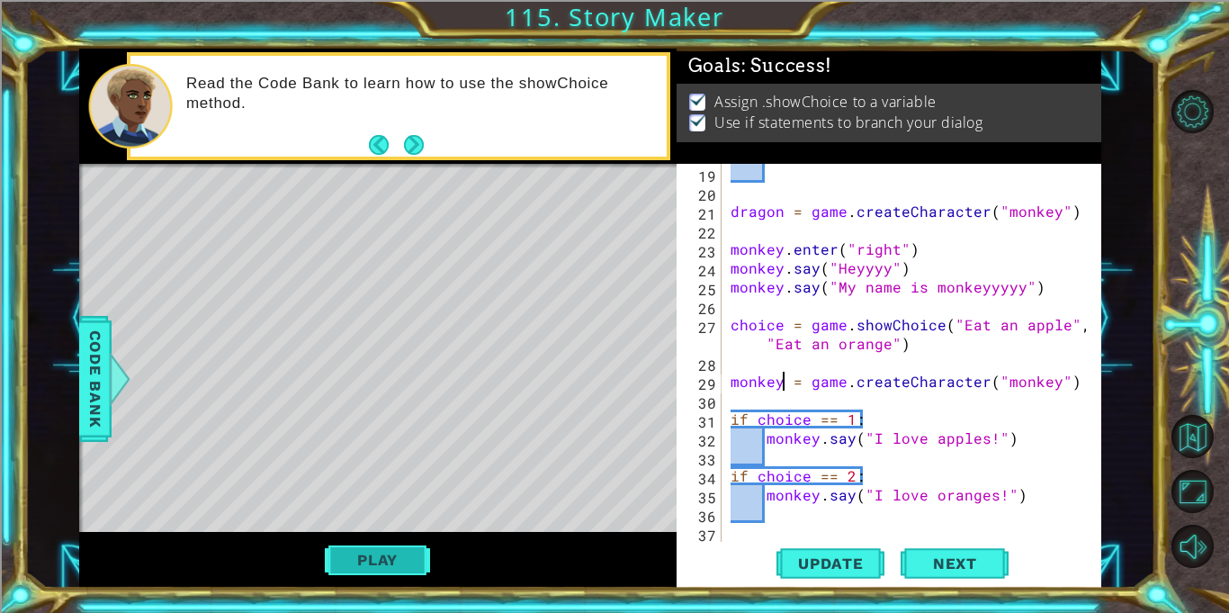
click at [363, 560] on button "Play" at bounding box center [377, 559] width 105 height 34
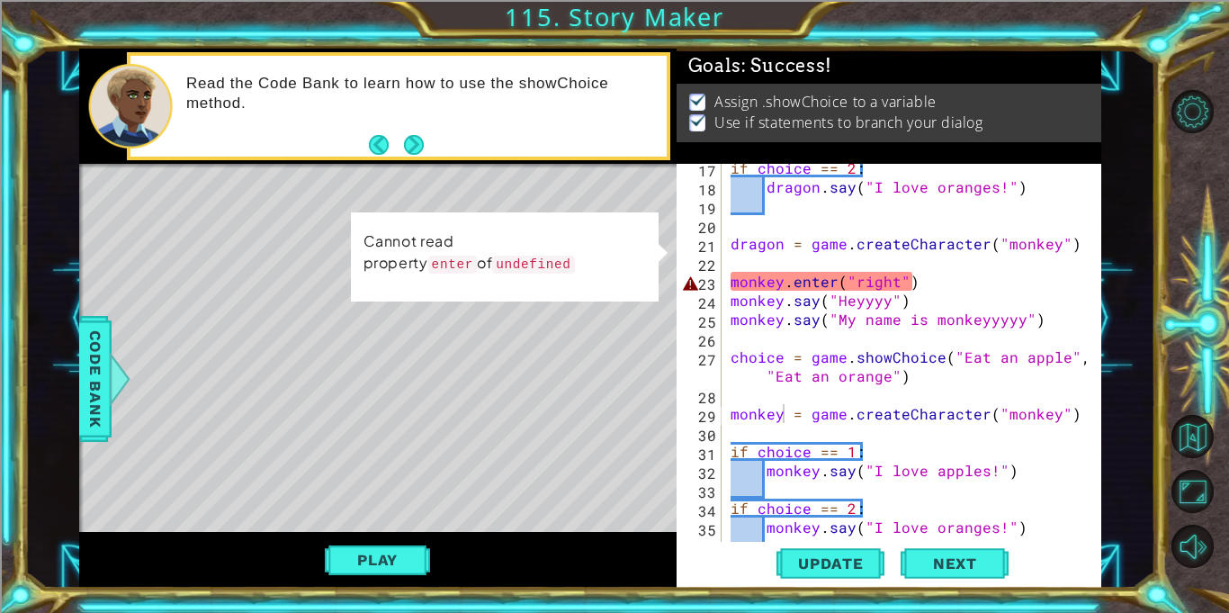
scroll to position [359, 0]
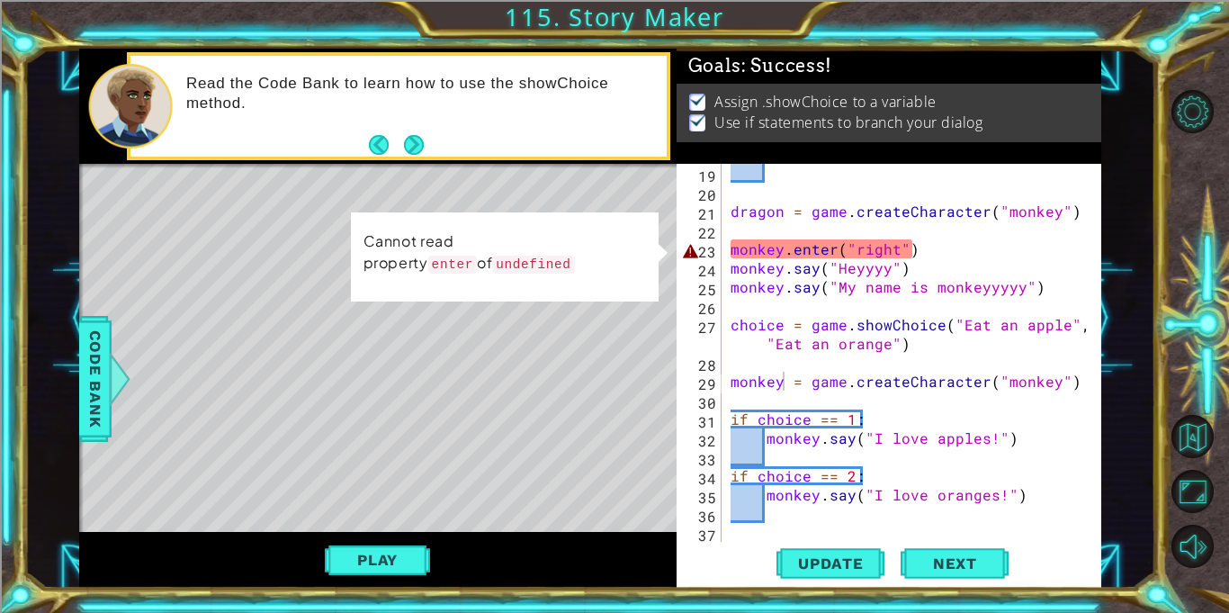
click at [731, 248] on div "dragon = game . createCharacter ( "monkey" ) monkey . enter ( "right" ) monkey …" at bounding box center [916, 372] width 379 height 416
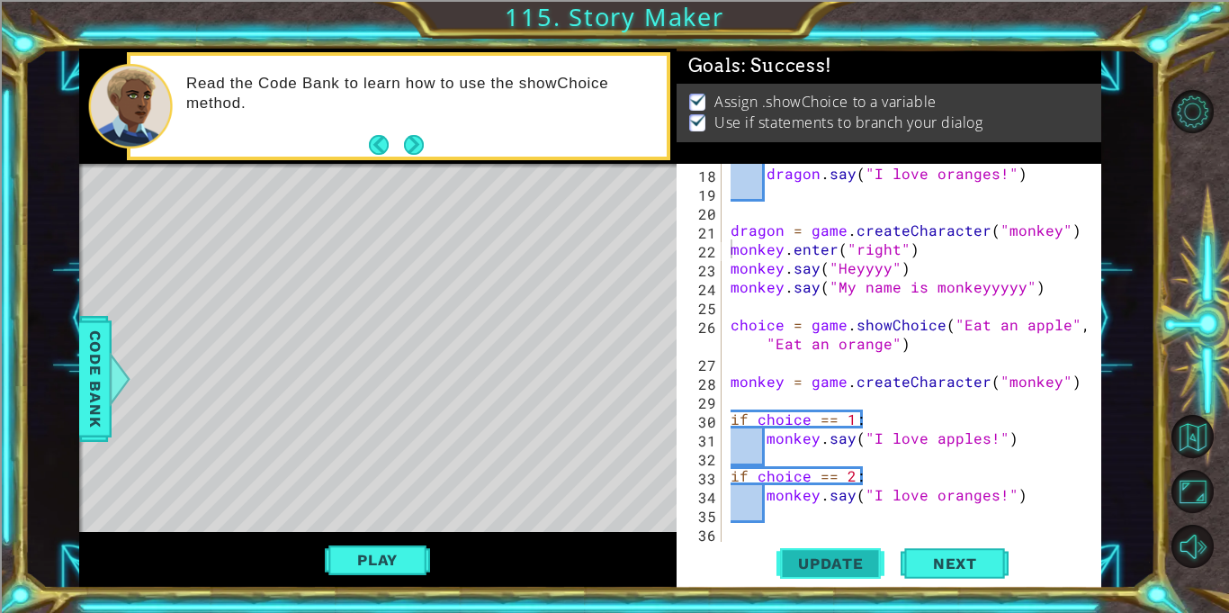
click at [835, 563] on span "Update" at bounding box center [831, 563] width 102 height 18
click at [419, 559] on button "Play" at bounding box center [377, 559] width 105 height 34
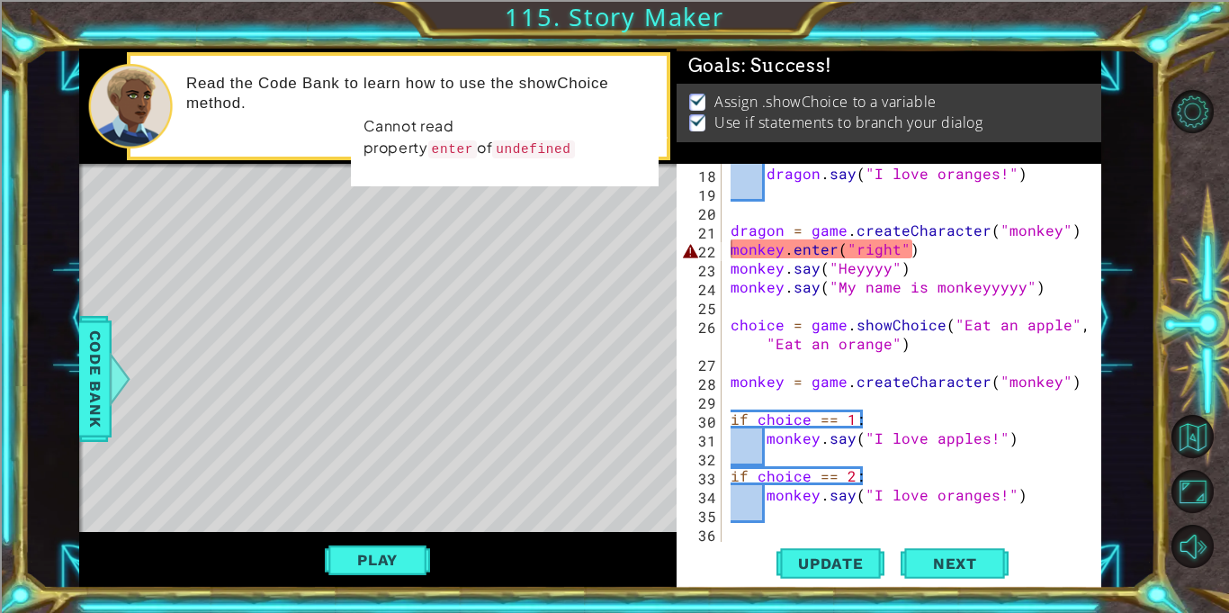
click at [731, 243] on div "dragon . say ( "I love oranges!" ) dragon = game . createCharacter ( "monkey" )…" at bounding box center [916, 372] width 379 height 416
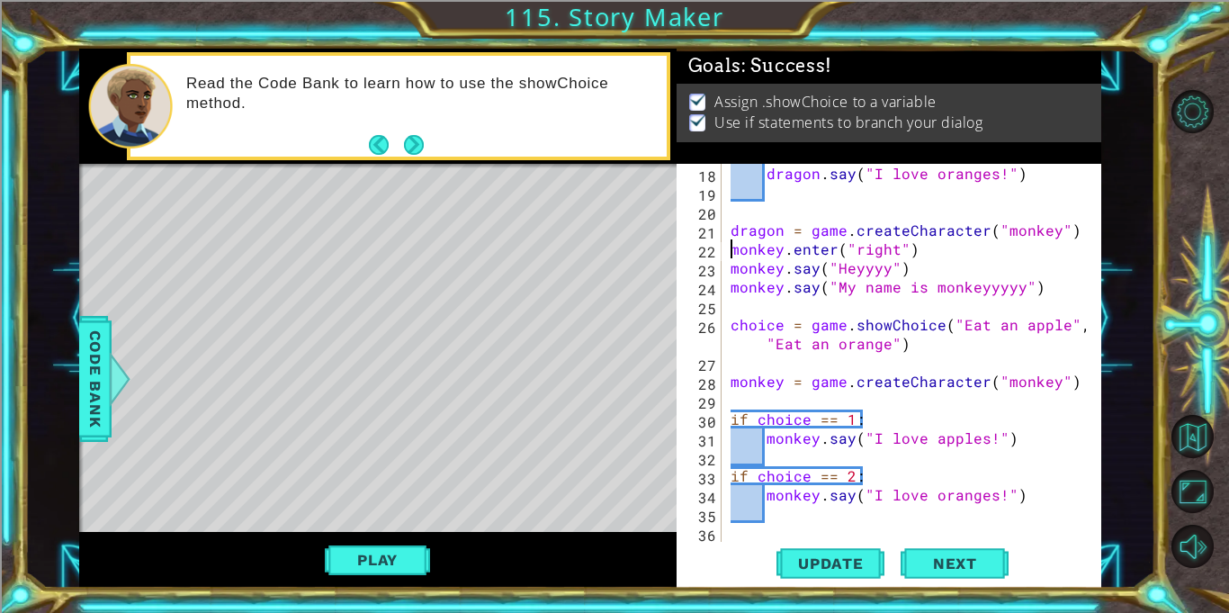
click at [730, 228] on div "dragon . say ( "I love oranges!" ) dragon = game . createCharacter ( "monkey" )…" at bounding box center [916, 372] width 379 height 416
type textarea "dragon = game.createCharacter("monkey")"
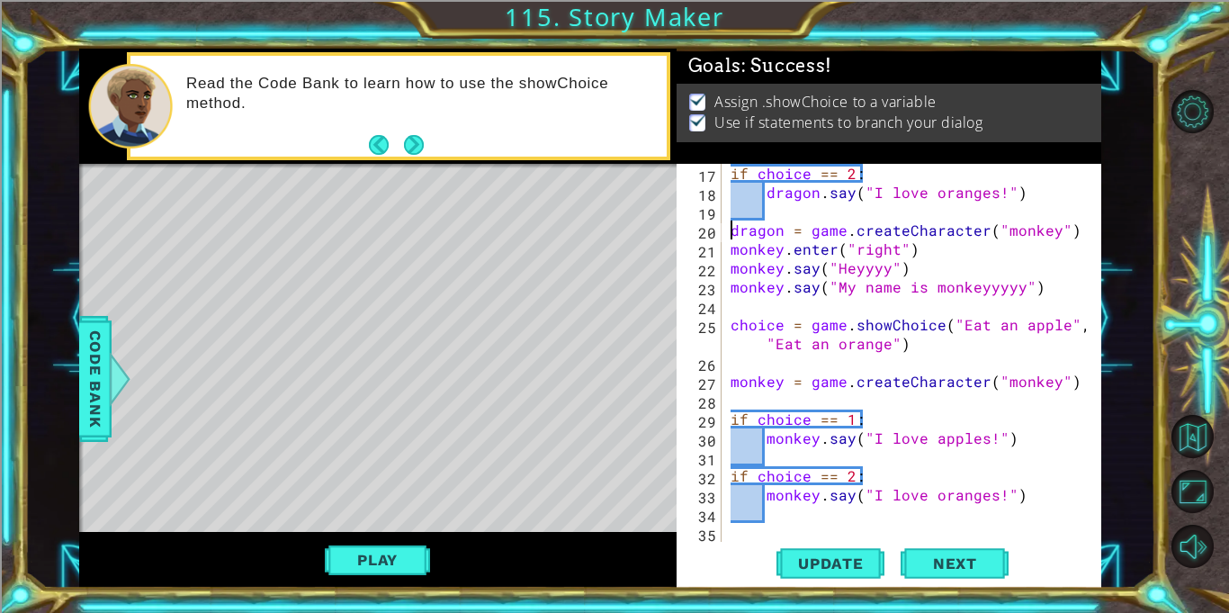
scroll to position [321, 0]
click at [814, 559] on span "Update" at bounding box center [831, 563] width 102 height 18
click at [387, 558] on button "Play" at bounding box center [377, 559] width 105 height 34
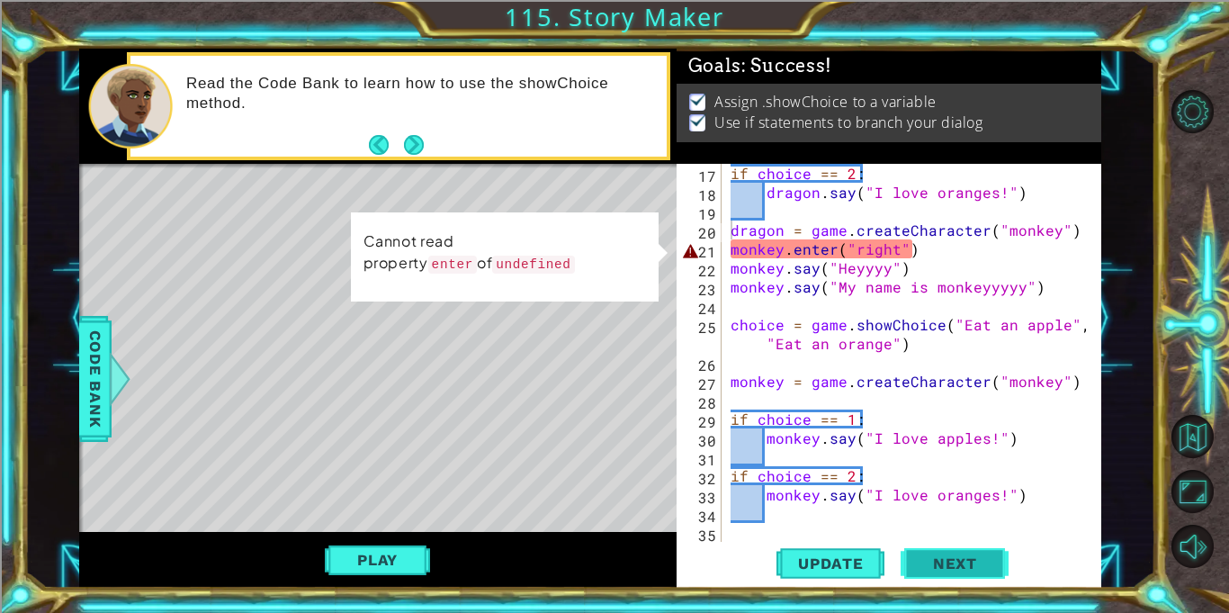
click at [946, 565] on span "Next" at bounding box center [955, 563] width 80 height 18
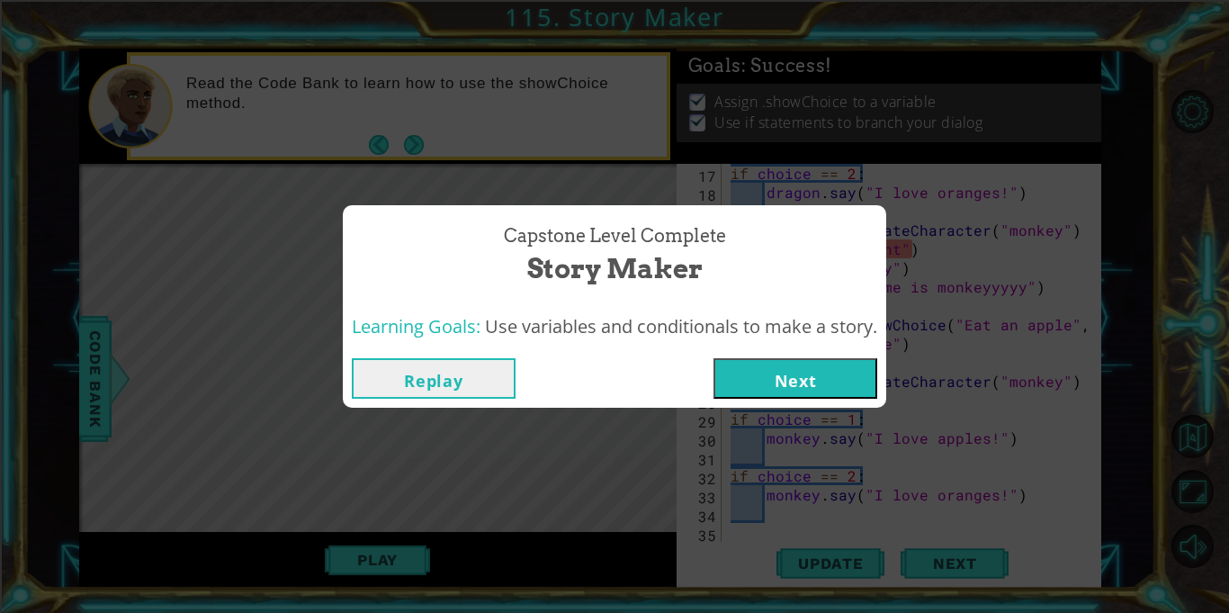
click at [798, 383] on button "Next" at bounding box center [795, 378] width 164 height 40
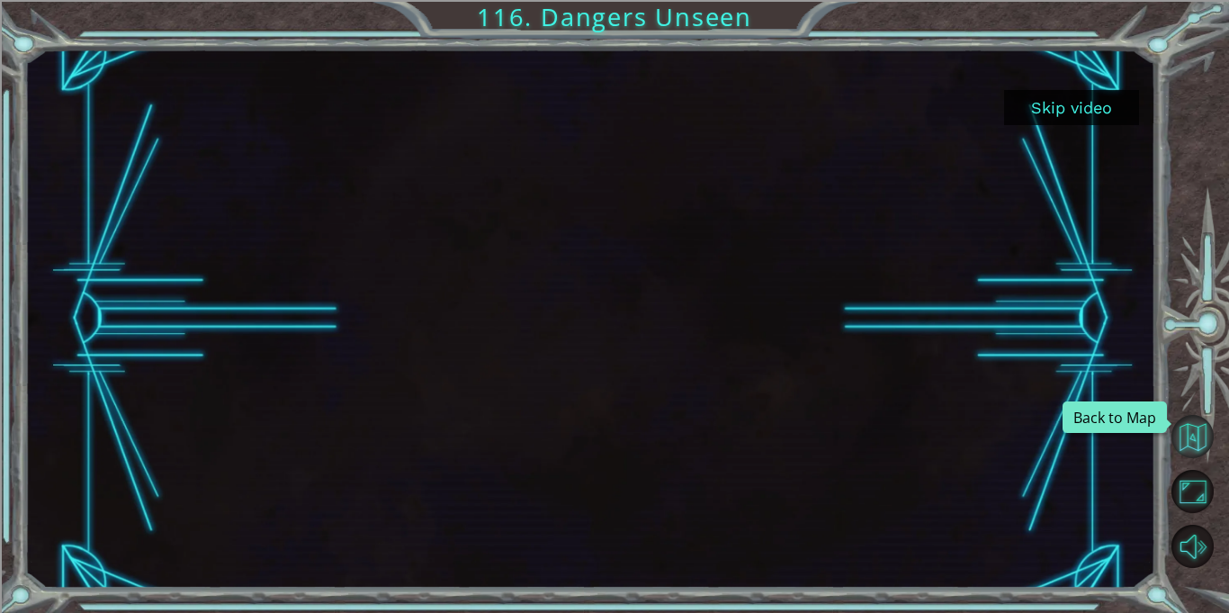
click at [1189, 452] on button "Back to Map" at bounding box center [1192, 436] width 43 height 43
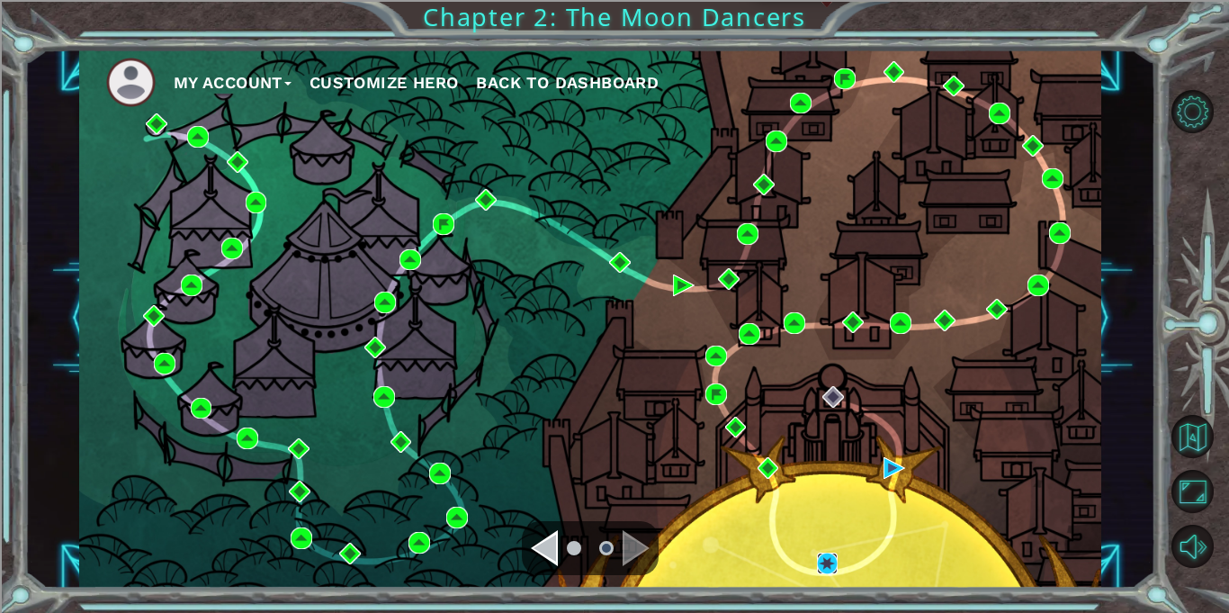
click at [826, 559] on img at bounding box center [828, 563] width 22 height 22
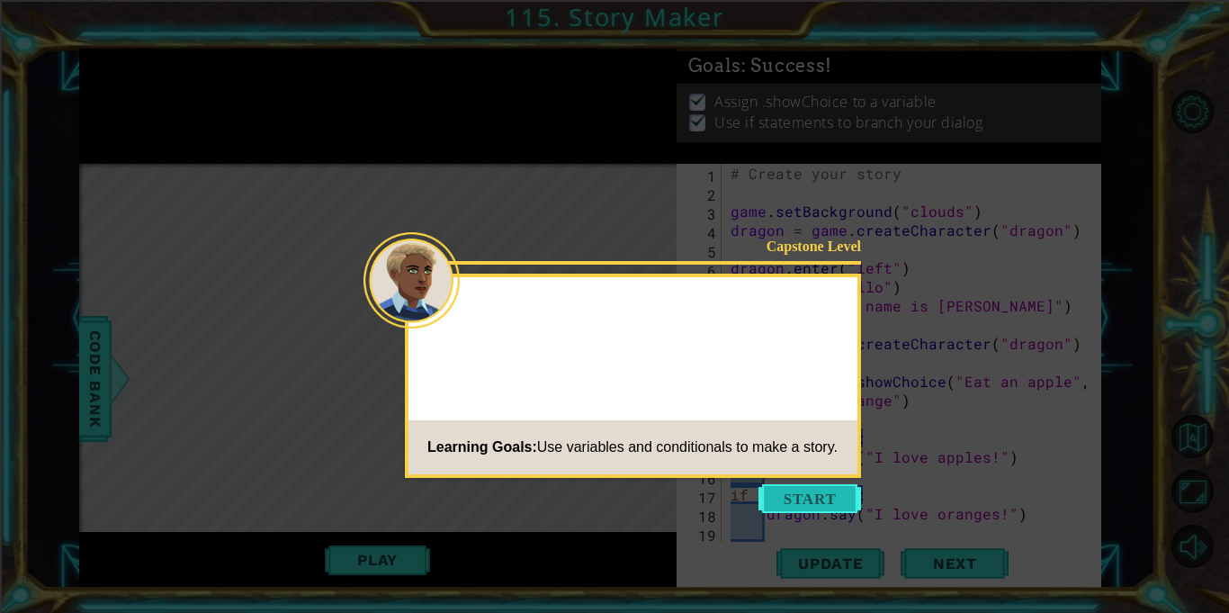
click at [811, 499] on button "Start" at bounding box center [809, 498] width 103 height 29
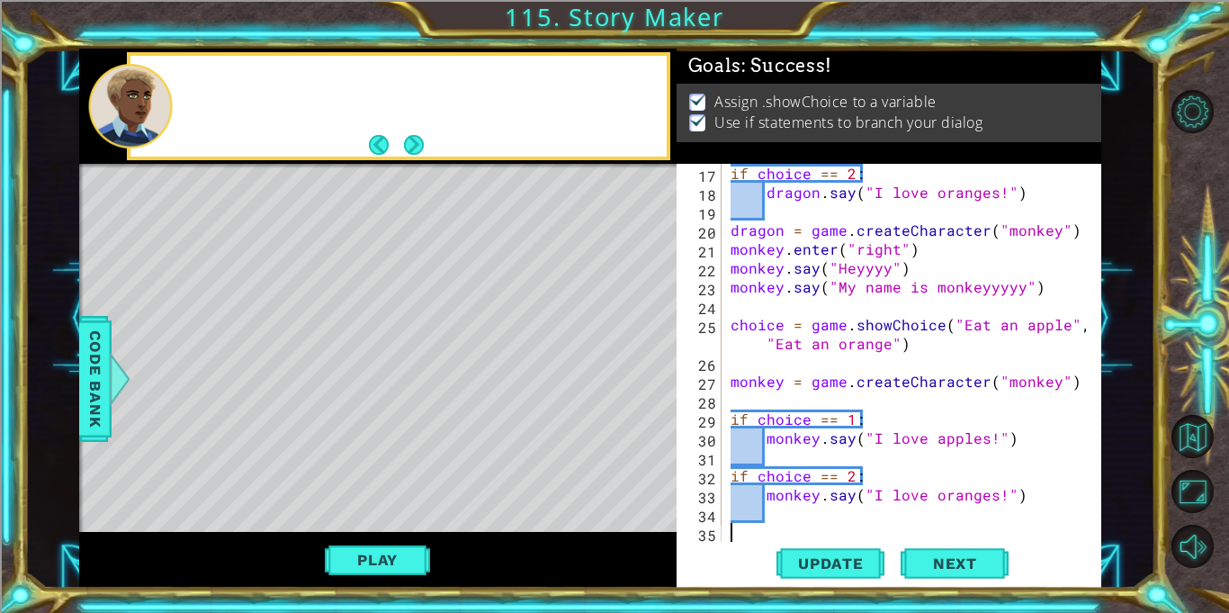
scroll to position [321, 0]
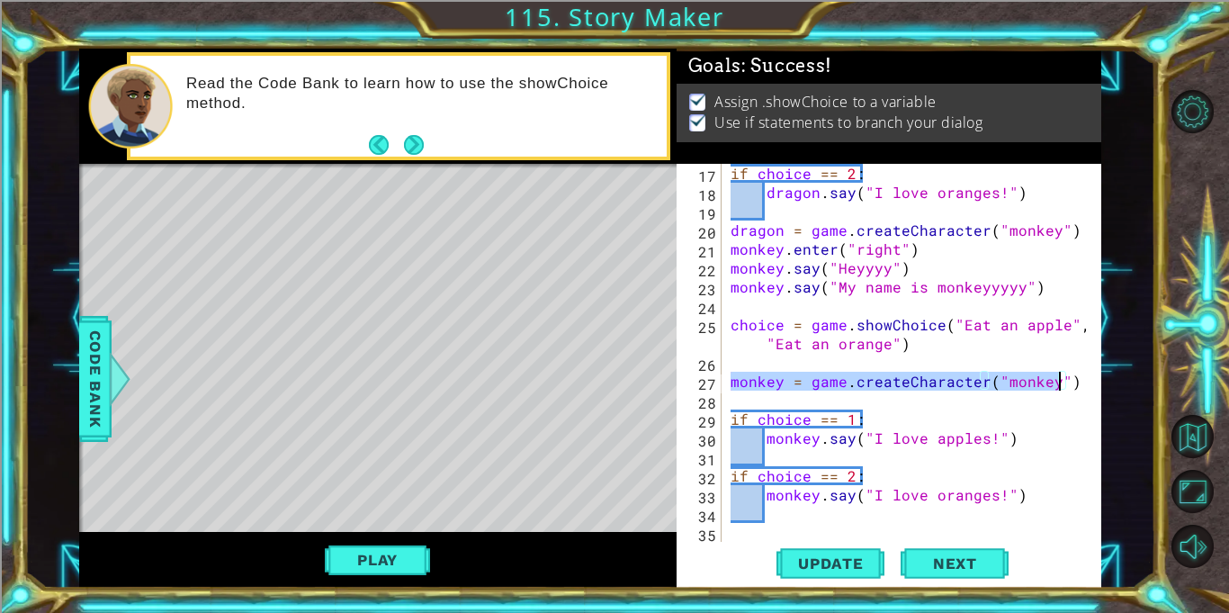
drag, startPoint x: 728, startPoint y: 380, endPoint x: 1056, endPoint y: 388, distance: 328.4
click at [1056, 388] on div "if choice == 2 : dragon . say ( "I love oranges!" ) dragon = game . createChara…" at bounding box center [916, 372] width 379 height 416
type textarea "monkey = game.createCharacter("monkey")"
click at [733, 381] on div "if choice == 2 : dragon . say ( "I love oranges!" ) dragon = game . createChara…" at bounding box center [912, 353] width 370 height 378
drag, startPoint x: 732, startPoint y: 381, endPoint x: 1080, endPoint y: 382, distance: 348.1
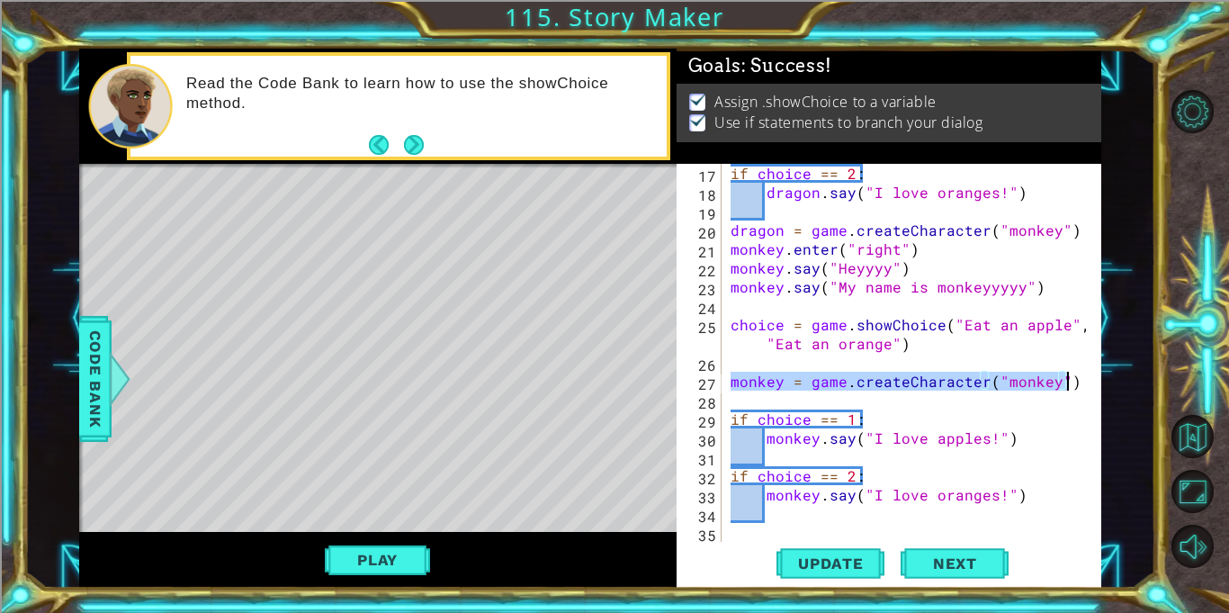
click at [1080, 382] on div "monkey = game.createCharacter("monkey") 17 18 19 20 21 22 23 24 25 26 27 28 29 …" at bounding box center [886, 353] width 420 height 378
click at [810, 514] on div "if choice == 2 : dragon . say ( "I love oranges!" ) dragon = game . createChara…" at bounding box center [916, 372] width 379 height 416
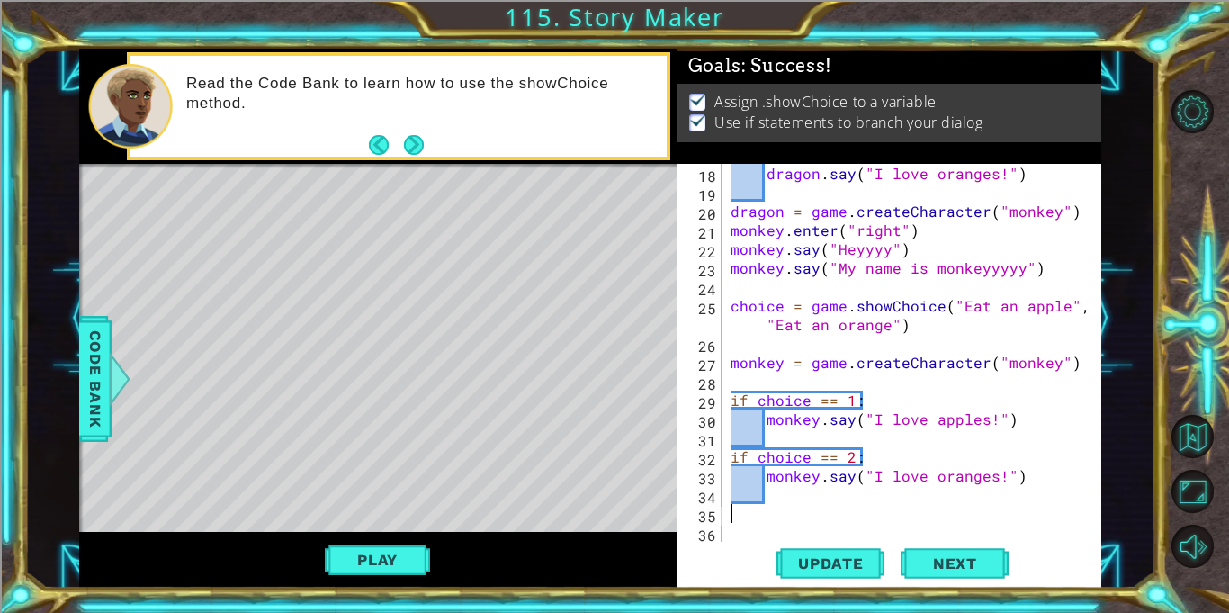
paste textarea "monkey = game.createCharacter("monkey")"
click at [783, 514] on div "dragon . say ( "I love oranges!" ) dragon = game . createCharacter ( "monkey" )…" at bounding box center [916, 372] width 379 height 416
click at [1077, 514] on div "dragon . say ( "I love oranges!" ) dragon = game . createCharacter ( "monkey" )…" at bounding box center [916, 372] width 379 height 416
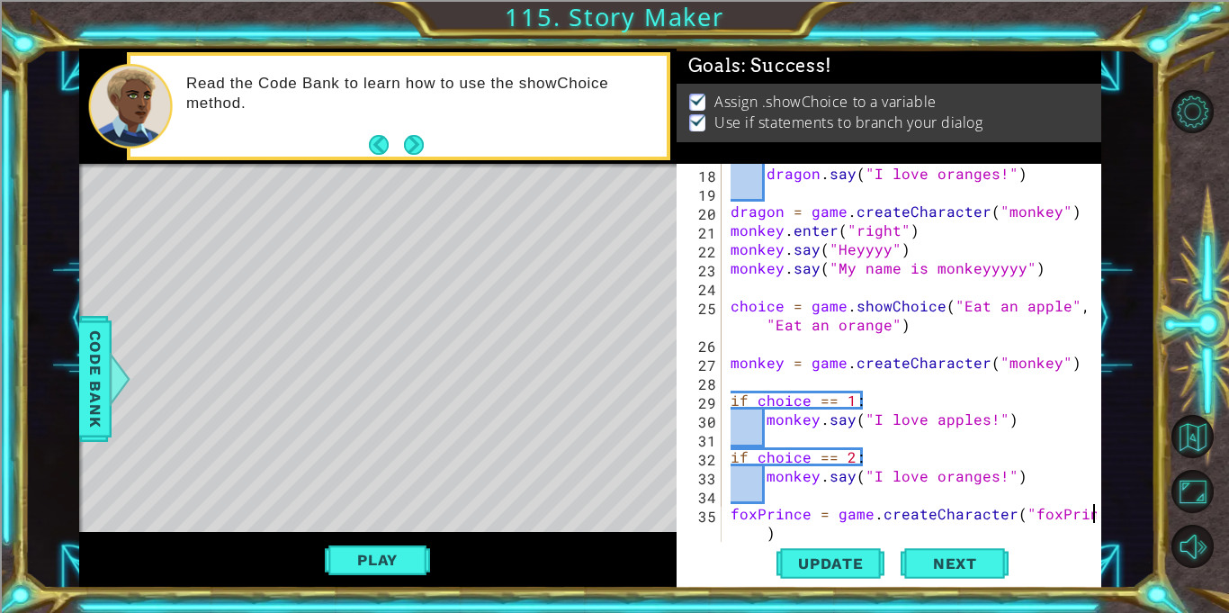
type textarea "foxPrince = game.createCharacter("foxPrince")"
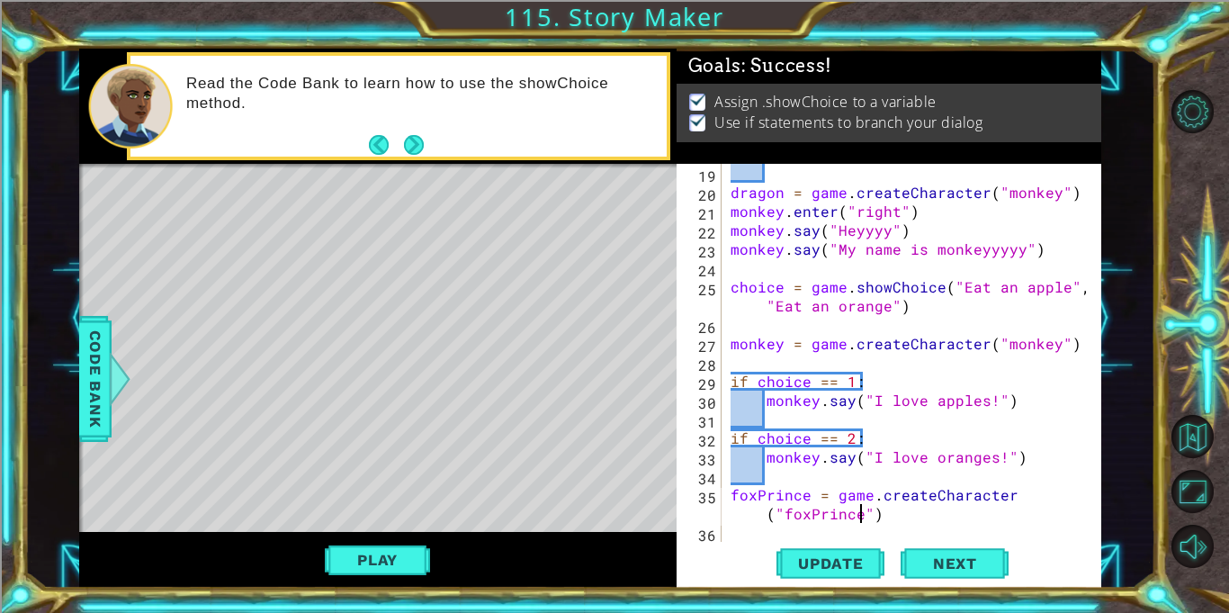
scroll to position [359, 0]
click at [998, 513] on div "dragon = game . createCharacter ( "monkey" ) monkey . enter ( "right" ) monkey …" at bounding box center [916, 372] width 379 height 416
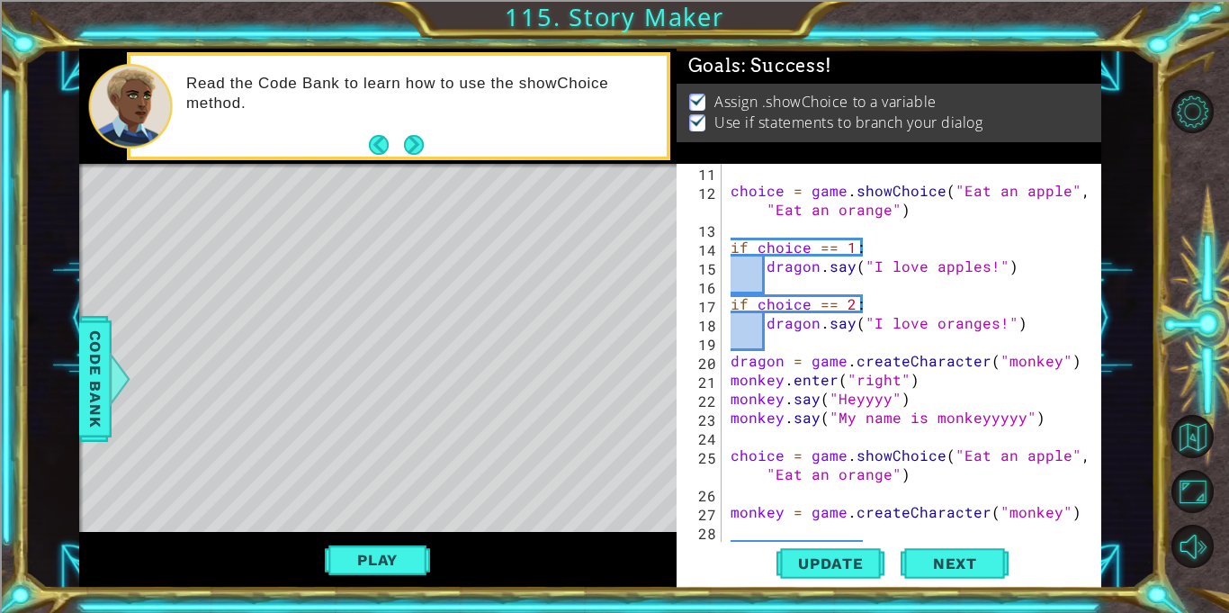
scroll to position [191, 0]
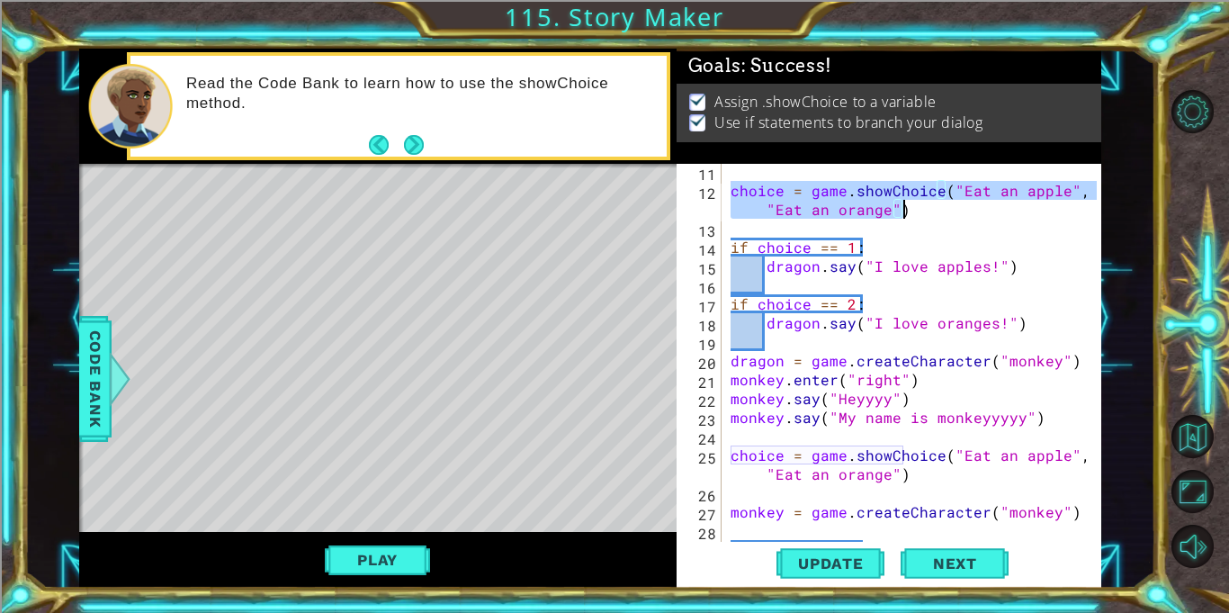
drag, startPoint x: 729, startPoint y: 191, endPoint x: 913, endPoint y: 215, distance: 185.1
click at [913, 215] on div "choice = game . showChoice ( "Eat an apple" , "Eat an orange" ) if choice == 1 …" at bounding box center [916, 370] width 379 height 416
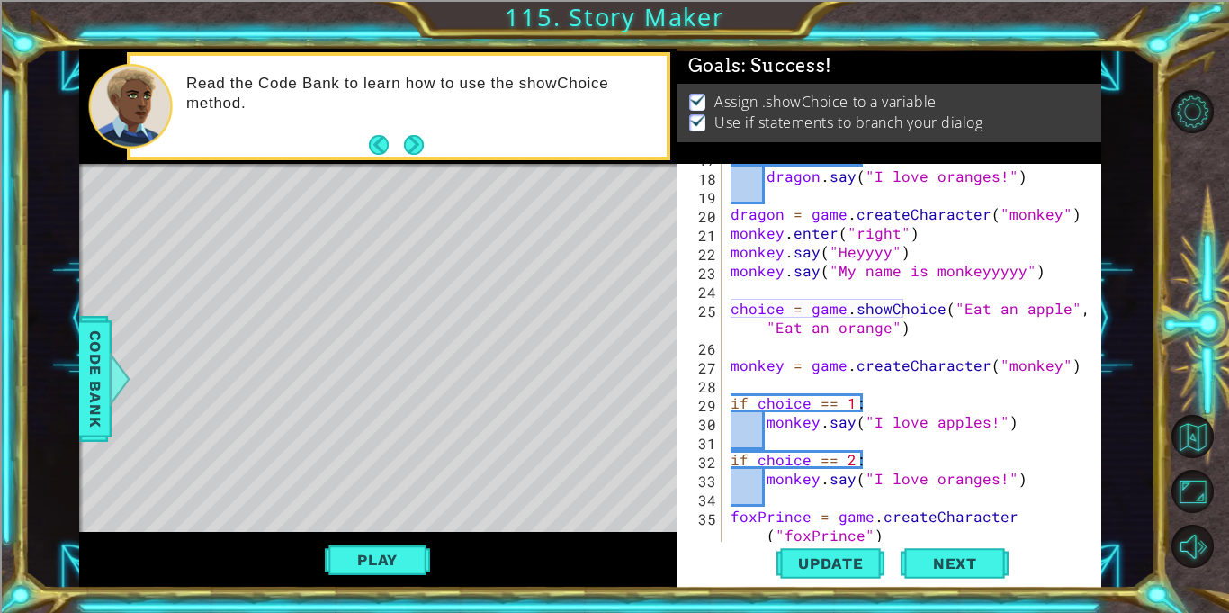
scroll to position [378, 0]
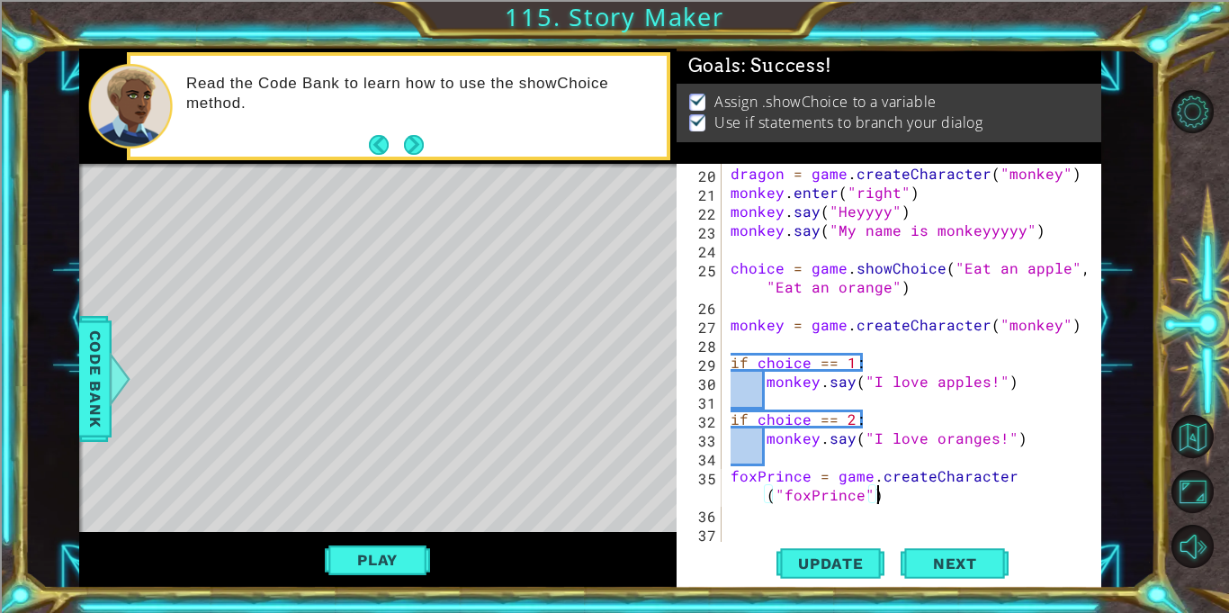
click at [897, 500] on div "dragon = game . createCharacter ( "monkey" ) monkey . enter ( "right" ) monkey …" at bounding box center [916, 372] width 379 height 416
type textarea "foxPrince = game.createCharacter("foxPrince")"
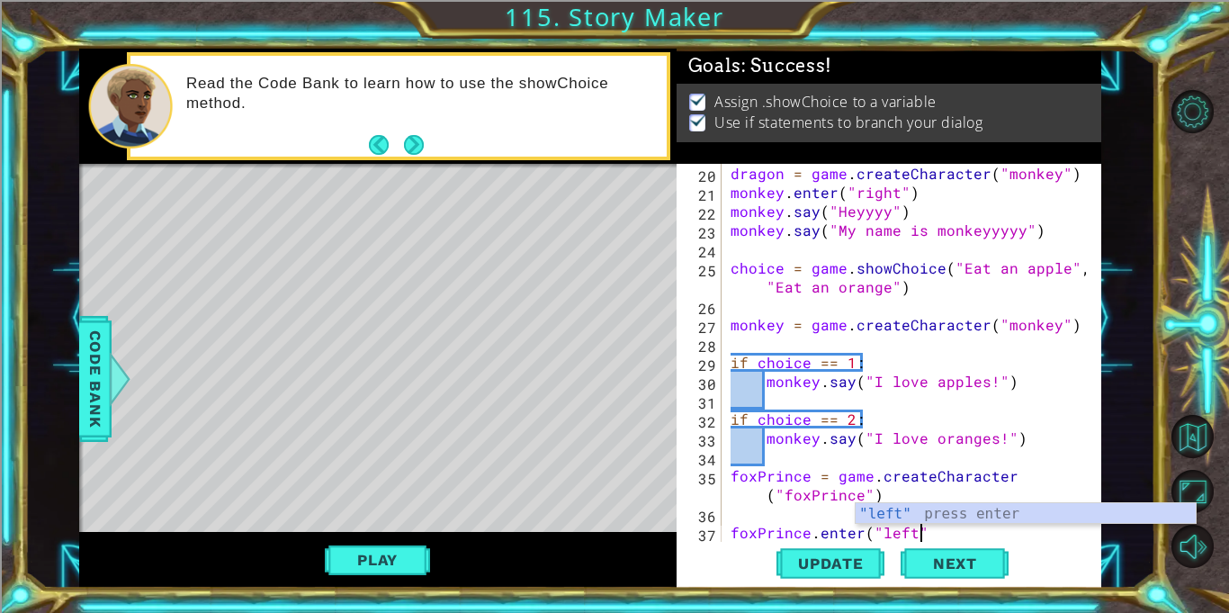
scroll to position [0, 11]
type textarea "foxPrince.enter("left")"
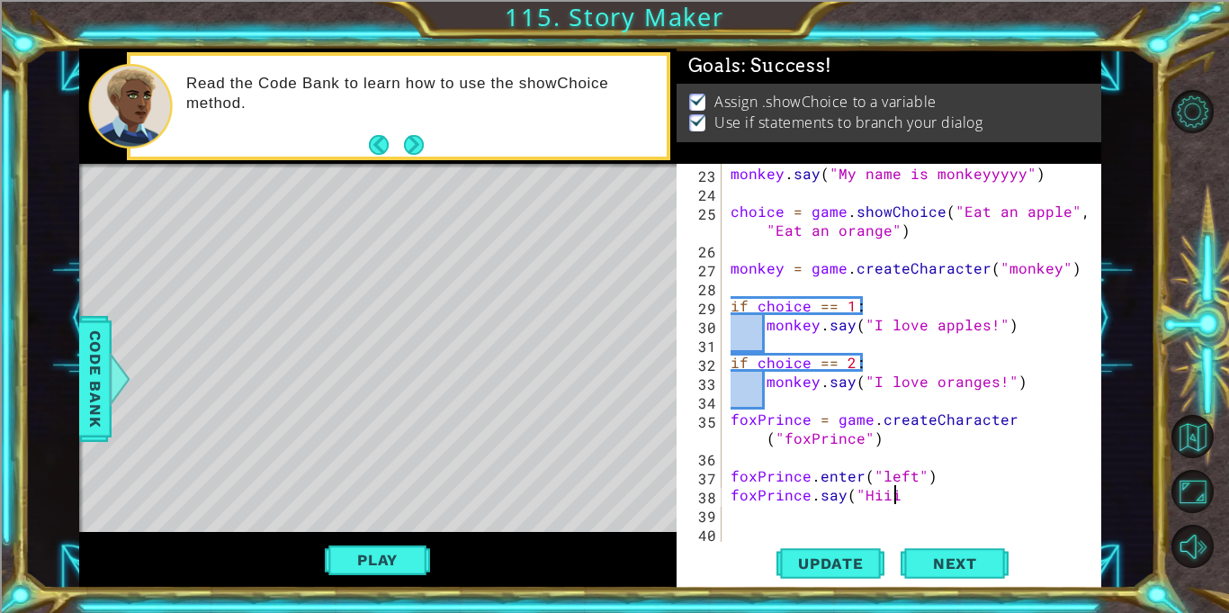
scroll to position [0, 10]
type textarea "foxPrince.say("Hiiii")"
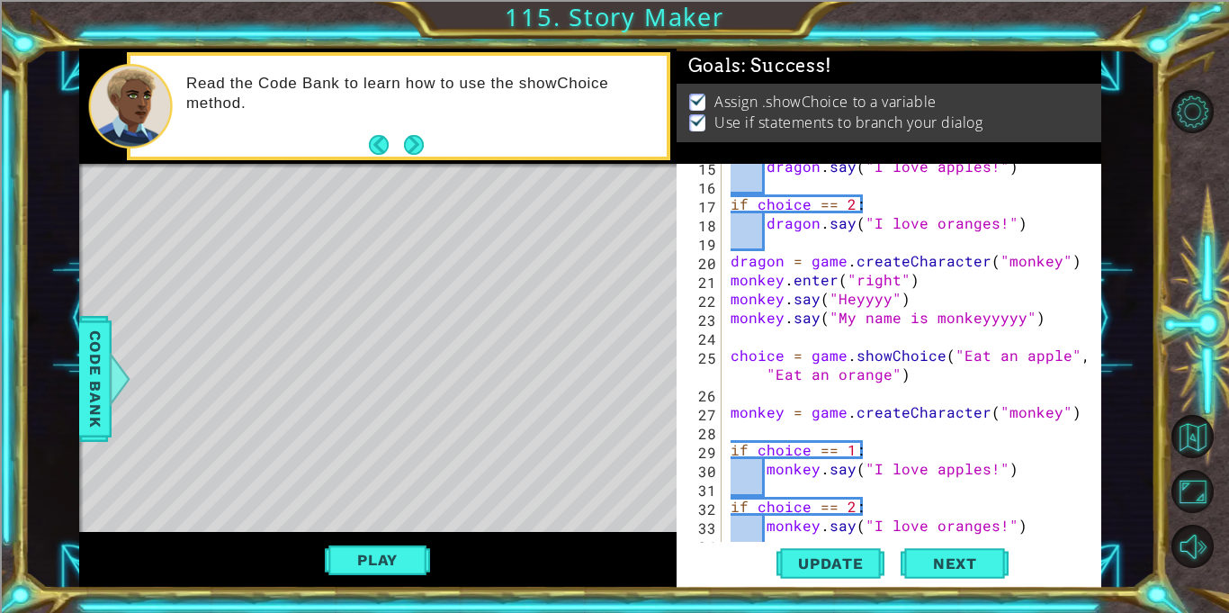
scroll to position [291, 0]
click at [782, 263] on div "dragon . say ( "I love apples!" ) if choice == 2 : dragon . say ( "I love orang…" at bounding box center [916, 365] width 379 height 416
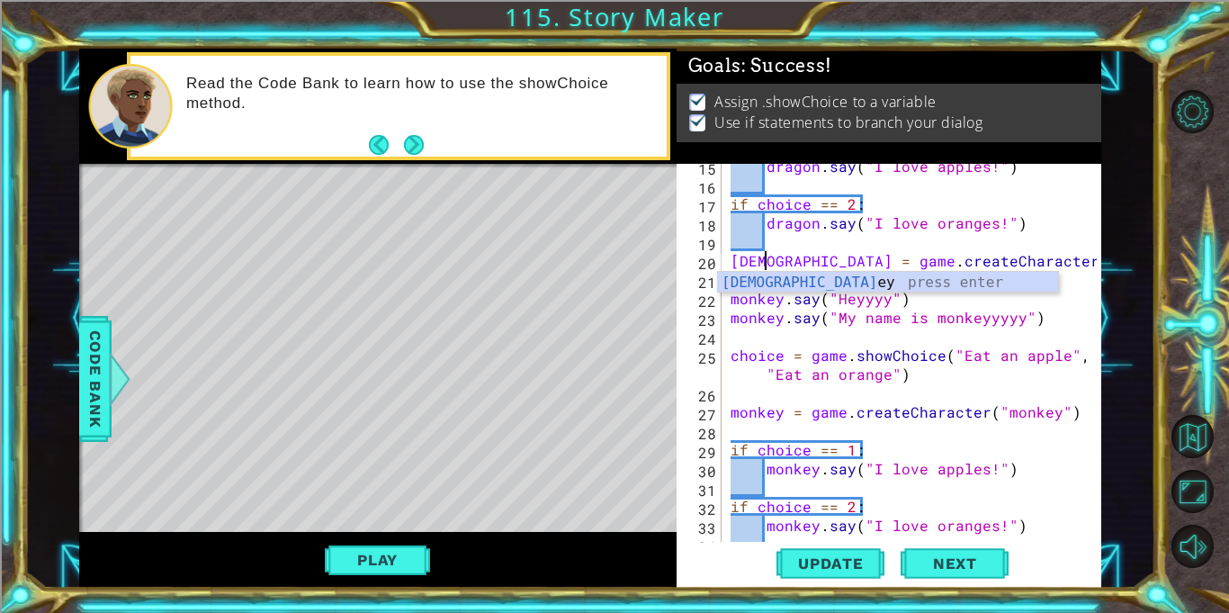
scroll to position [0, 3]
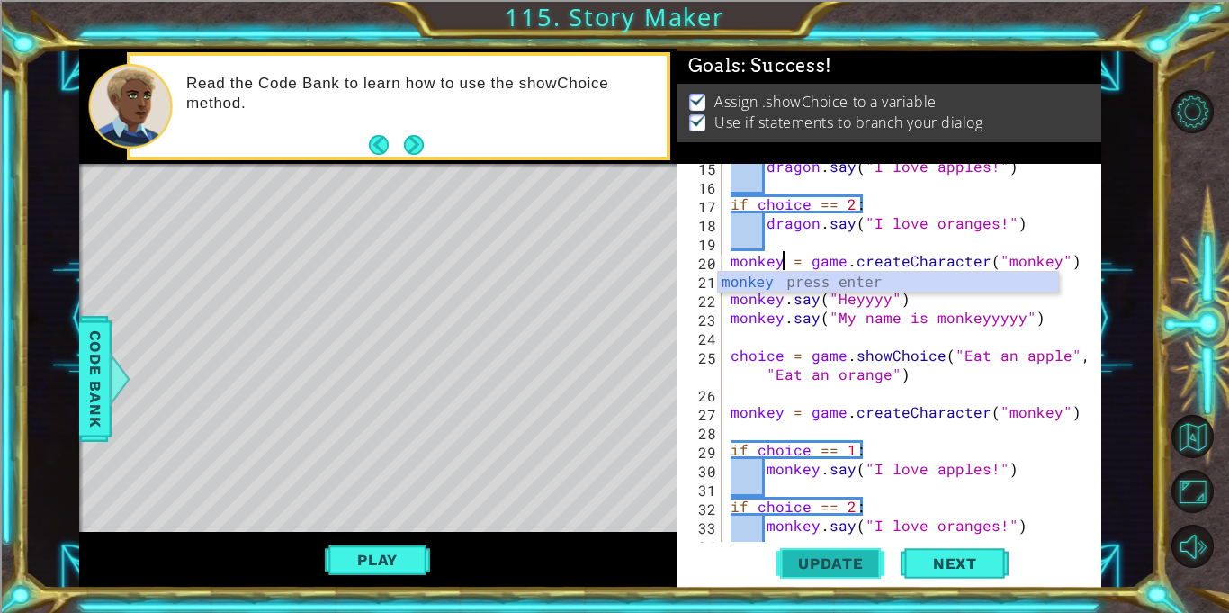
click at [818, 562] on span "Update" at bounding box center [831, 563] width 102 height 18
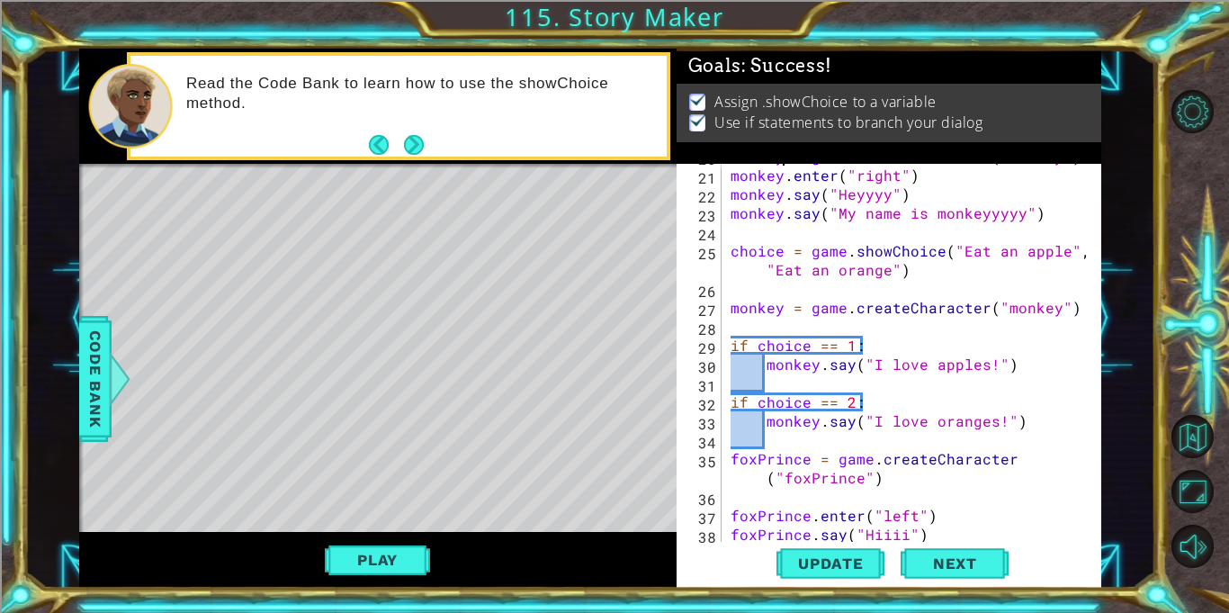
scroll to position [431, 0]
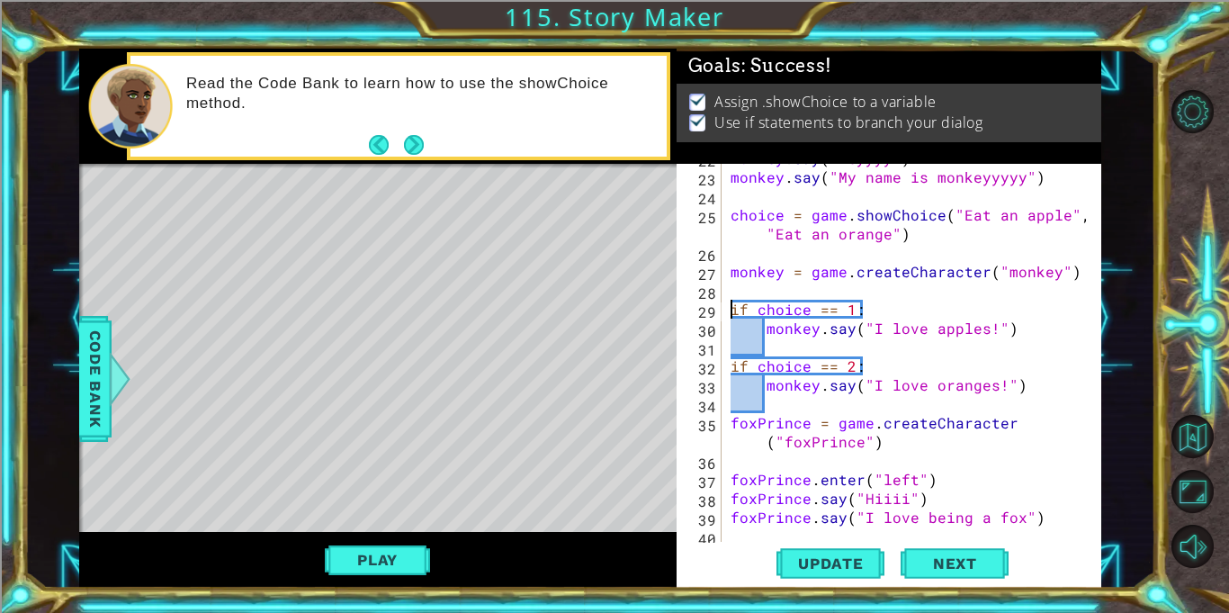
click at [727, 301] on div "monkey . say ( "Heyyyy" ) monkey . say ( "My name is monkeyyyyy" ) choice = gam…" at bounding box center [916, 356] width 379 height 416
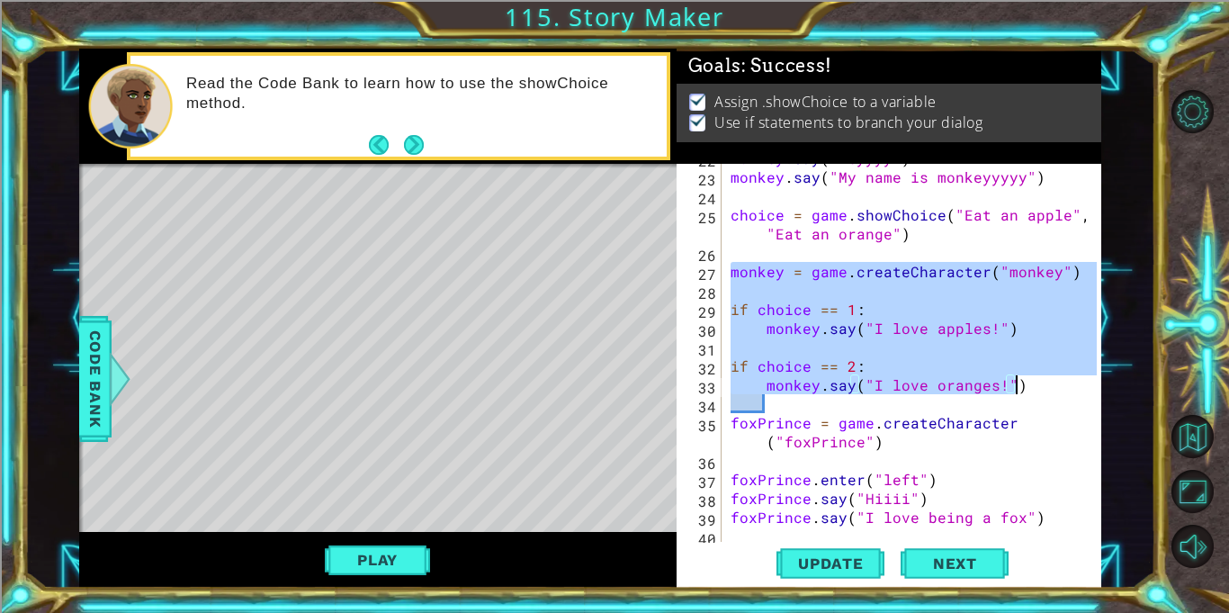
drag, startPoint x: 730, startPoint y: 267, endPoint x: 1019, endPoint y: 389, distance: 313.2
click at [1019, 389] on div "monkey . say ( "Heyyyy" ) monkey . say ( "My name is monkeyyyyy" ) choice = gam…" at bounding box center [916, 356] width 379 height 416
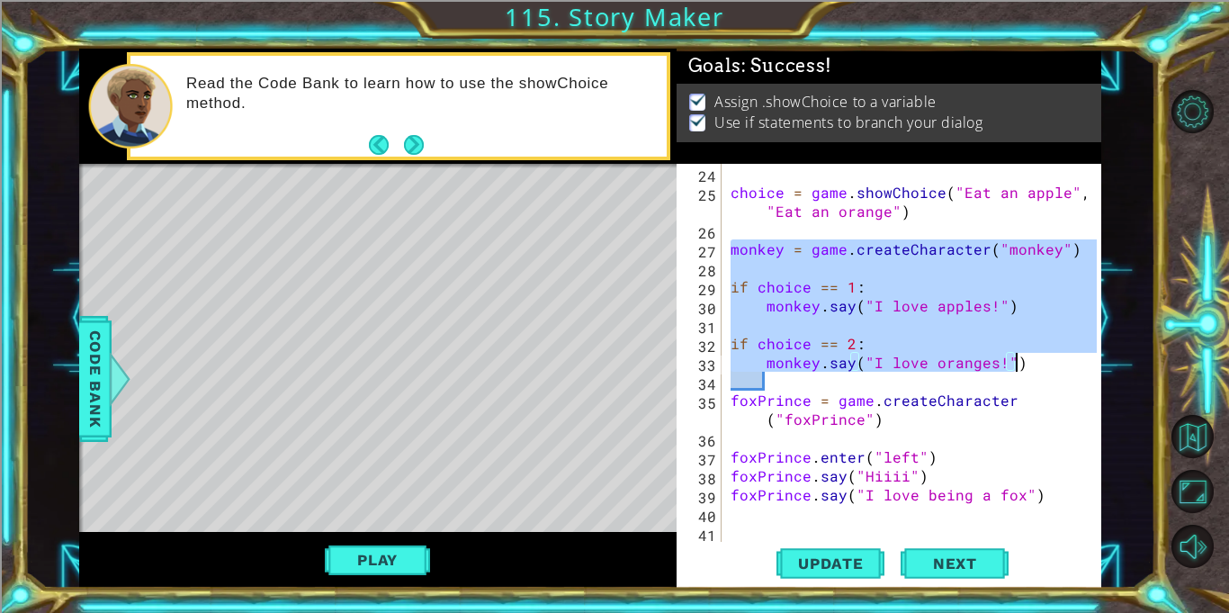
click at [1043, 497] on div "choice = game . showChoice ( "Eat an apple" , "Eat an orange" ) monkey = game .…" at bounding box center [916, 372] width 379 height 416
type textarea "foxPrince.say("I love being a fox")"
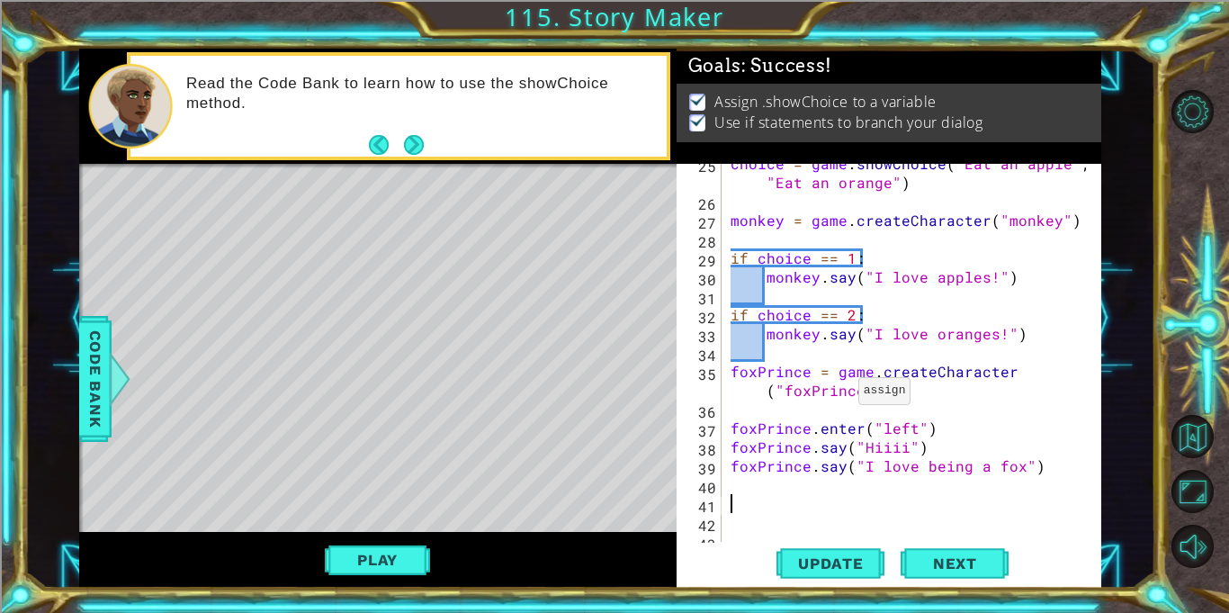
scroll to position [491, 0]
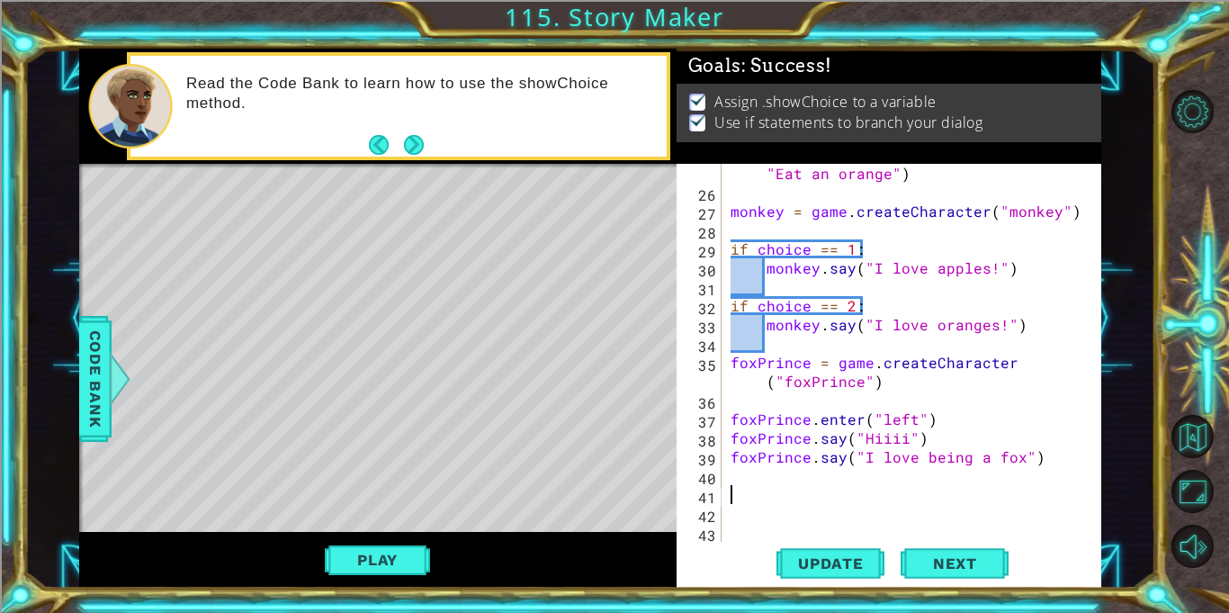
click at [737, 496] on div "choice = game . showChoice ( "Eat an apple" , "Eat an orange" ) monkey = game .…" at bounding box center [916, 362] width 379 height 434
paste textarea "monkey.say("I love oranges!")"
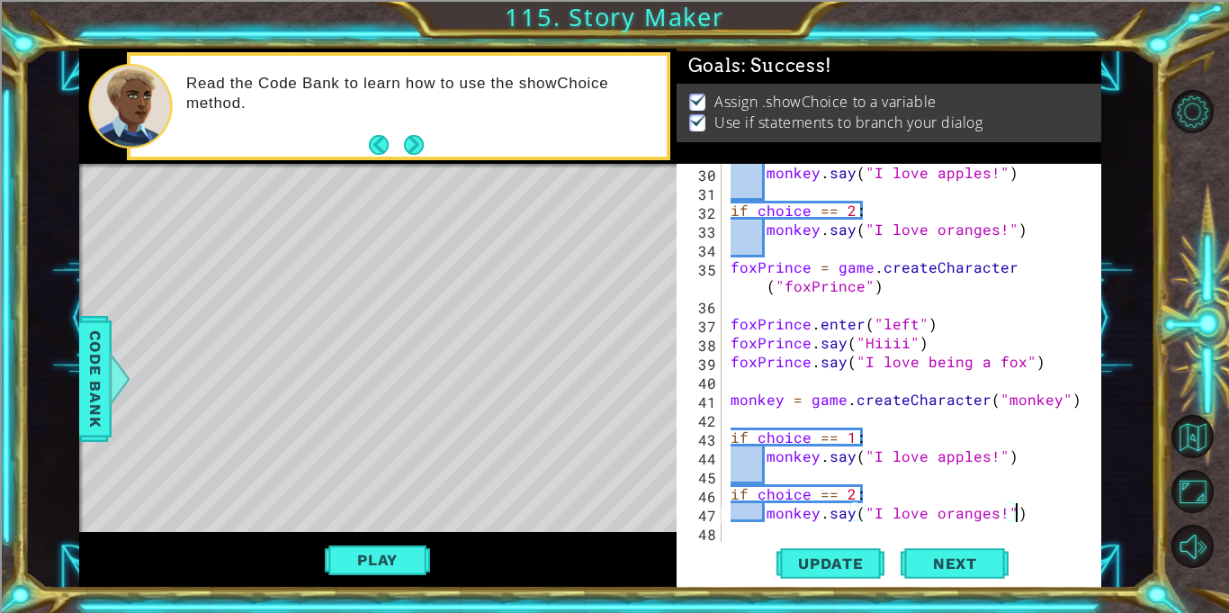
scroll to position [604, 0]
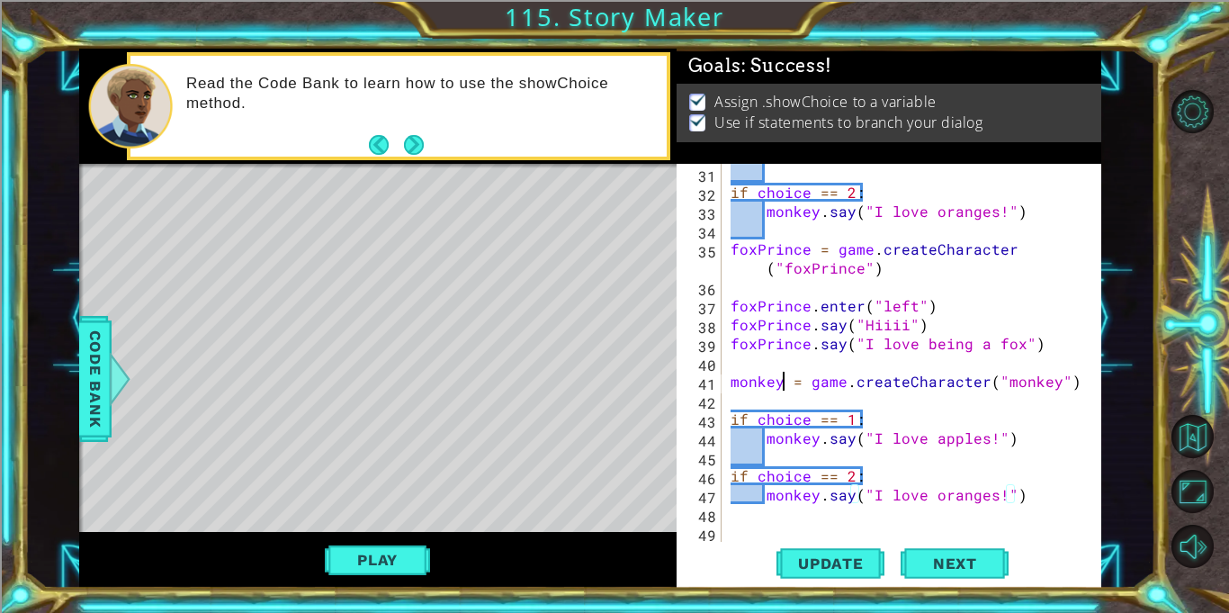
click at [779, 384] on div "if choice == 2 : monkey . say ( "I love oranges!" ) foxPrince = game . createCh…" at bounding box center [916, 372] width 379 height 416
click at [1074, 389] on div "if choice == 2 : monkey . say ( "I love oranges!" ) foxPrince = game . createCh…" at bounding box center [916, 372] width 379 height 416
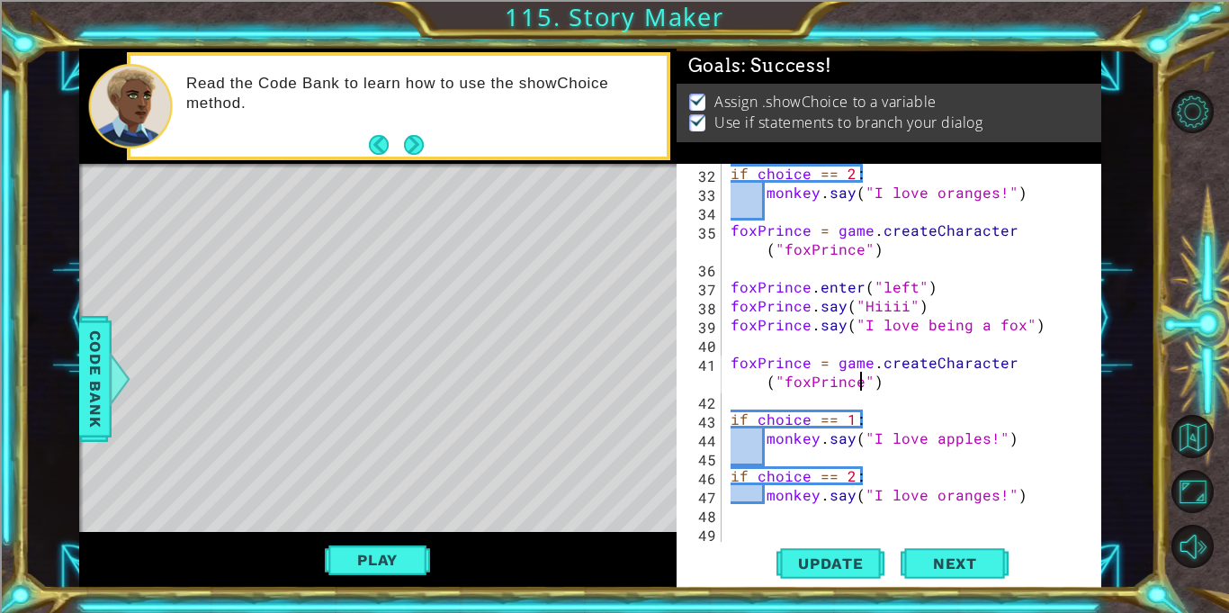
scroll to position [623, 0]
click at [814, 441] on div "if choice == 2 : monkey . say ( "I love oranges!" ) foxPrince = game . createCh…" at bounding box center [916, 372] width 379 height 416
click at [817, 497] on div "if choice == 2 : monkey . say ( "I love oranges!" ) foxPrince = game . createCh…" at bounding box center [916, 372] width 379 height 416
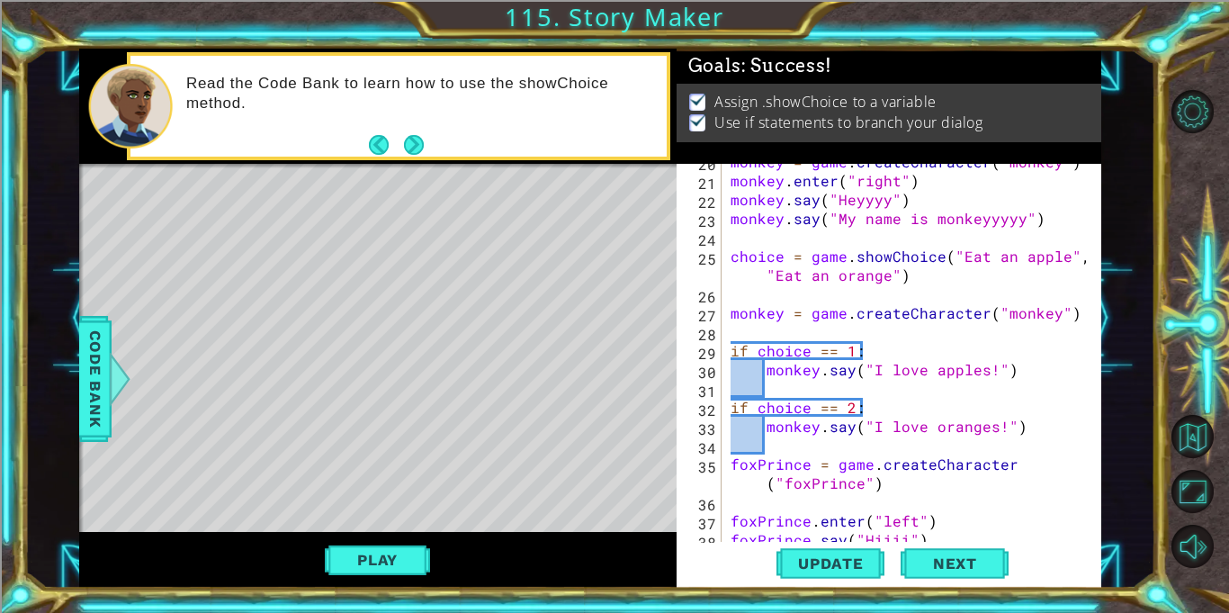
scroll to position [356, 0]
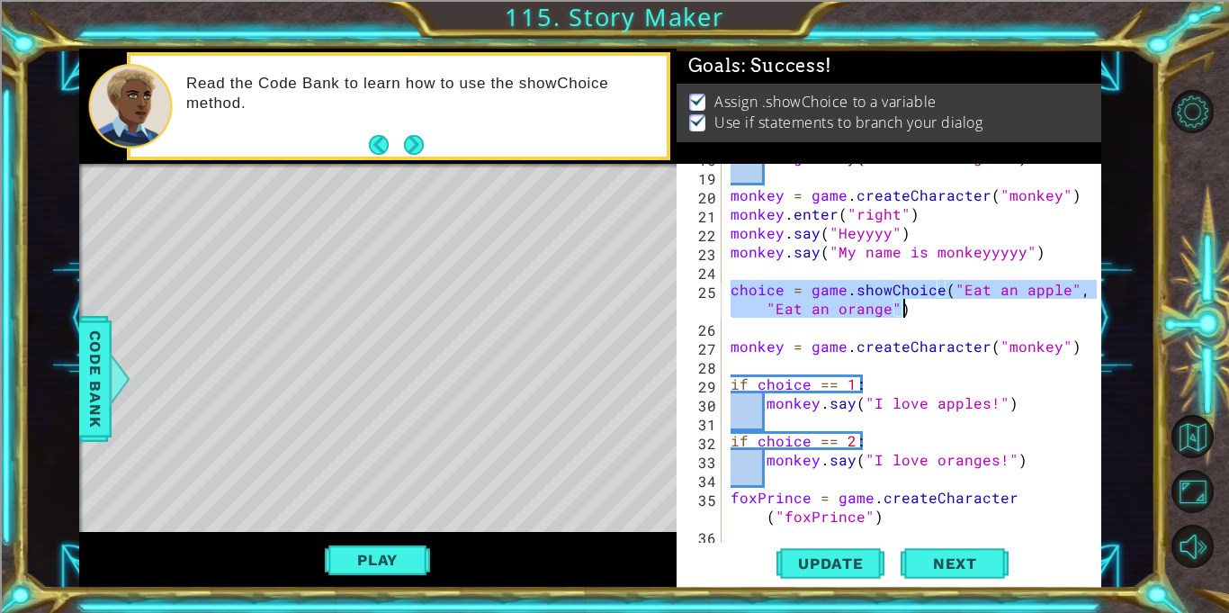
drag, startPoint x: 734, startPoint y: 290, endPoint x: 914, endPoint y: 316, distance: 181.8
click at [914, 316] on div "dragon . say ( "I love oranges!" ) monkey = game . createCharacter ( "monkey" )…" at bounding box center [916, 356] width 379 height 416
type textarea "choice = game.showChoice("Eat an apple", "Eat an orange")"
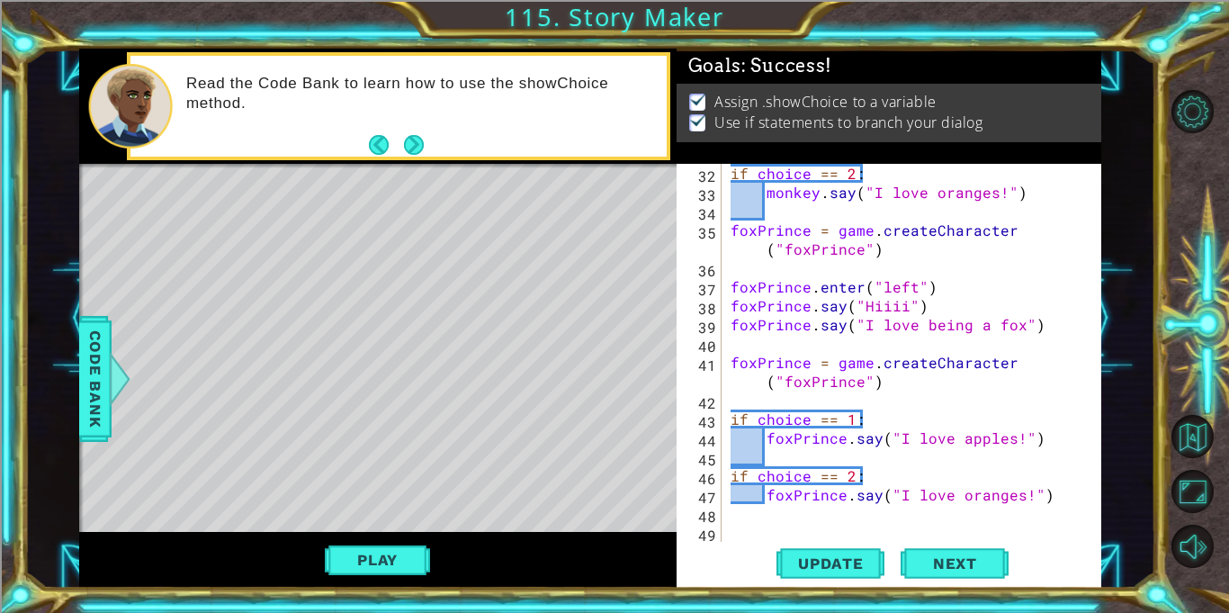
scroll to position [623, 0]
click at [753, 342] on div "if choice == 2 : monkey . say ( "I love oranges!" ) foxPrince = game . createCh…" at bounding box center [916, 372] width 379 height 416
paste textarea "choice = game.showChoice("Eat an apple", "Eat an orange")"
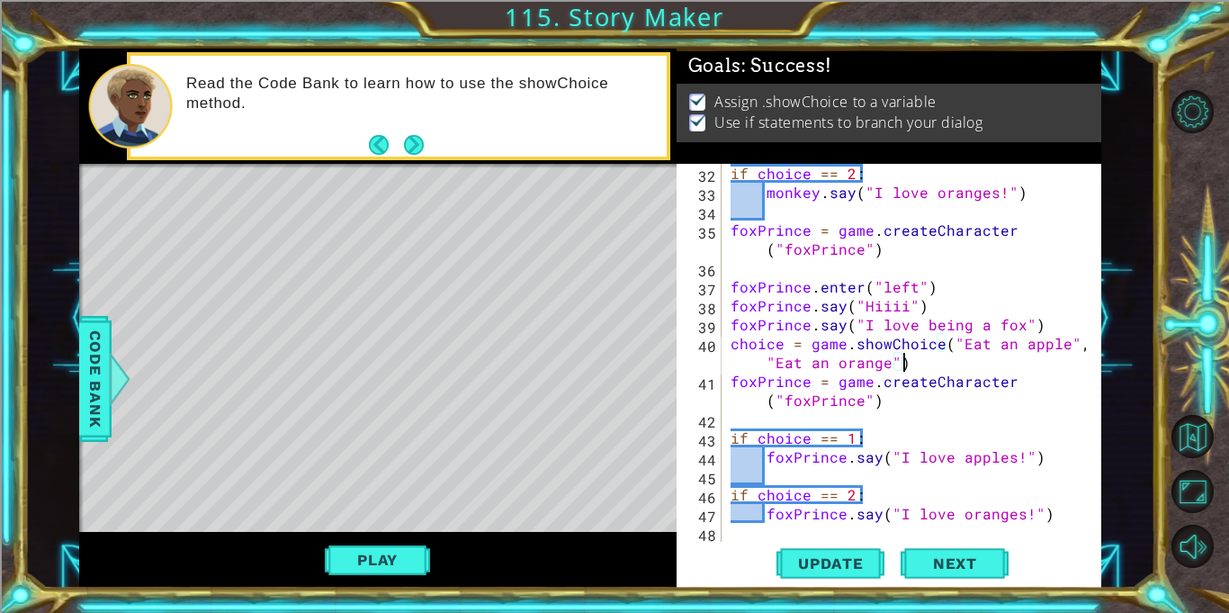
click at [1049, 323] on div "if choice == 2 : monkey . say ( "I love oranges!" ) foxPrince = game . createCh…" at bounding box center [916, 372] width 379 height 416
type textarea "foxPrince.say("I love being a fox")"
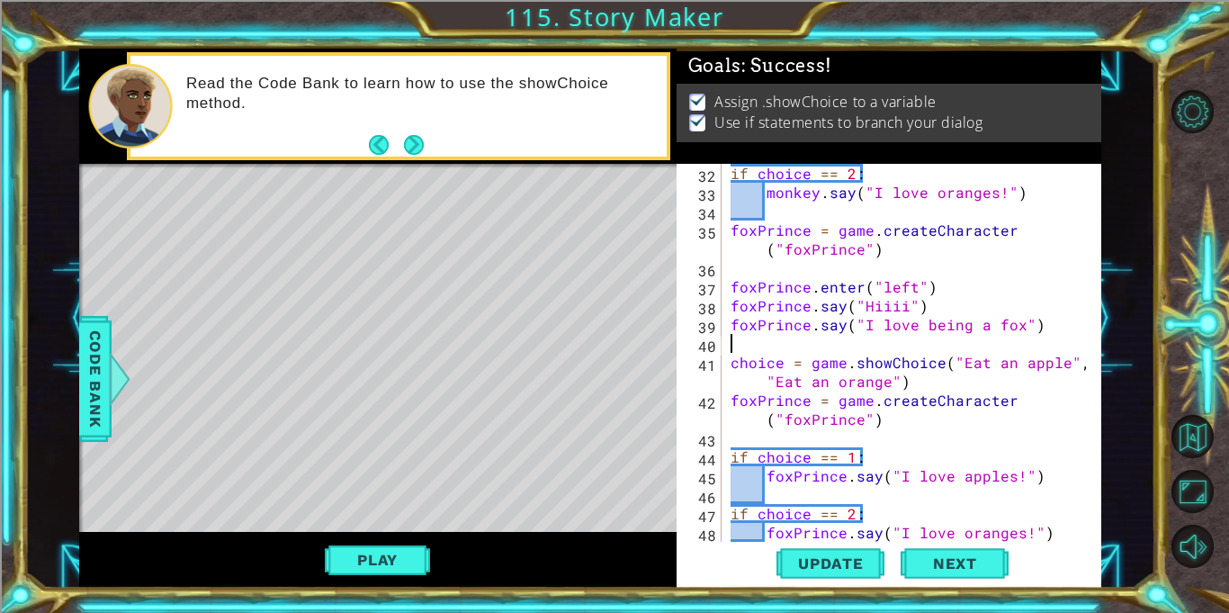
click at [971, 379] on div "if choice == 2 : monkey . say ( "I love oranges!" ) foxPrince = game . createCh…" at bounding box center [916, 372] width 379 height 416
type textarea "choice = game.showChoice("Eat an apple", "Eat an orange")"
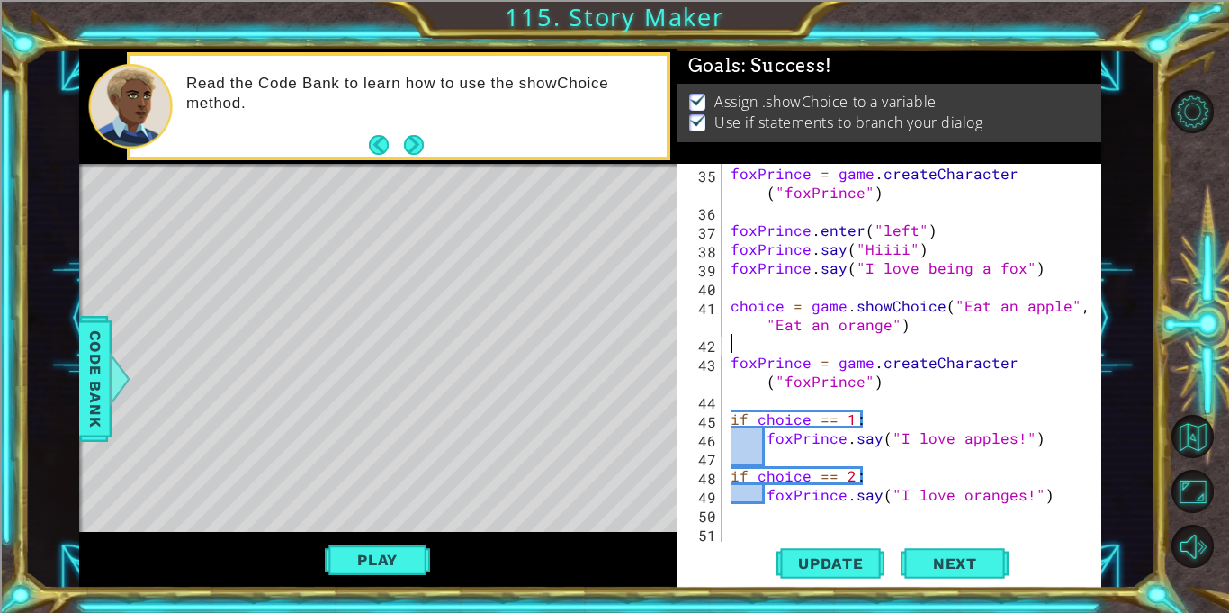
scroll to position [680, 0]
click at [852, 558] on span "Update" at bounding box center [831, 563] width 102 height 18
click at [375, 560] on button "Play" at bounding box center [377, 559] width 105 height 34
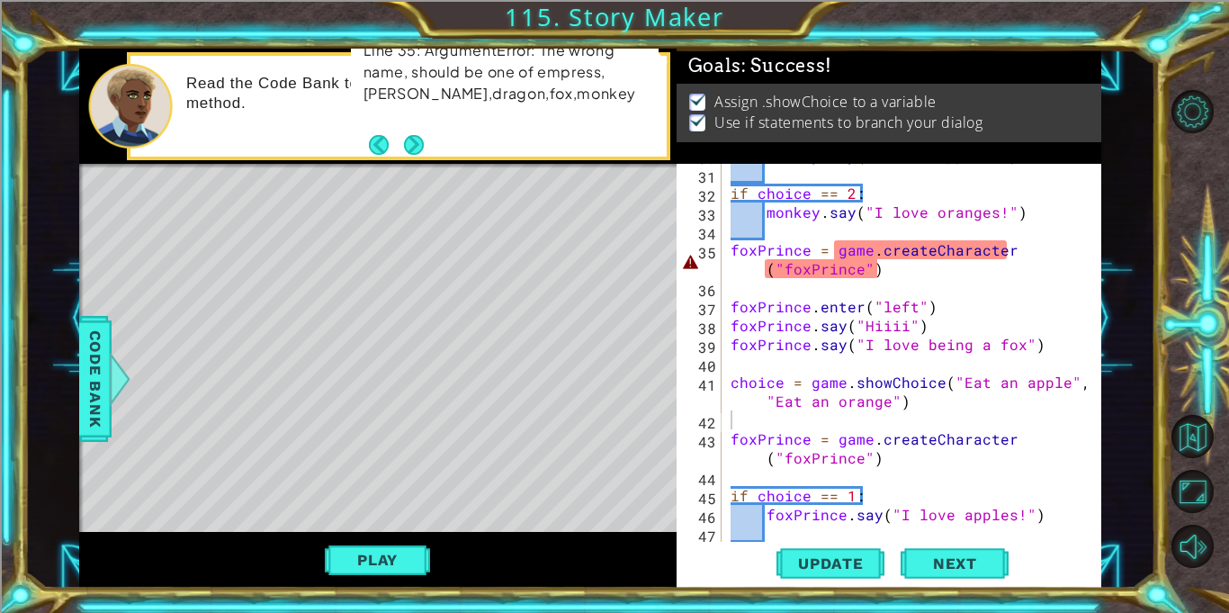
scroll to position [606, 0]
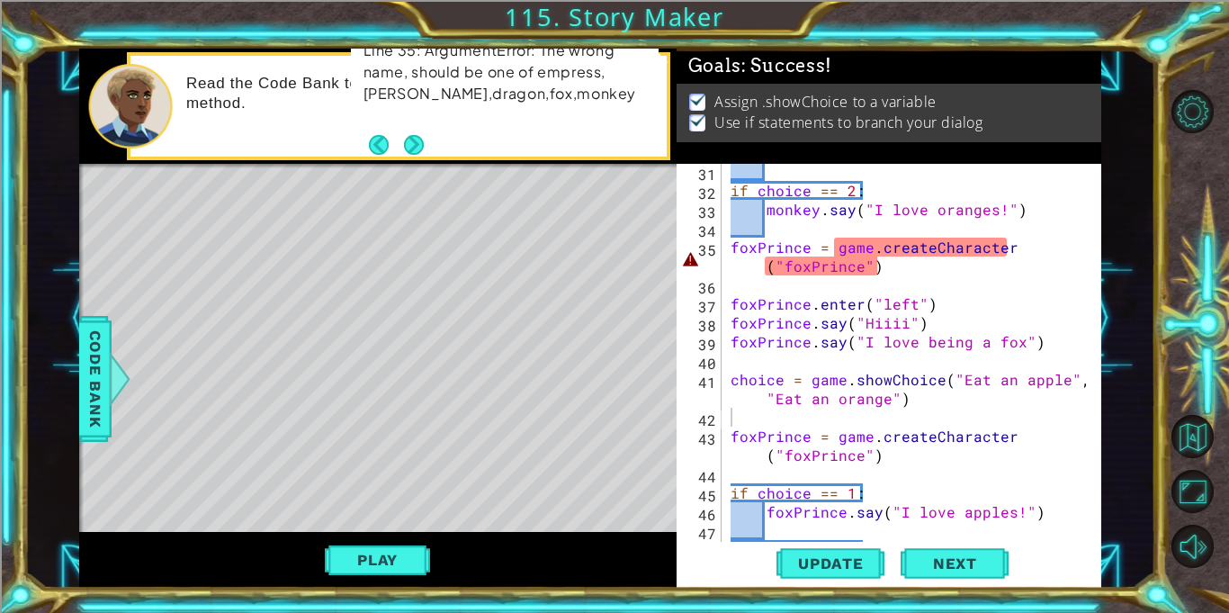
click at [801, 228] on div "if choice == 2 : monkey . say ( "I love oranges!" ) foxPrince = game . createCh…" at bounding box center [916, 370] width 379 height 416
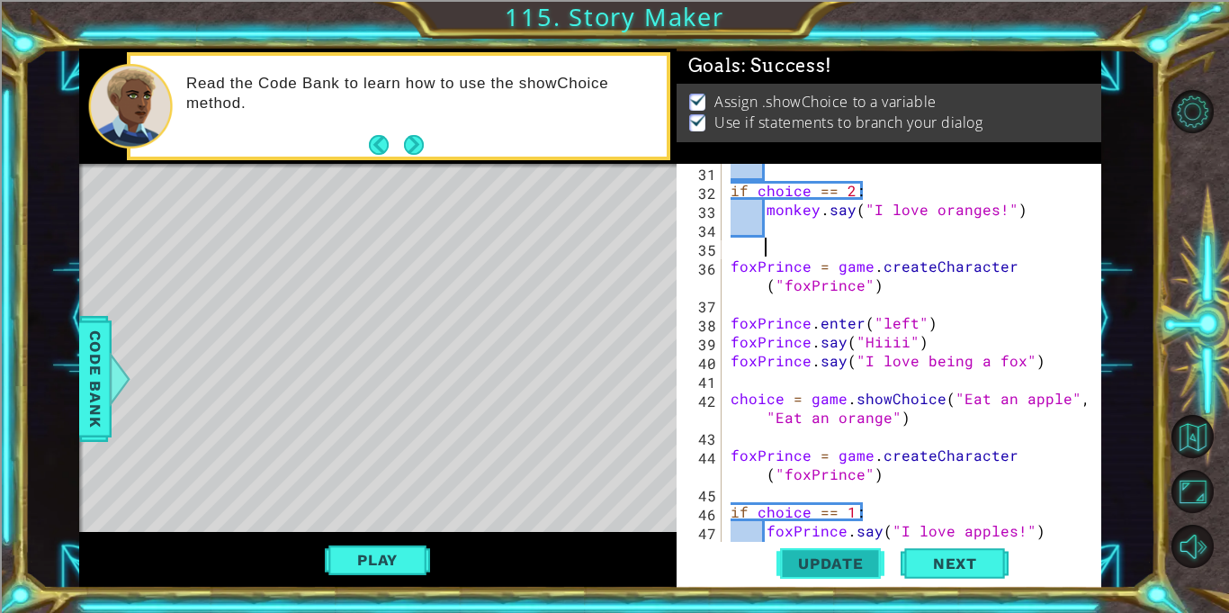
click at [810, 565] on span "Update" at bounding box center [831, 563] width 102 height 18
click at [380, 550] on button "Play" at bounding box center [377, 559] width 105 height 34
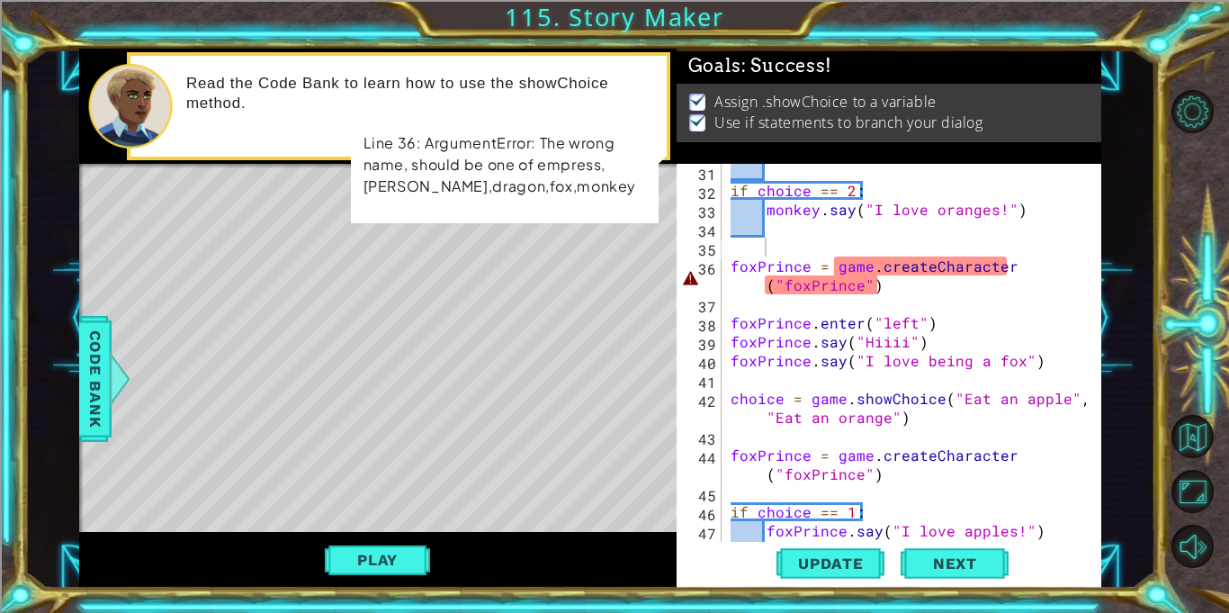
click at [806, 266] on div "if choice == 2 : monkey . say ( "I love oranges!" ) foxPrince = game . createCh…" at bounding box center [916, 370] width 379 height 416
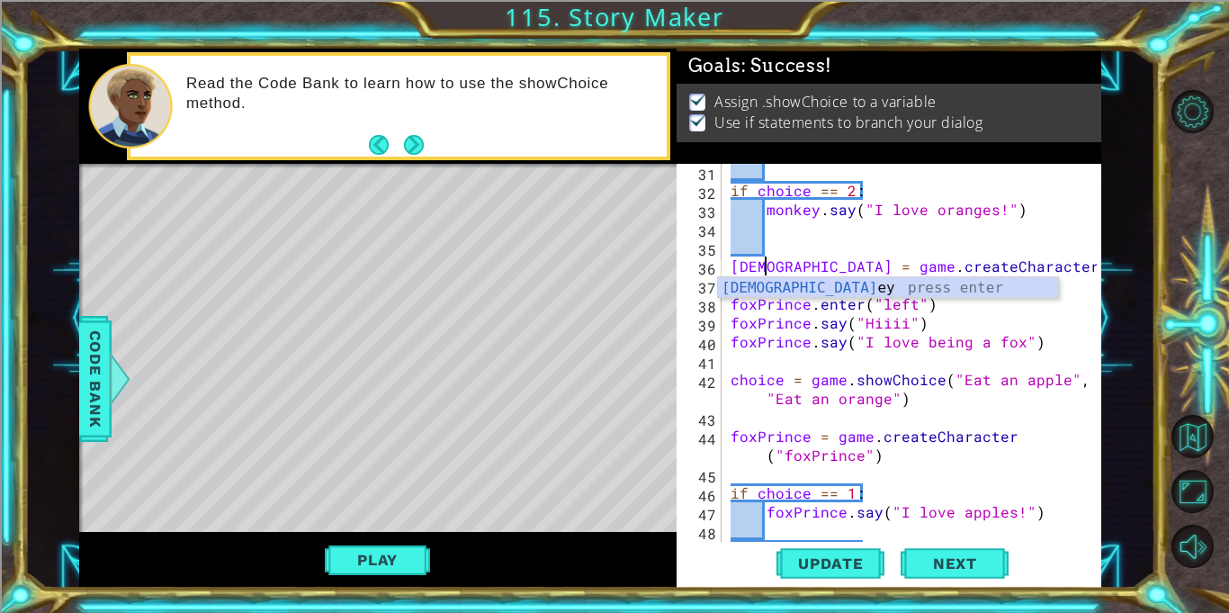
scroll to position [0, 3]
click at [1072, 268] on div "if choice == 2 : monkey . say ( "I love oranges!" ) monkey = game . createChara…" at bounding box center [916, 370] width 379 height 416
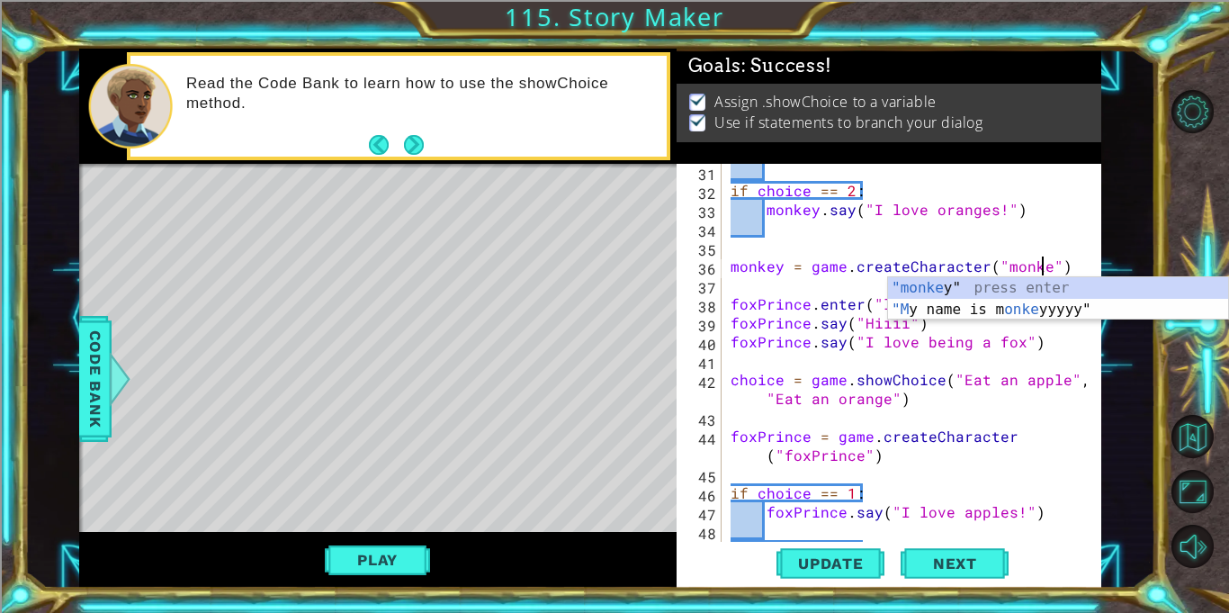
scroll to position [0, 20]
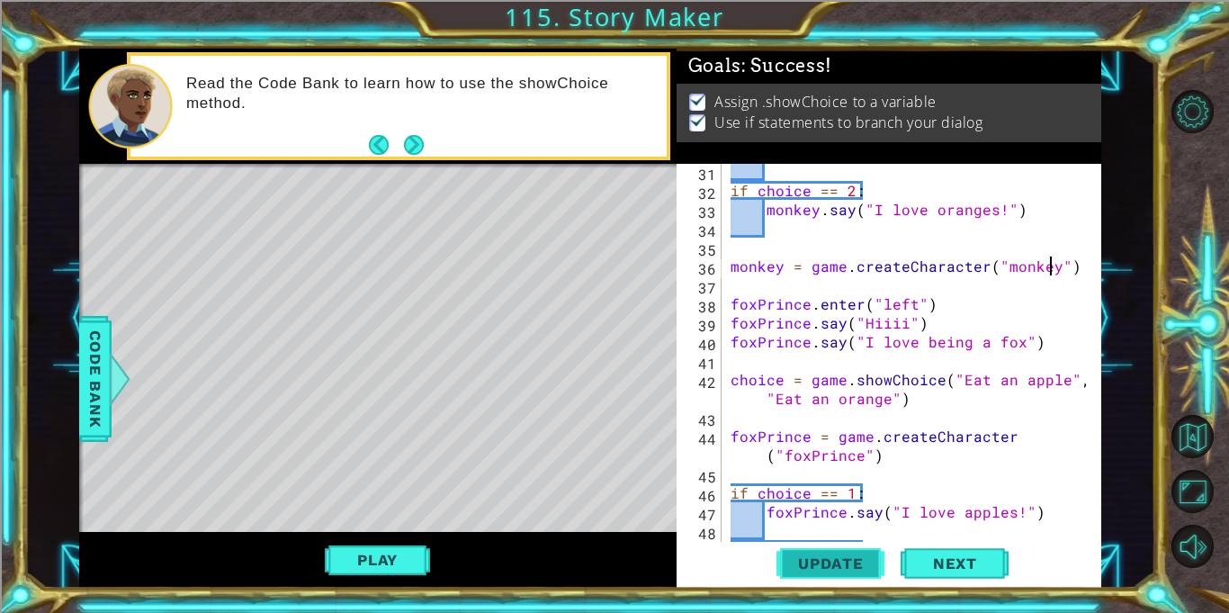
click at [847, 564] on span "Update" at bounding box center [831, 563] width 102 height 18
click at [386, 569] on button "Play" at bounding box center [377, 559] width 105 height 34
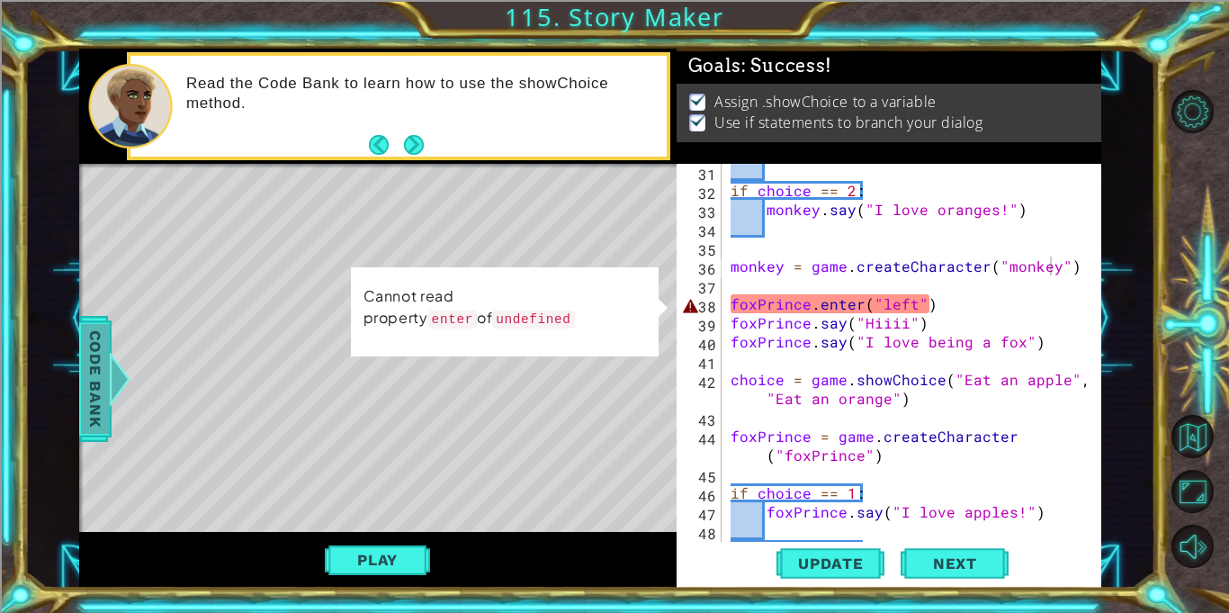
click at [101, 362] on span "Code Bank" at bounding box center [95, 379] width 29 height 110
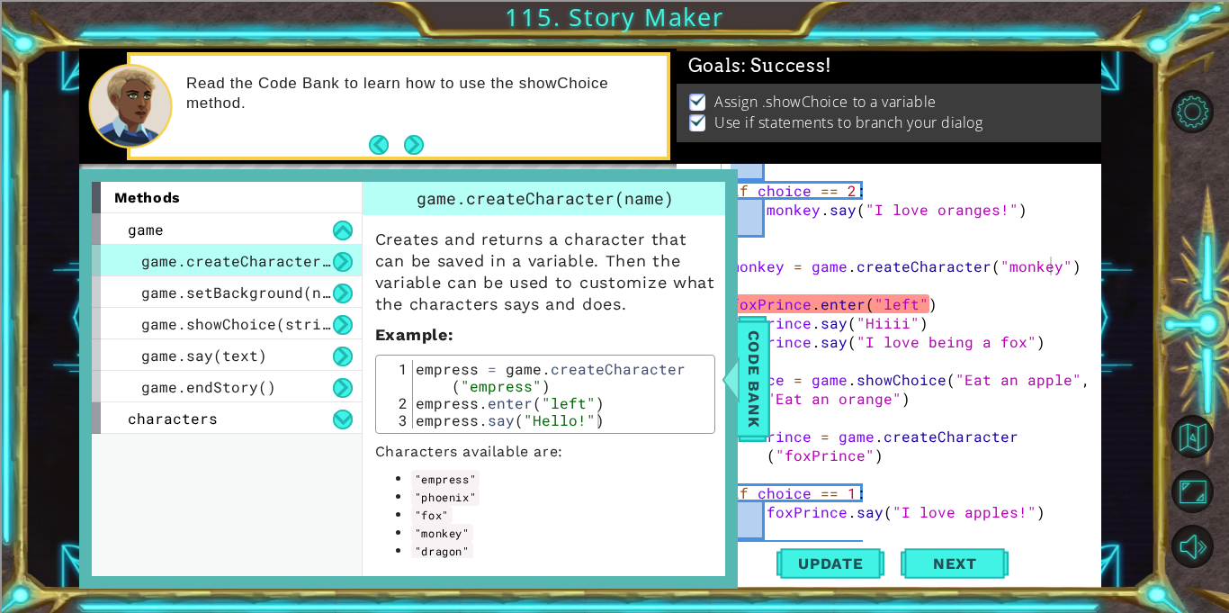
click at [992, 490] on div "if choice == 2 : monkey . say ( "I love oranges!" ) monkey = game . createChara…" at bounding box center [916, 370] width 379 height 416
click at [765, 371] on span "Code Bank" at bounding box center [753, 379] width 29 height 110
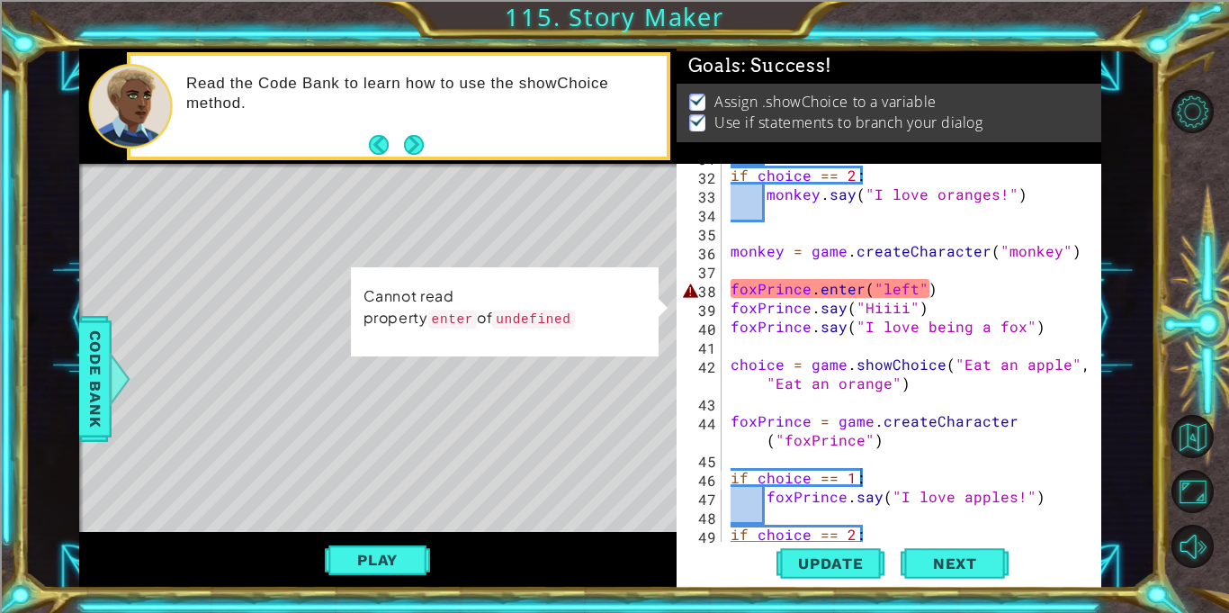
scroll to position [637, 0]
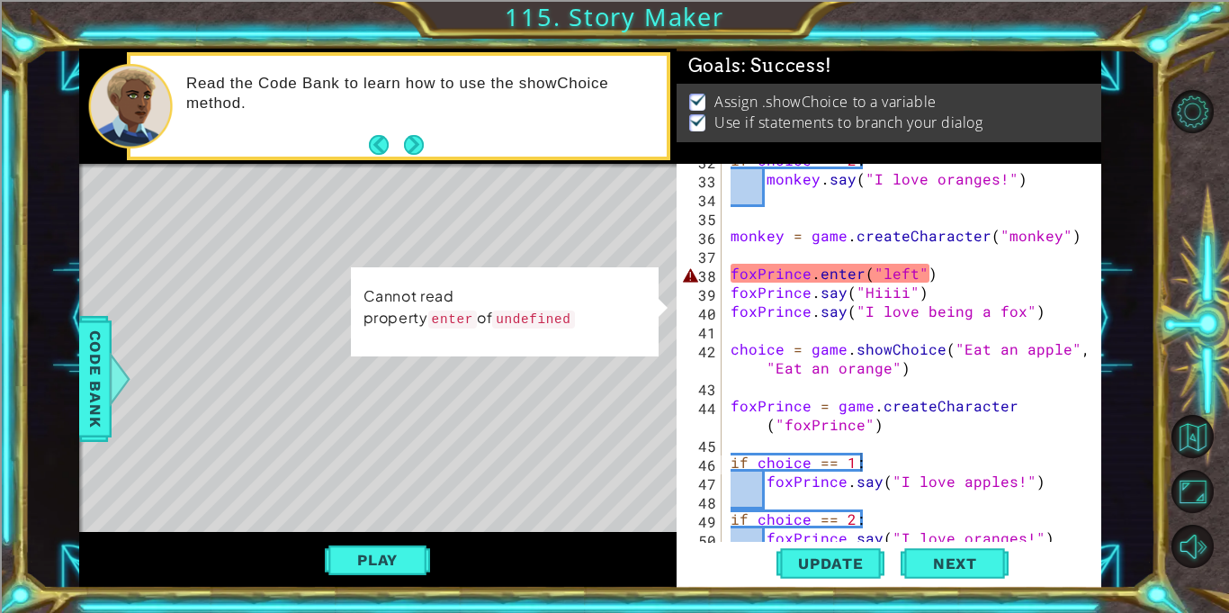
click at [781, 236] on div "if choice == 2 : monkey . say ( "I love oranges!" ) monkey = game . createChara…" at bounding box center [916, 358] width 379 height 416
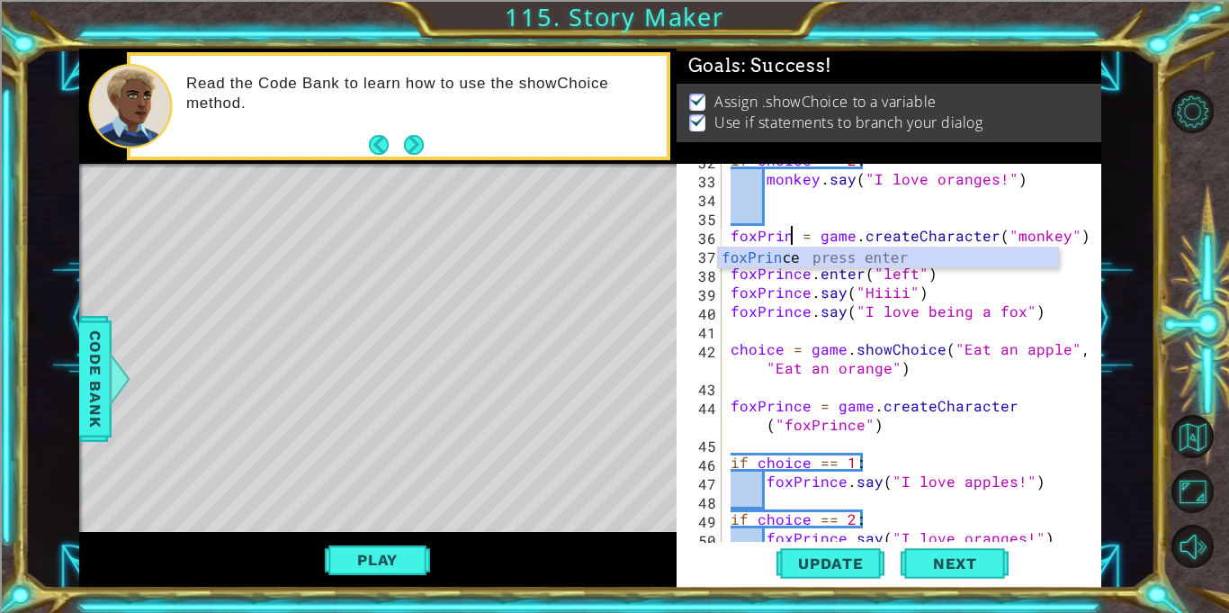
scroll to position [0, 4]
click at [1072, 241] on div "if choice == 2 : monkey . say ( "I love oranges!" ) foxPrince = game . createCh…" at bounding box center [916, 358] width 379 height 416
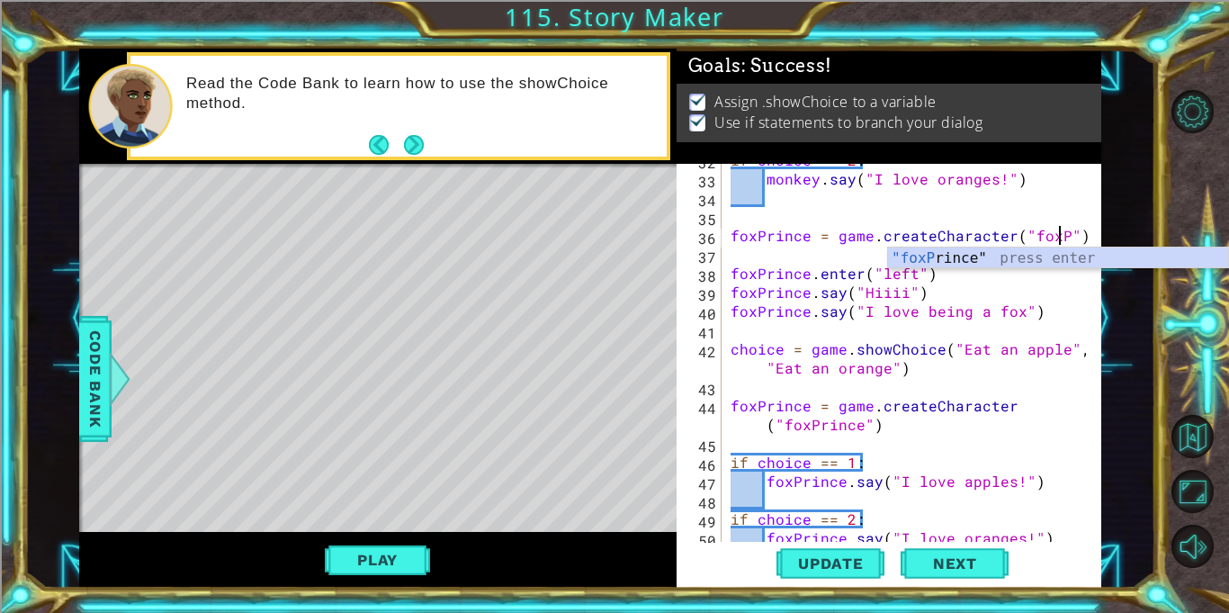
scroll to position [0, 20]
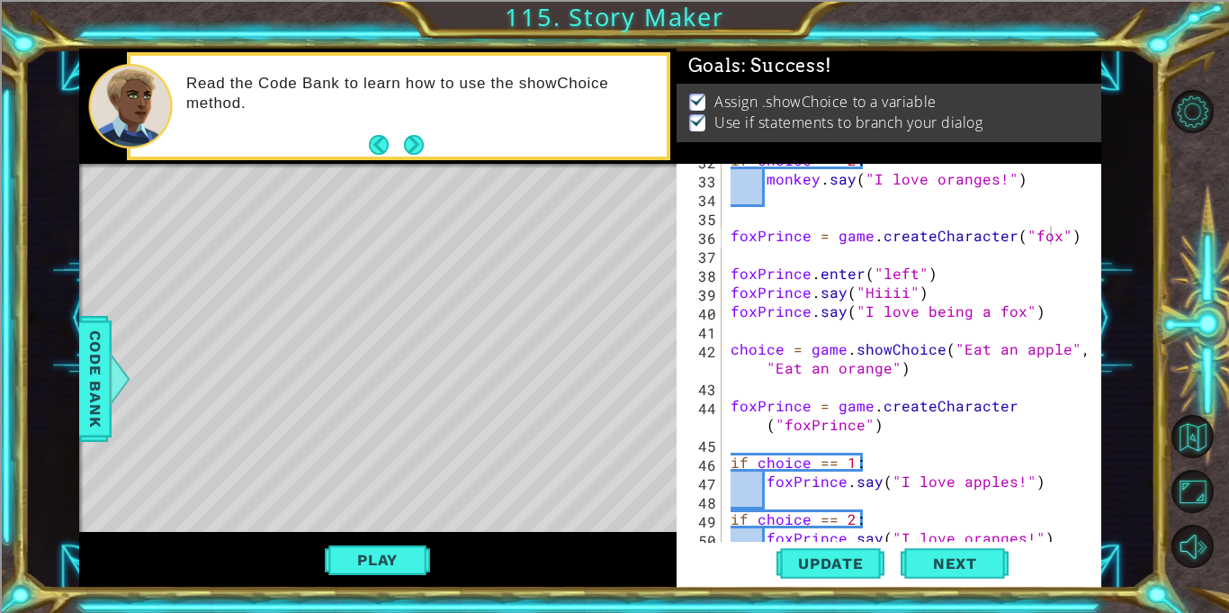
click at [1098, 319] on div "foxPrince = game.createCharacter("fox") 32 33 34 35 36 37 38 39 40 41 42 43 44 …" at bounding box center [888, 376] width 425 height 425
click at [816, 561] on span "Update" at bounding box center [831, 563] width 102 height 18
click at [335, 570] on button "Play" at bounding box center [377, 559] width 105 height 34
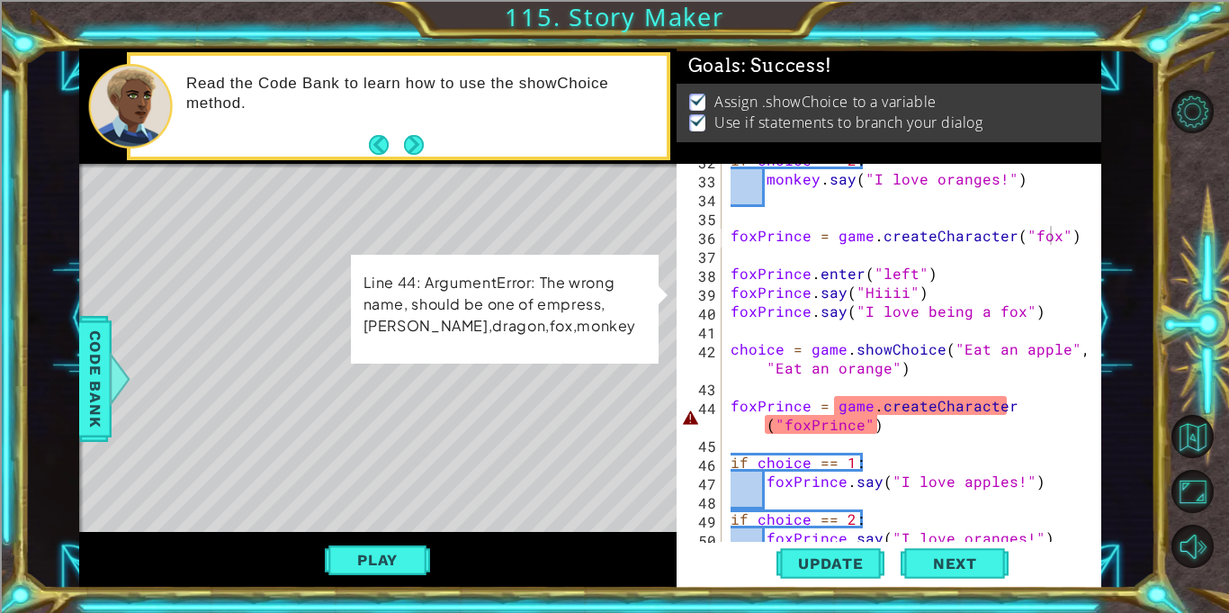
click at [807, 408] on div "if choice == 2 : monkey . say ( "I love oranges!" ) foxPrince = game . createCh…" at bounding box center [916, 358] width 379 height 416
click at [858, 429] on div "if choice == 2 : monkey . say ( "I love oranges!" ) foxPrince = game . createCh…" at bounding box center [916, 358] width 379 height 416
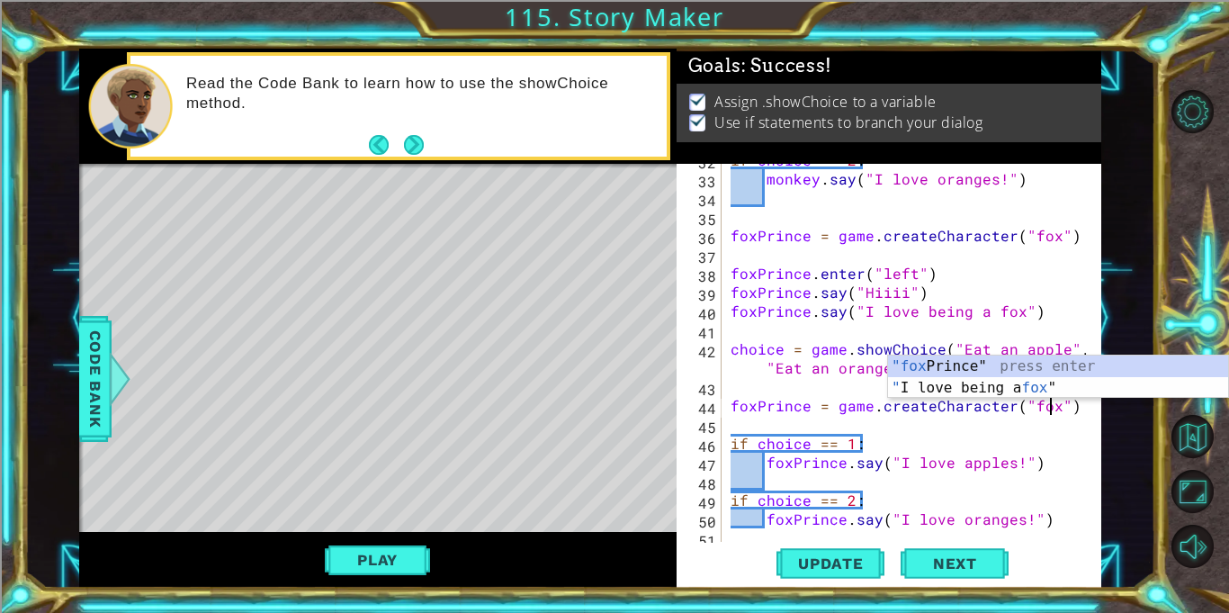
click at [1001, 457] on div "if choice == 2 : monkey . say ( "I love oranges!" ) foxPrince = game . createCh…" at bounding box center [916, 358] width 379 height 416
type textarea "foxPrince.say("I love apples!")"
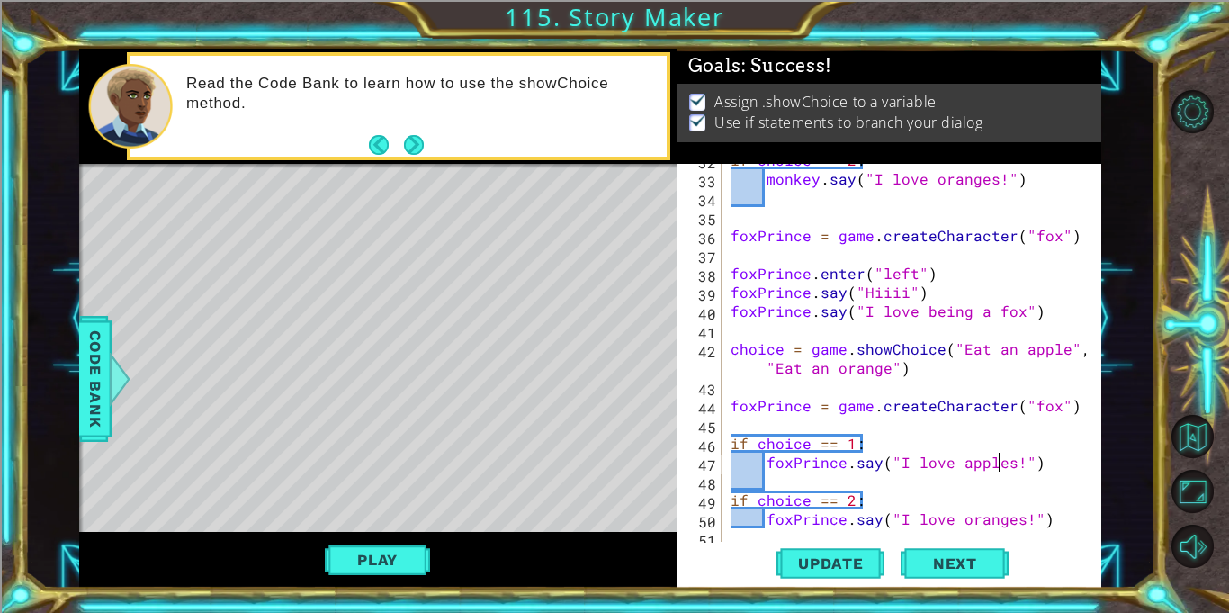
scroll to position [0, 18]
click at [844, 560] on span "Update" at bounding box center [831, 563] width 102 height 18
click at [408, 548] on button "Play" at bounding box center [377, 559] width 105 height 34
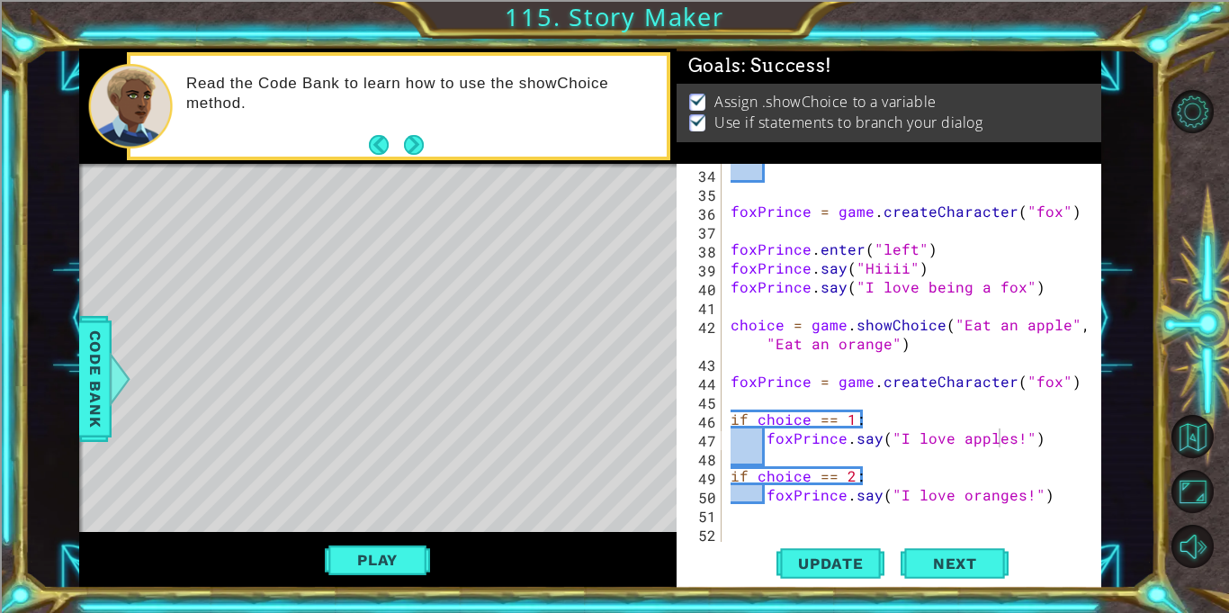
click at [937, 519] on div "foxPrince = game . createCharacter ( "fox" ) foxPrince . enter ( "left" ) foxPr…" at bounding box center [916, 372] width 379 height 416
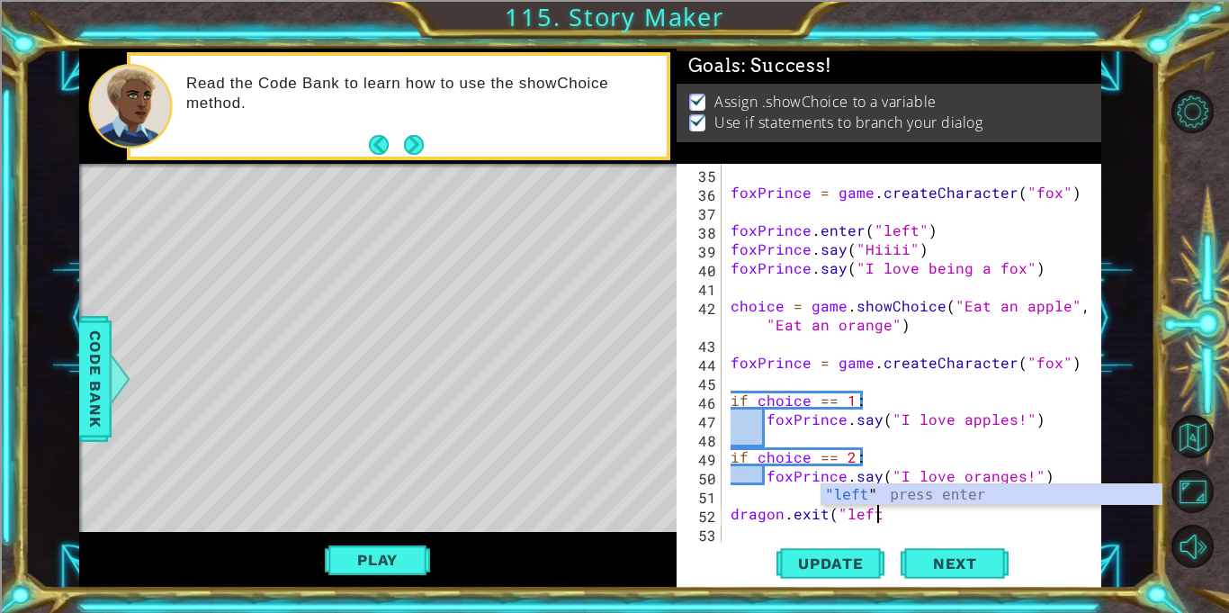
scroll to position [0, 8]
type textarea "dragon.exit("left")"
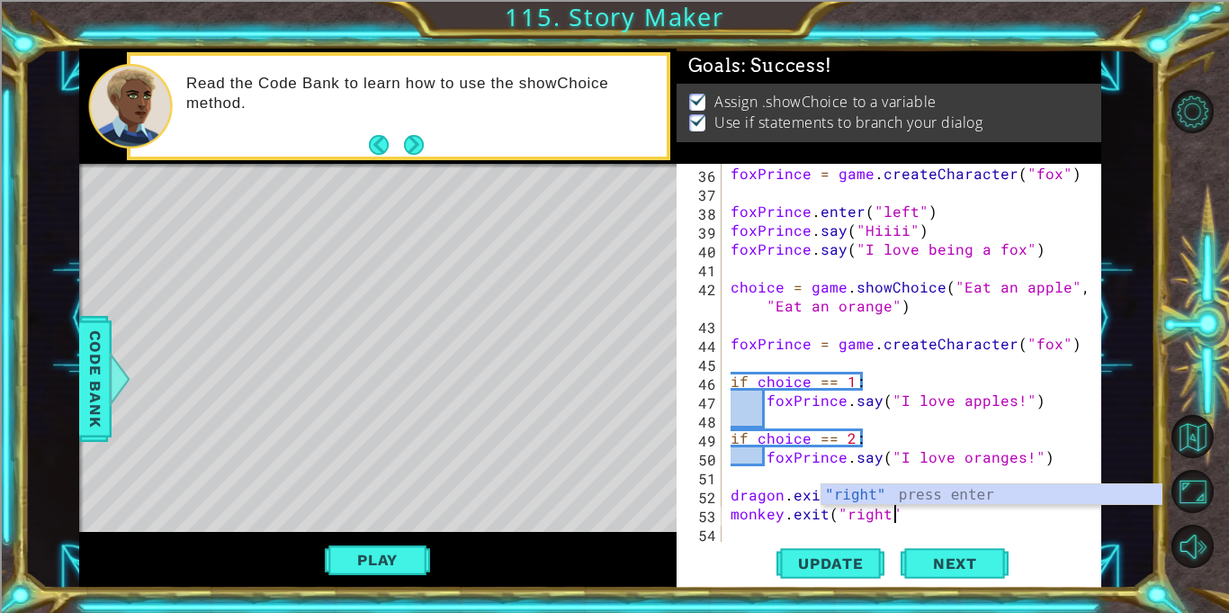
type textarea "monkey.exit("right")"
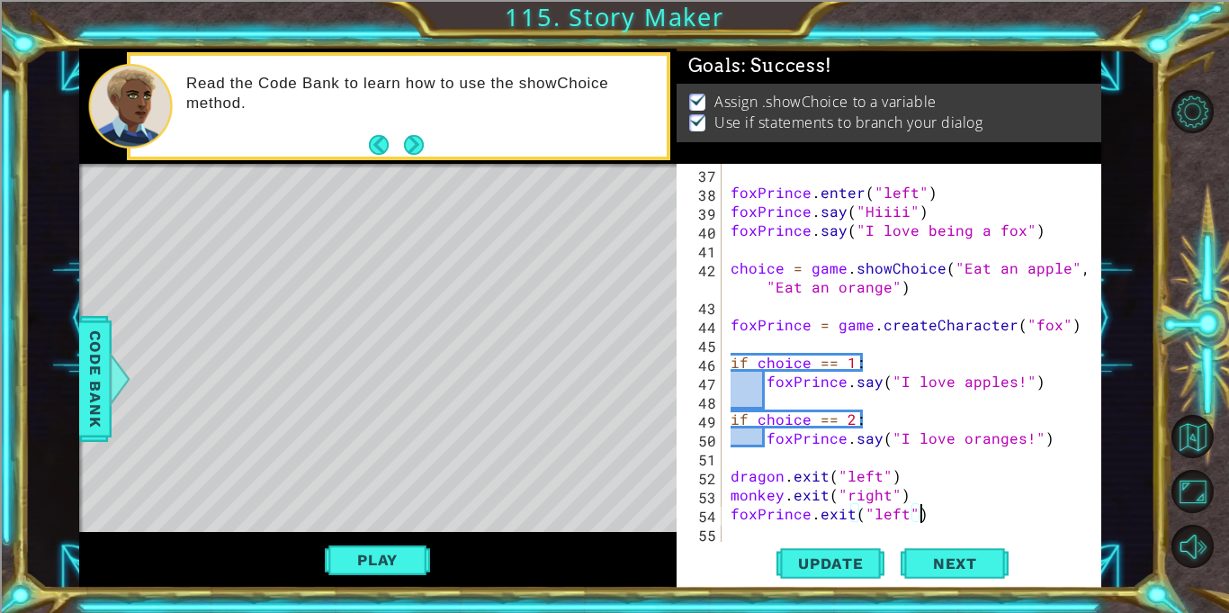
scroll to position [0, 11]
type textarea "foxPrince.exit("left")"
click at [829, 565] on span "Update" at bounding box center [831, 563] width 102 height 18
click at [398, 559] on button "Play" at bounding box center [377, 559] width 105 height 34
click at [915, 554] on span "Next" at bounding box center [955, 563] width 80 height 18
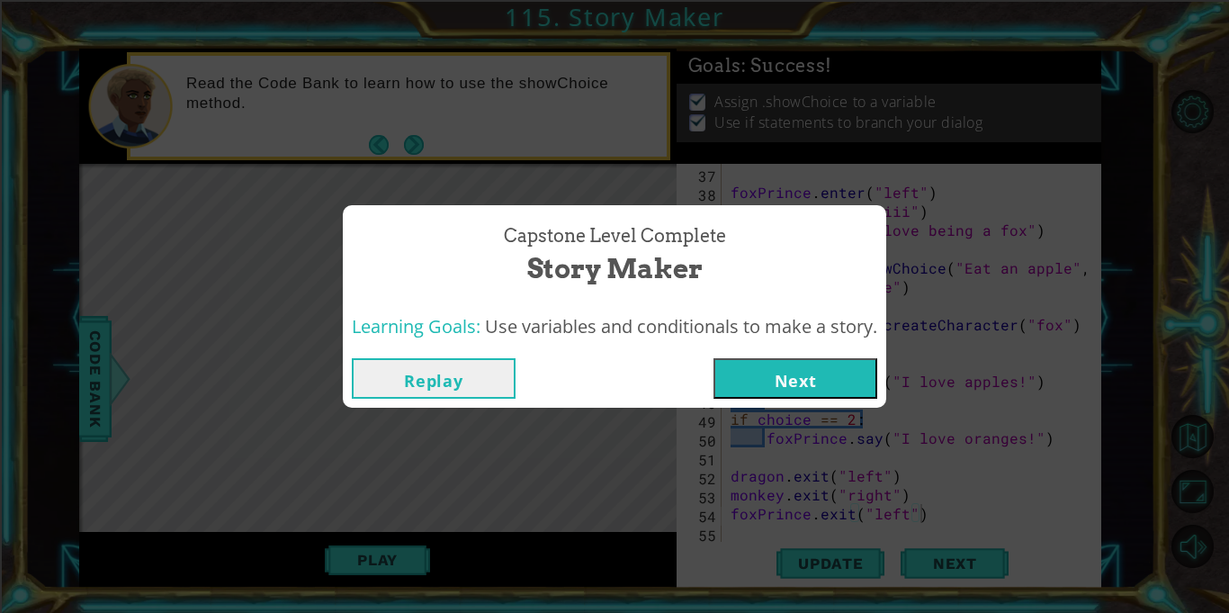
click at [856, 362] on button "Next" at bounding box center [795, 378] width 164 height 40
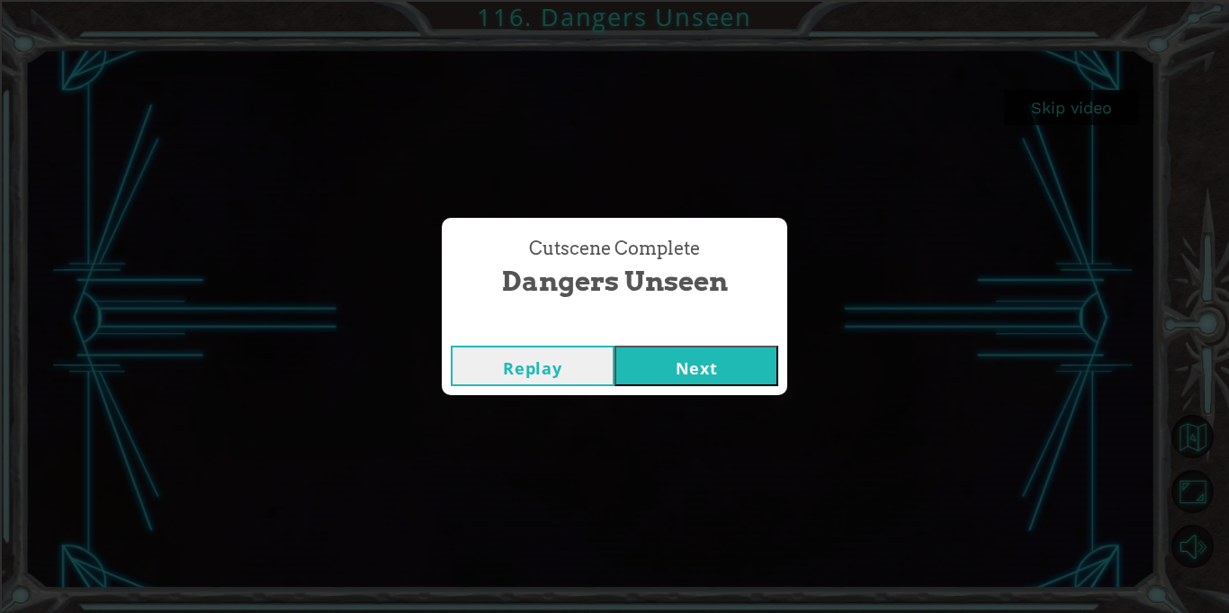
click at [723, 361] on button "Next" at bounding box center [696, 365] width 164 height 40
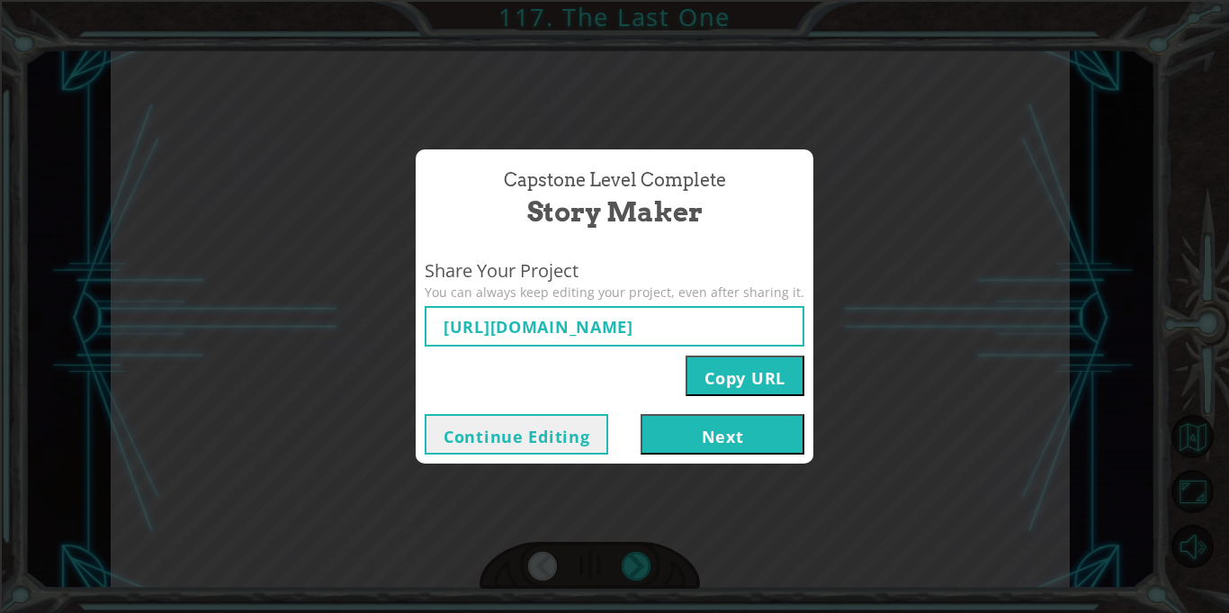
type input "[URL][DOMAIN_NAME]"
click at [724, 422] on button "Next" at bounding box center [722, 434] width 164 height 40
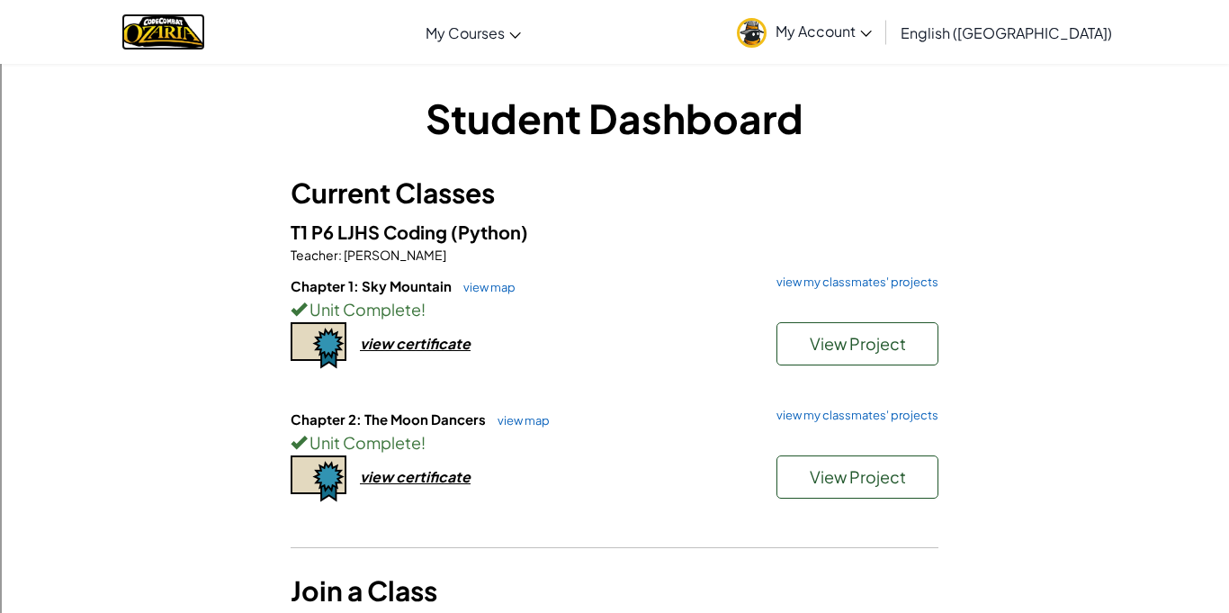
click at [168, 20] on img "Home" at bounding box center [163, 31] width 84 height 37
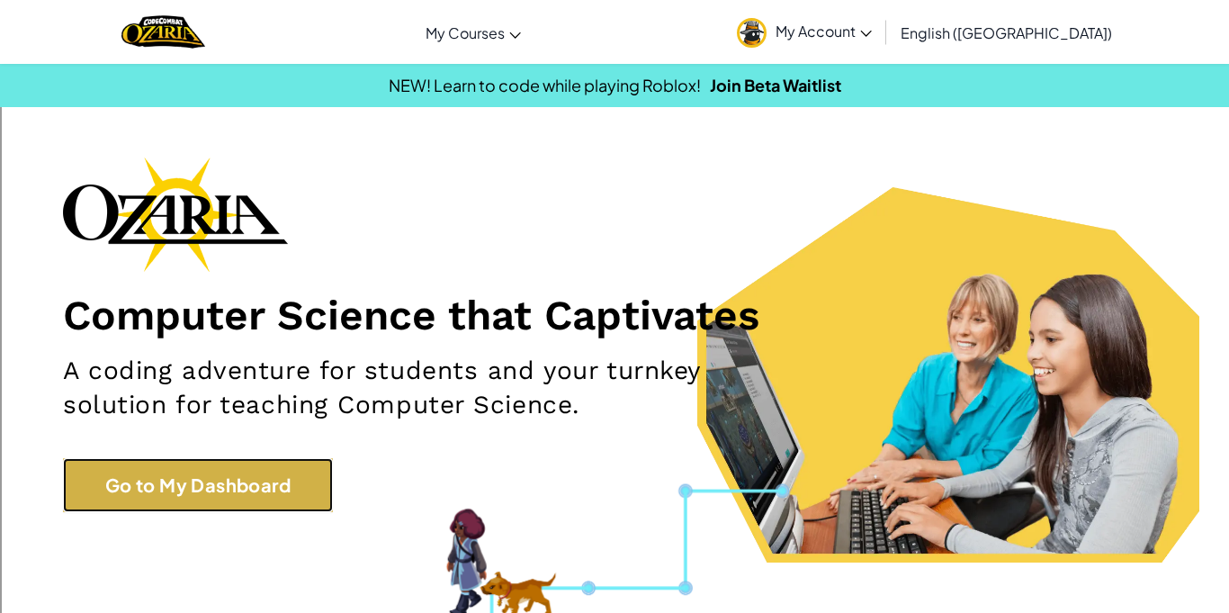
click at [283, 476] on link "Go to My Dashboard" at bounding box center [198, 485] width 270 height 54
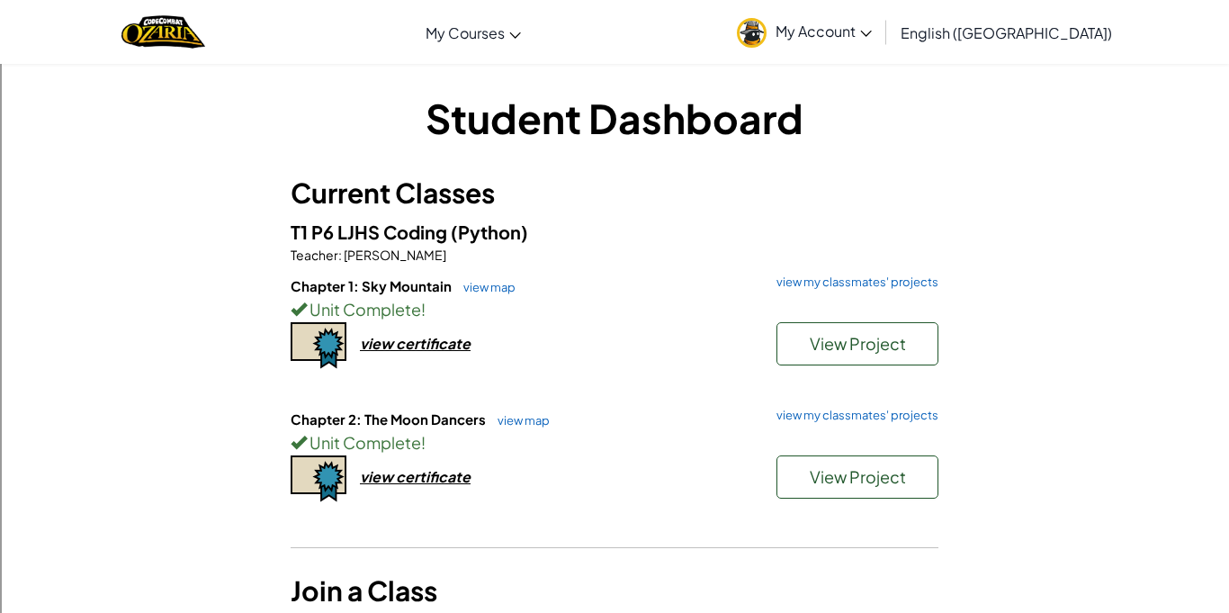
click at [691, 425] on h6 "Chapter 2: The Moon Dancers view map view my classmates' projects" at bounding box center [615, 419] width 648 height 20
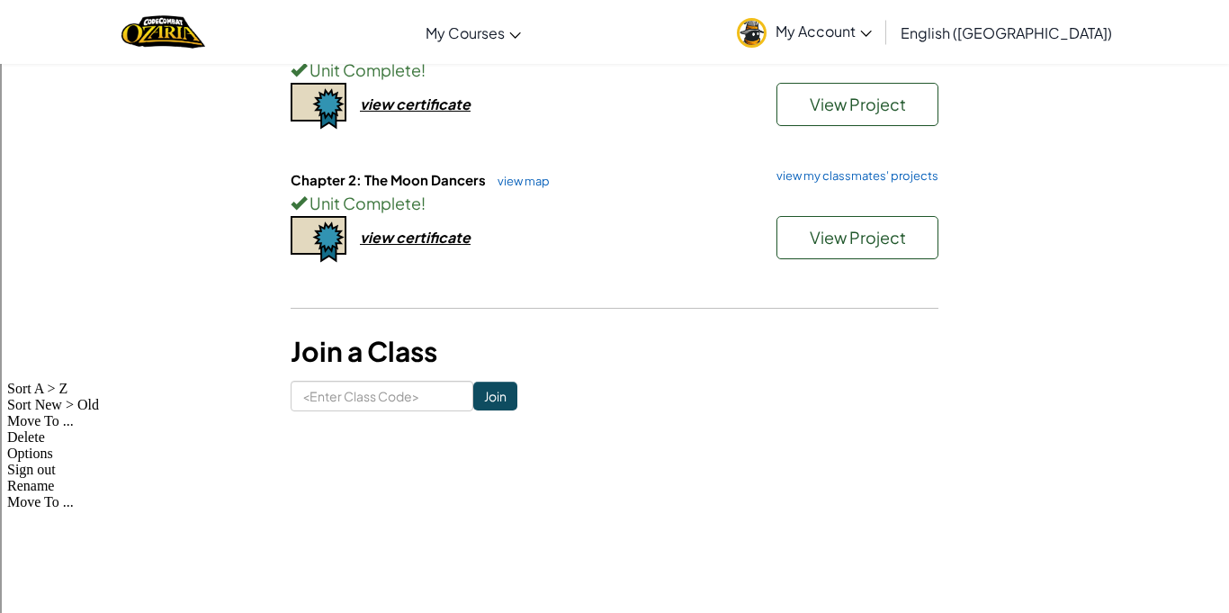
scroll to position [241, 0]
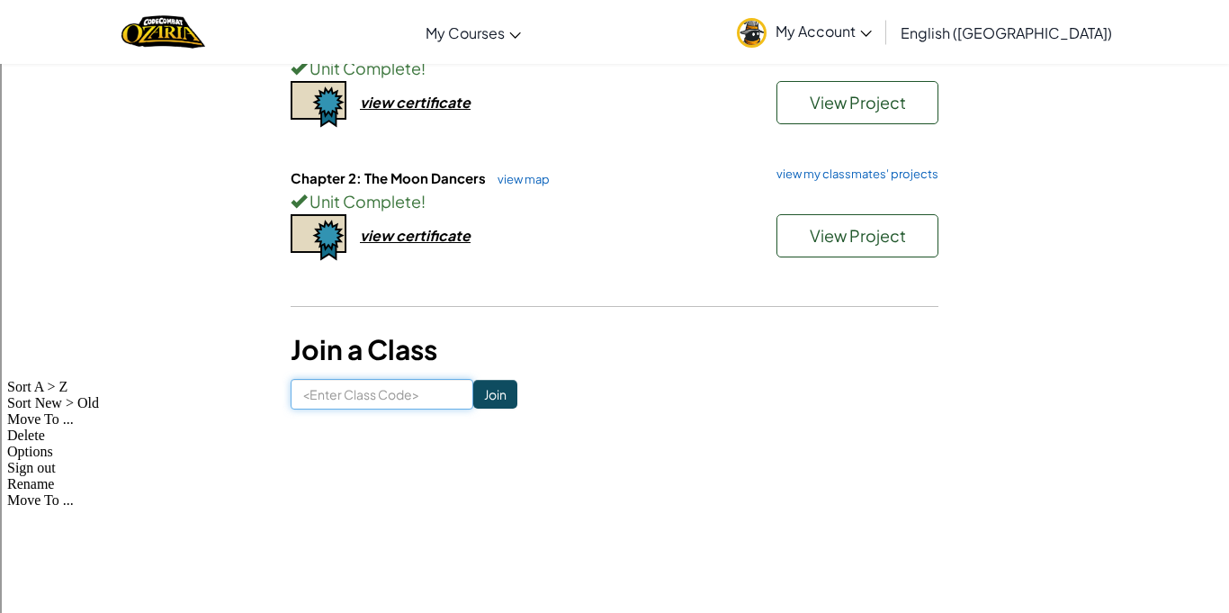
click at [431, 394] on input at bounding box center [382, 394] width 183 height 31
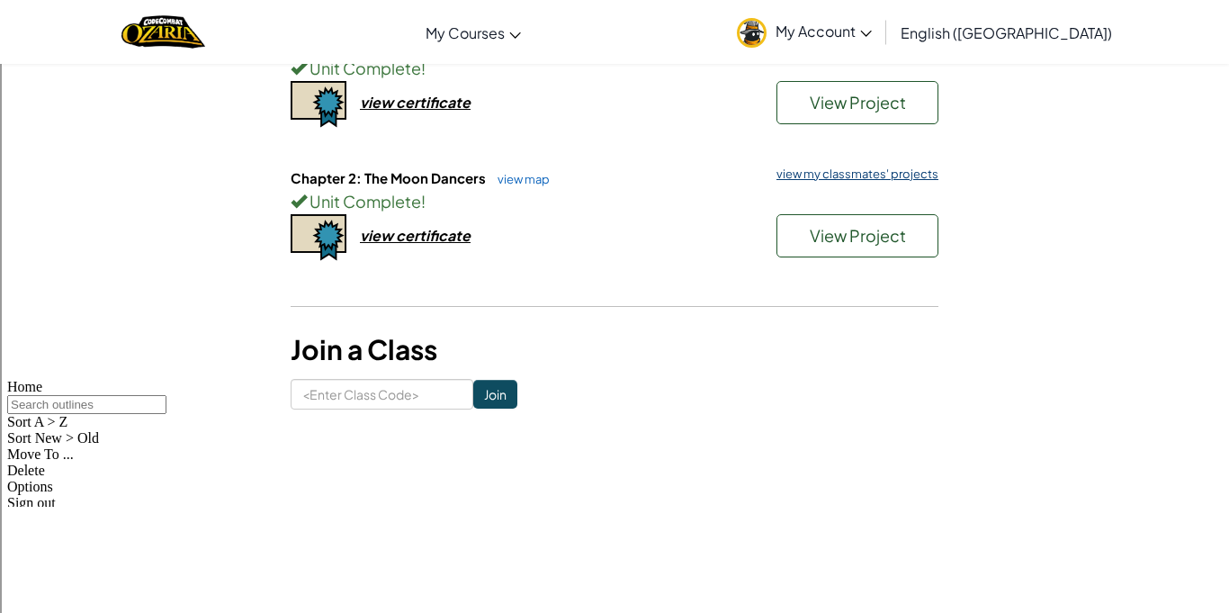
click at [801, 174] on link "view my classmates' projects" at bounding box center [852, 174] width 171 height 12
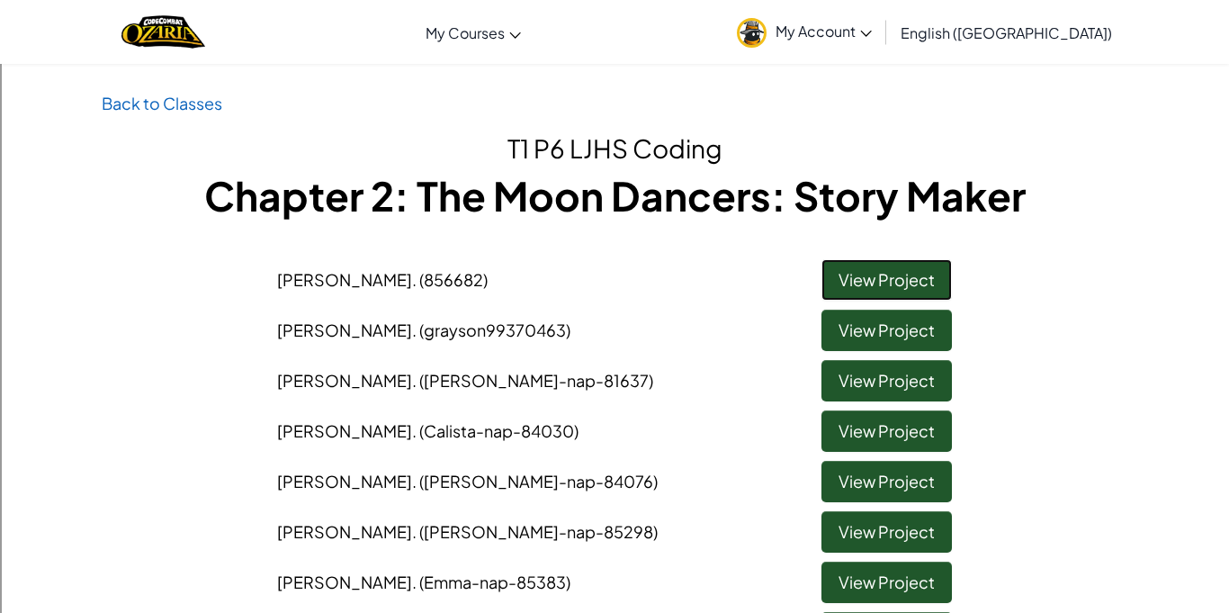
click at [919, 277] on link "View Project" at bounding box center [886, 279] width 130 height 41
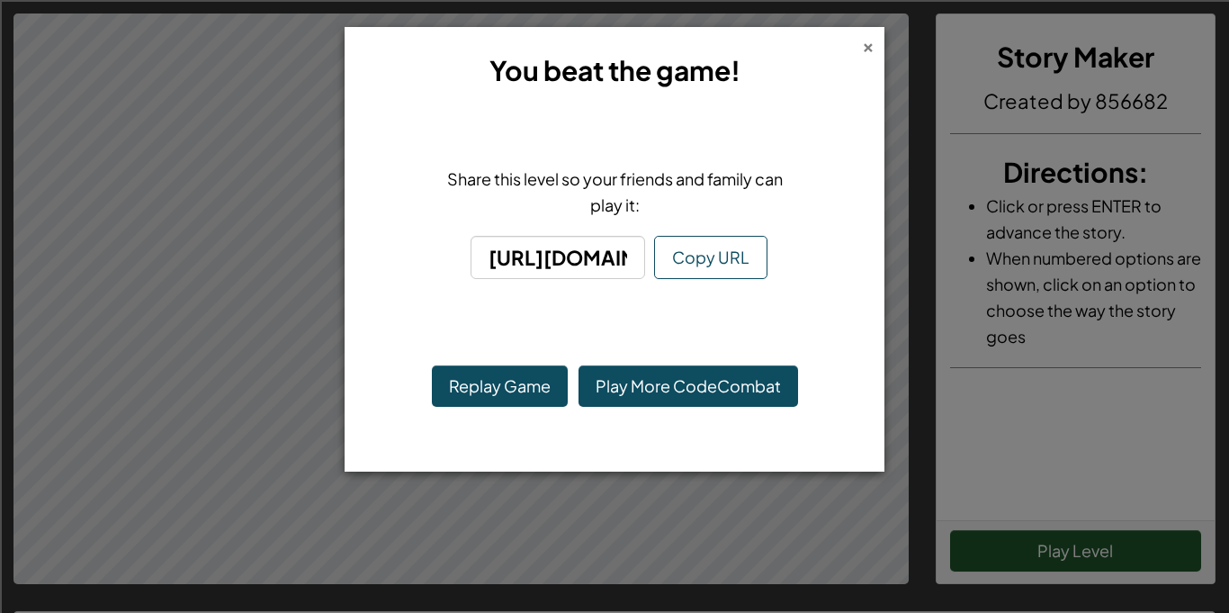
click at [864, 45] on div "×" at bounding box center [868, 44] width 13 height 19
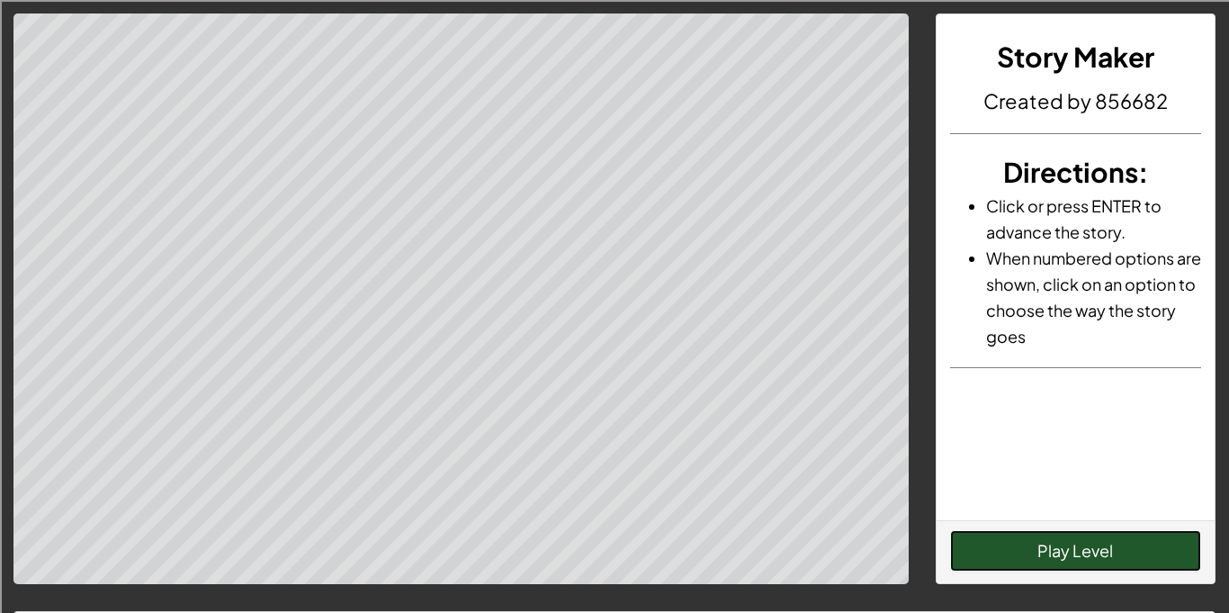
click at [1020, 545] on button "Play Level" at bounding box center [1076, 550] width 252 height 41
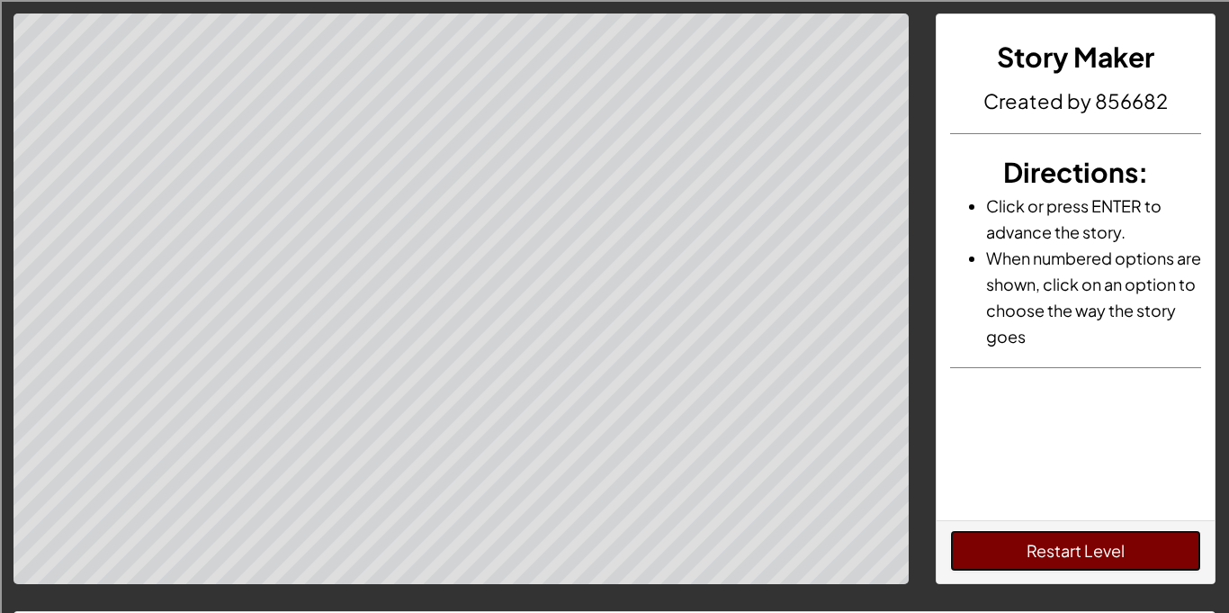
click at [1020, 544] on button "Restart Level" at bounding box center [1076, 550] width 252 height 41
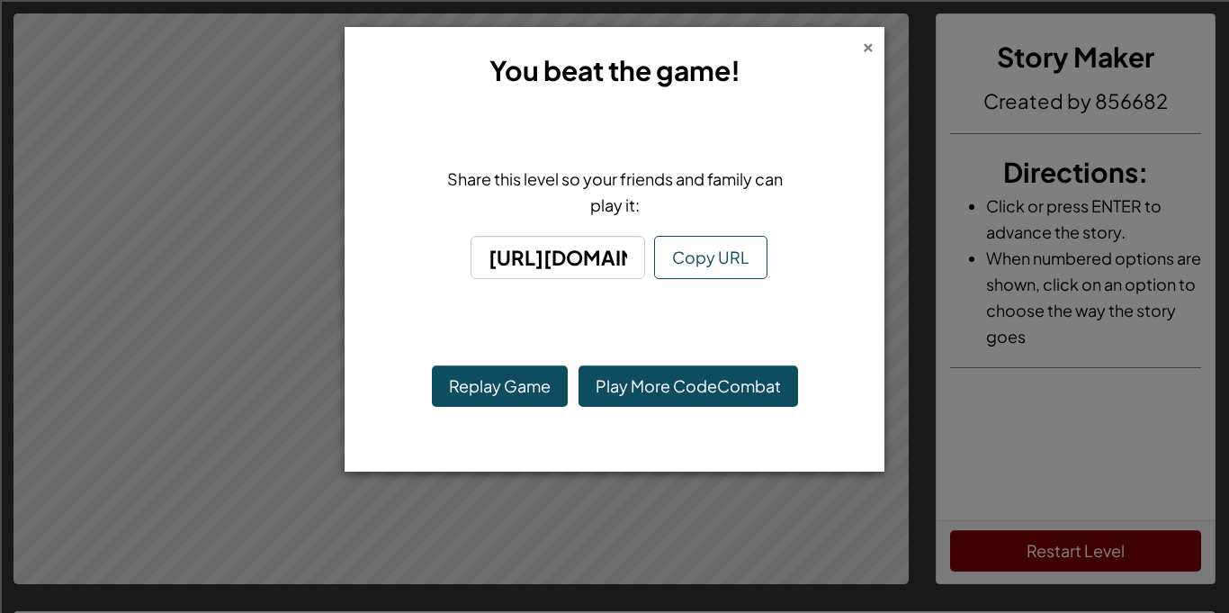
click at [873, 48] on div "×" at bounding box center [868, 44] width 13 height 19
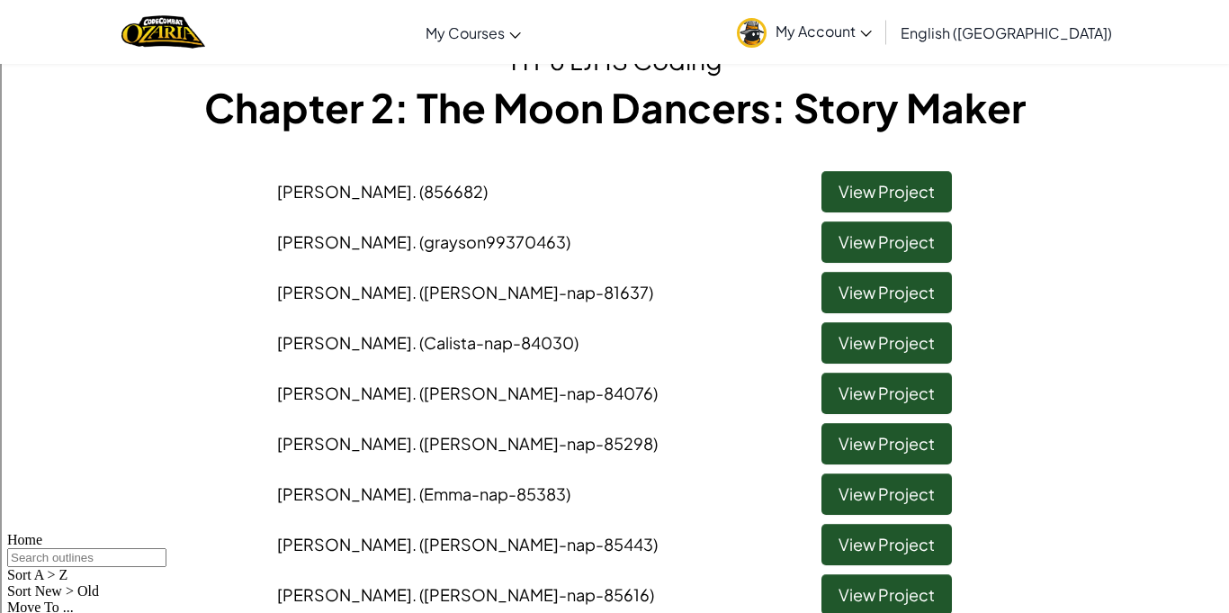
scroll to position [89, 0]
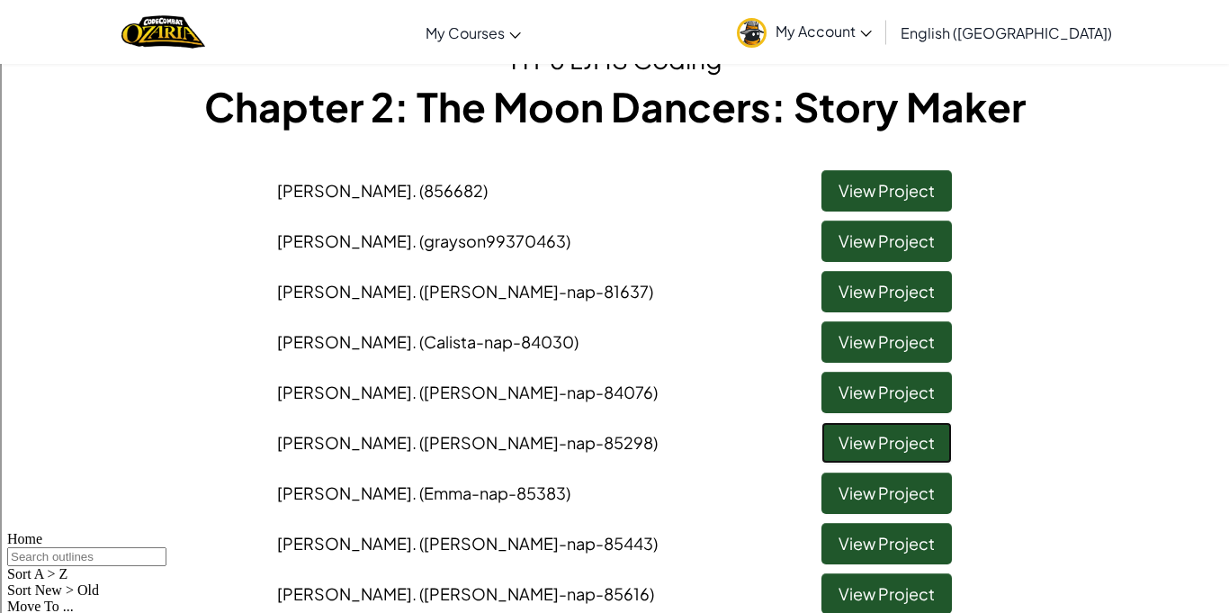
click at [838, 452] on link "View Project" at bounding box center [886, 442] width 130 height 41
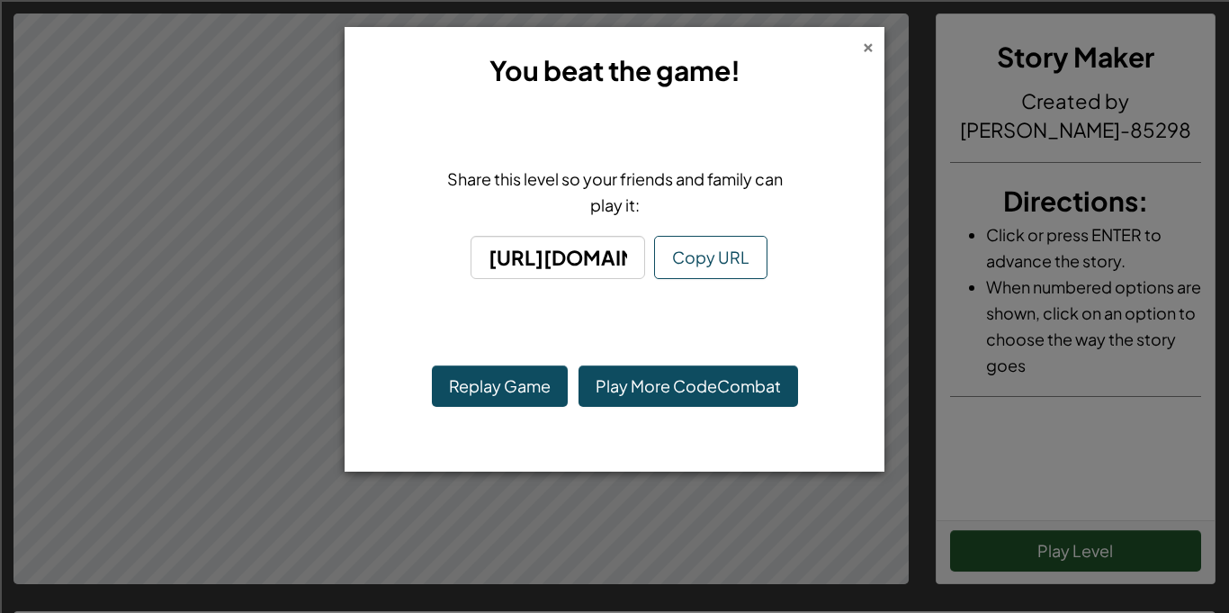
click at [873, 54] on div "×" at bounding box center [868, 44] width 13 height 19
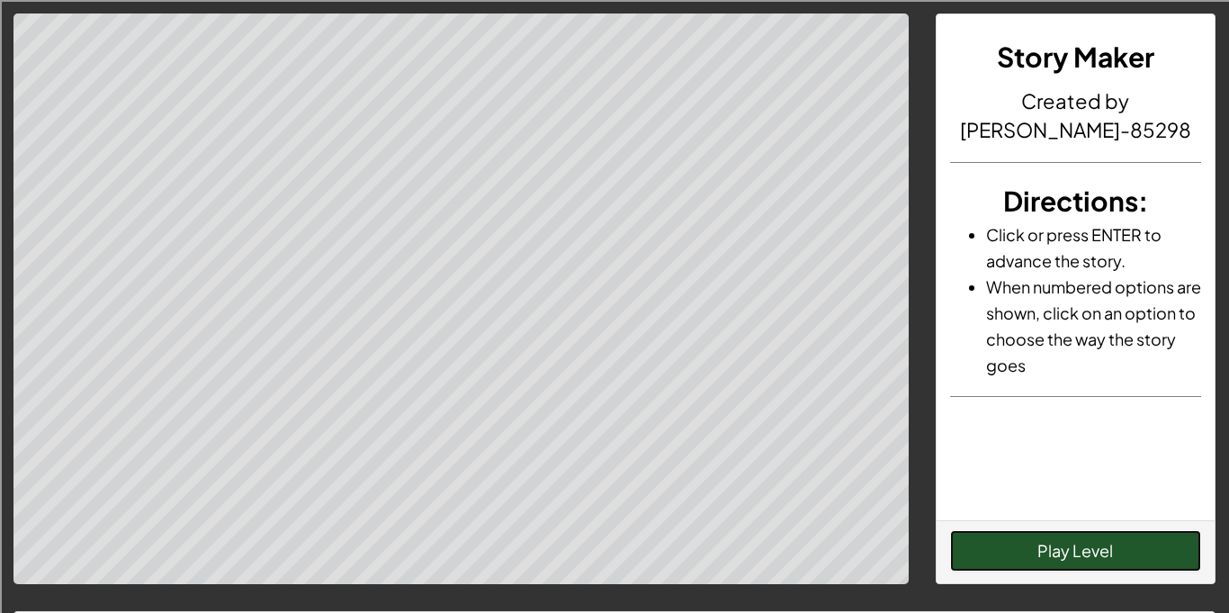
click at [1050, 553] on button "Play Level" at bounding box center [1076, 550] width 252 height 41
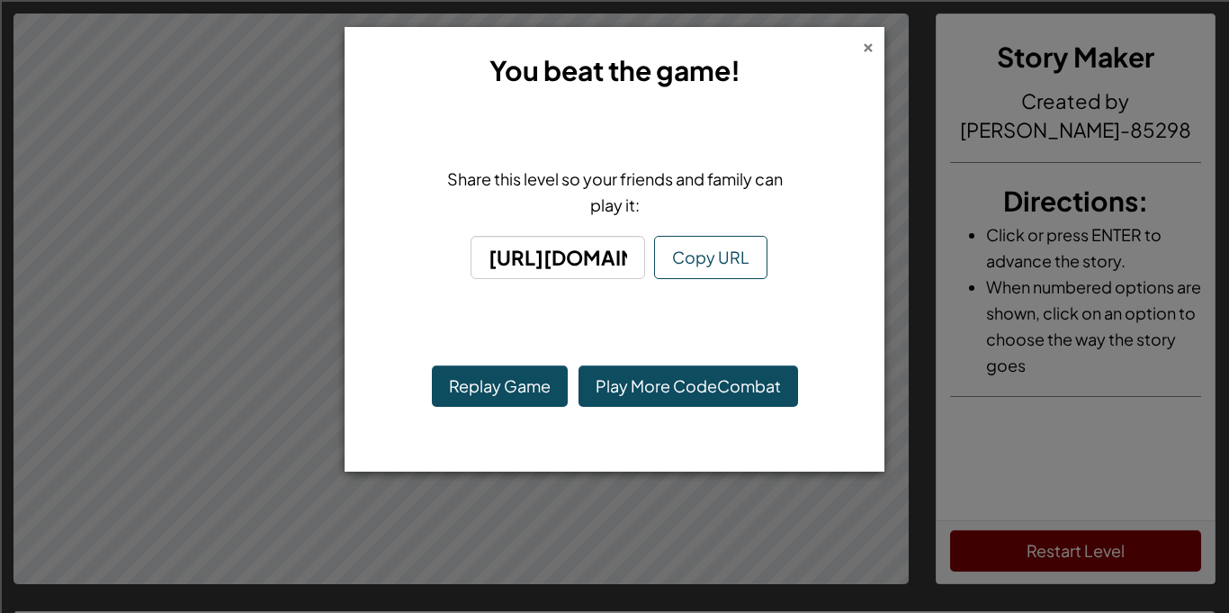
click at [868, 43] on div "×" at bounding box center [868, 44] width 13 height 19
